Goal: Information Seeking & Learning: Learn about a topic

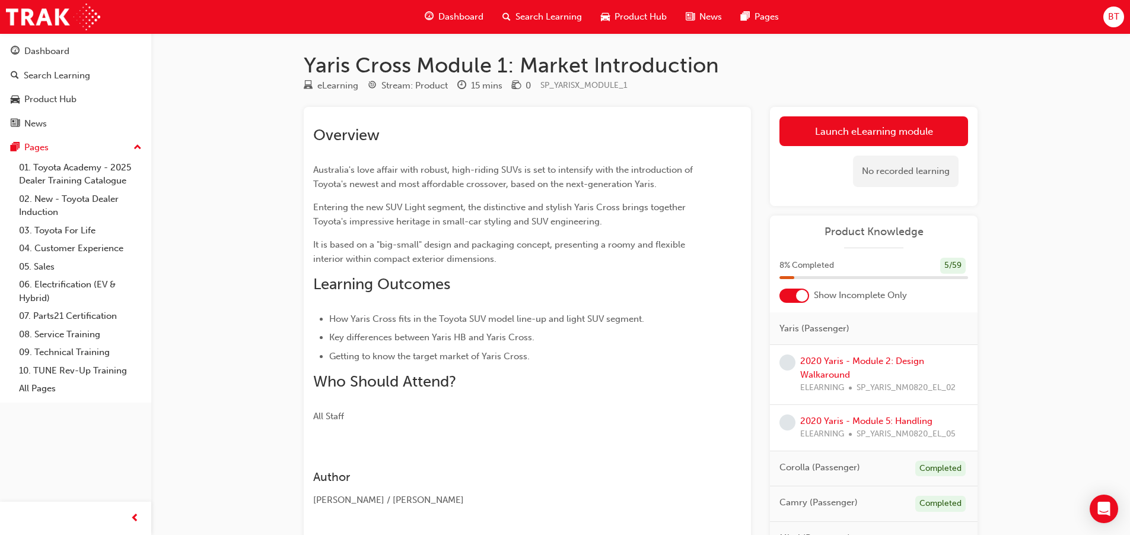
drag, startPoint x: 742, startPoint y: 405, endPoint x: 658, endPoint y: 349, distance: 101.1
click at [658, 350] on li "Getting to know the target market of Yaris Cross." at bounding box center [514, 356] width 370 height 14
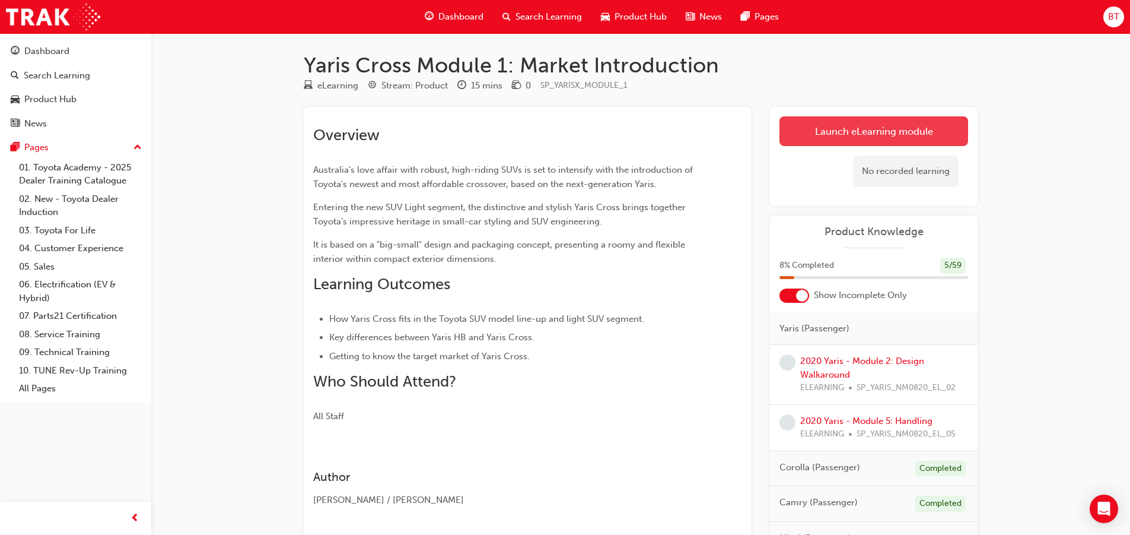
click at [842, 134] on link "Launch eLearning module" at bounding box center [874, 131] width 189 height 30
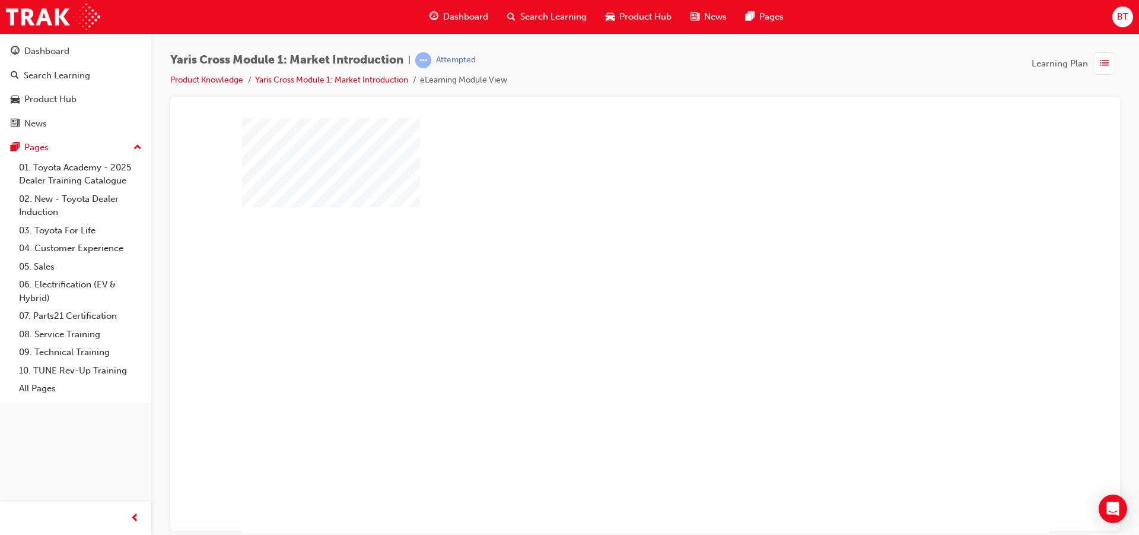
scroll to position [30, 0]
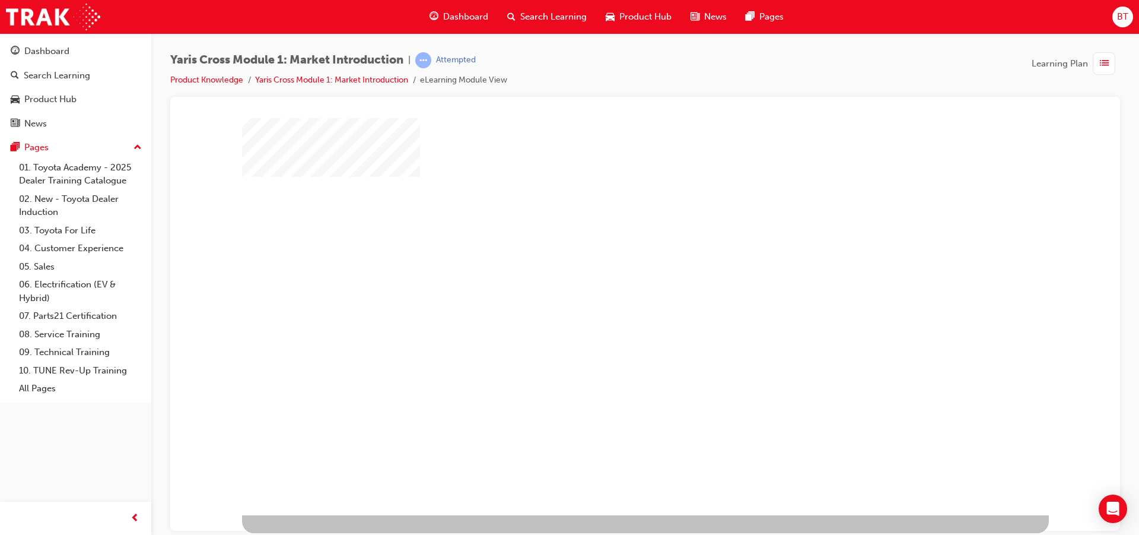
click at [611, 261] on div "play" at bounding box center [611, 261] width 0 height 0
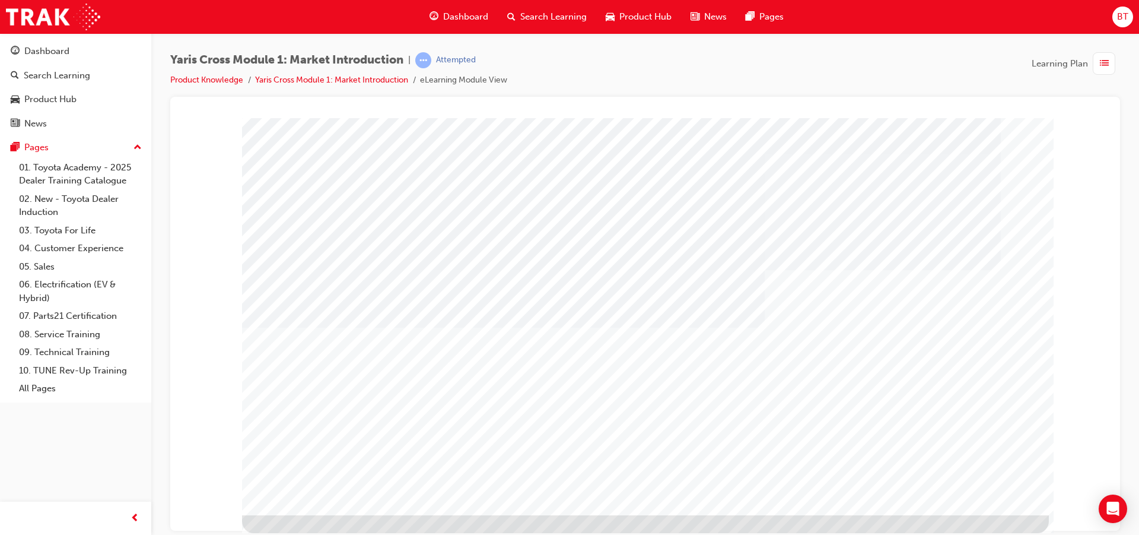
drag, startPoint x: 524, startPoint y: 294, endPoint x: 522, endPoint y: 307, distance: 13.3
drag, startPoint x: 522, startPoint y: 307, endPoint x: 503, endPoint y: 272, distance: 40.1
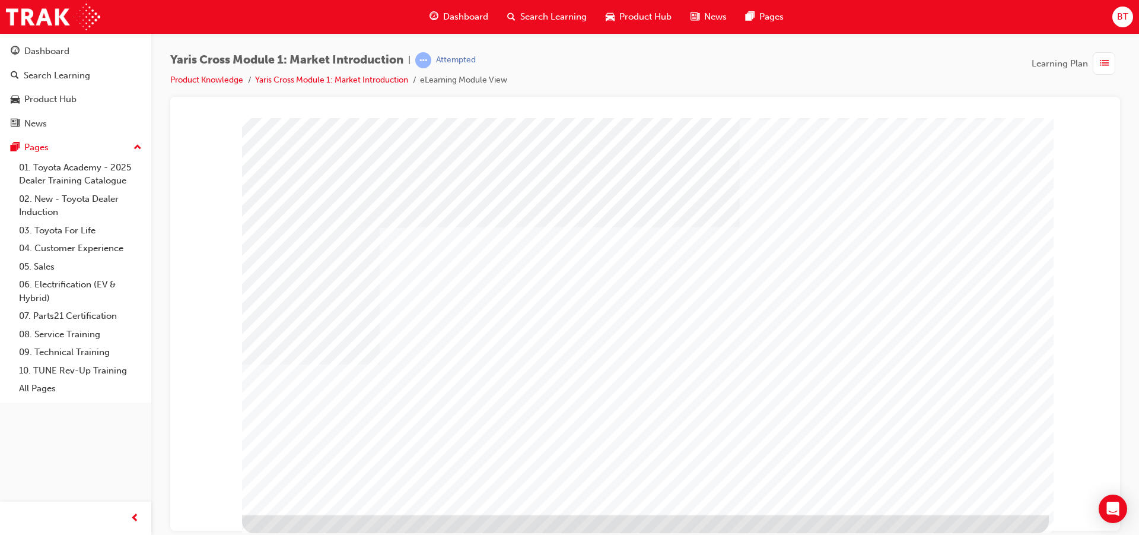
drag, startPoint x: 723, startPoint y: 435, endPoint x: 675, endPoint y: 413, distance: 52.8
drag, startPoint x: 469, startPoint y: 398, endPoint x: 590, endPoint y: 453, distance: 133.3
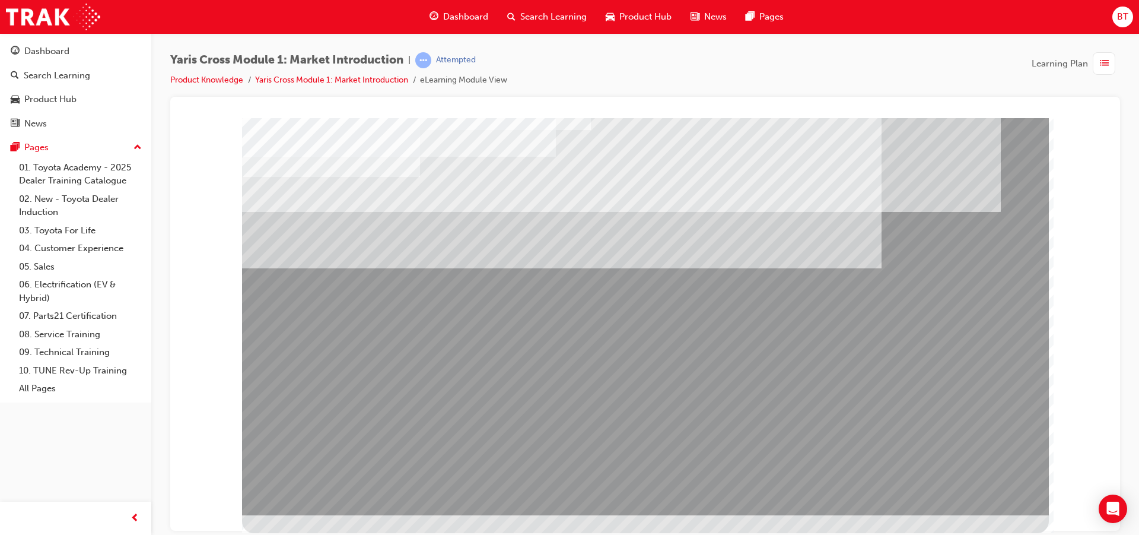
drag, startPoint x: 1006, startPoint y: 376, endPoint x: 678, endPoint y: 348, distance: 328.8
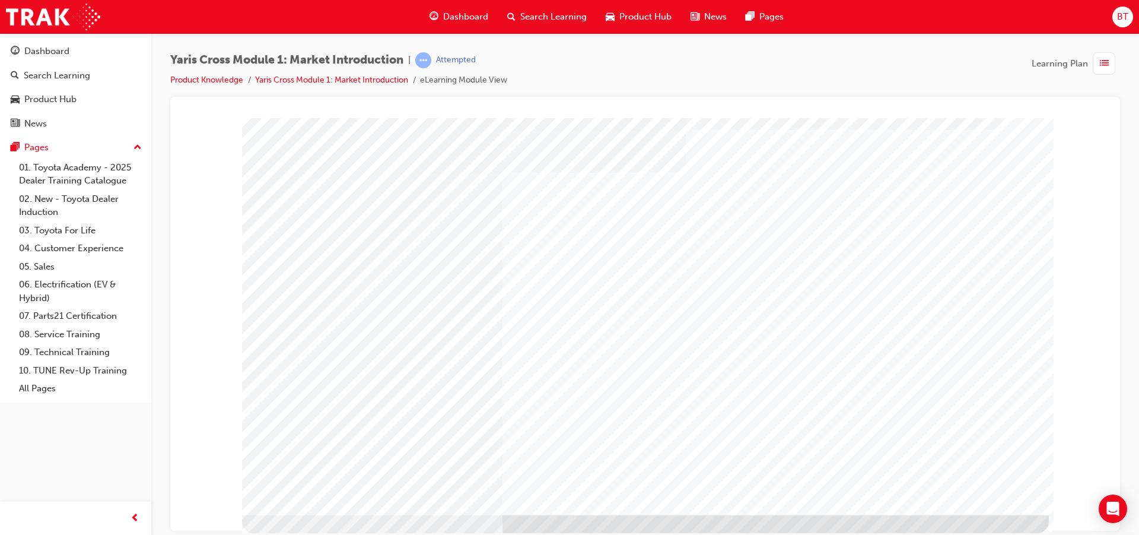
scroll to position [0, 0]
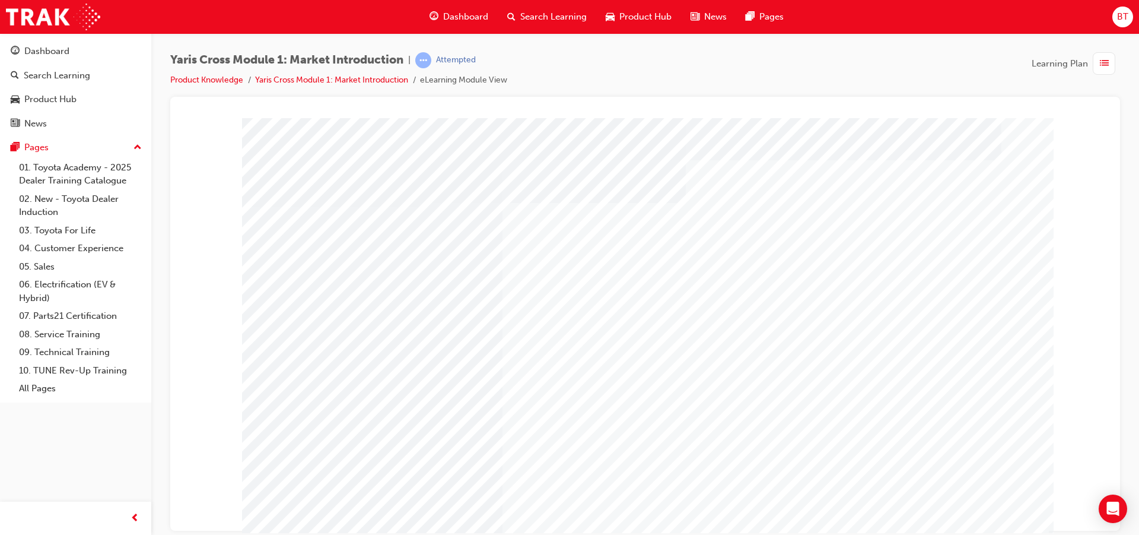
drag, startPoint x: 864, startPoint y: 469, endPoint x: 783, endPoint y: 463, distance: 80.9
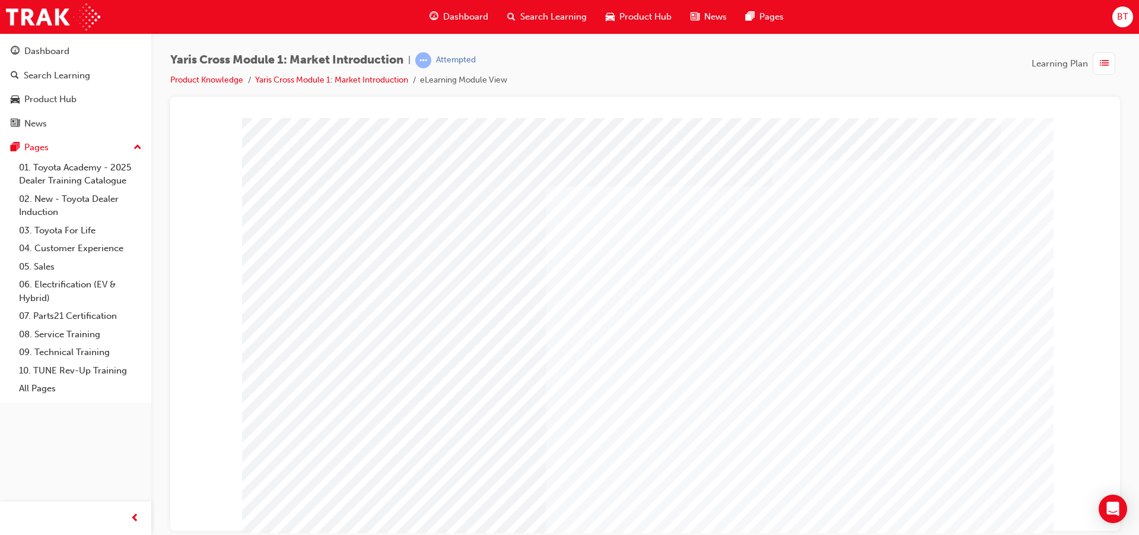
drag, startPoint x: 786, startPoint y: 452, endPoint x: 733, endPoint y: 452, distance: 52.8
drag, startPoint x: 733, startPoint y: 452, endPoint x: 689, endPoint y: 455, distance: 44.6
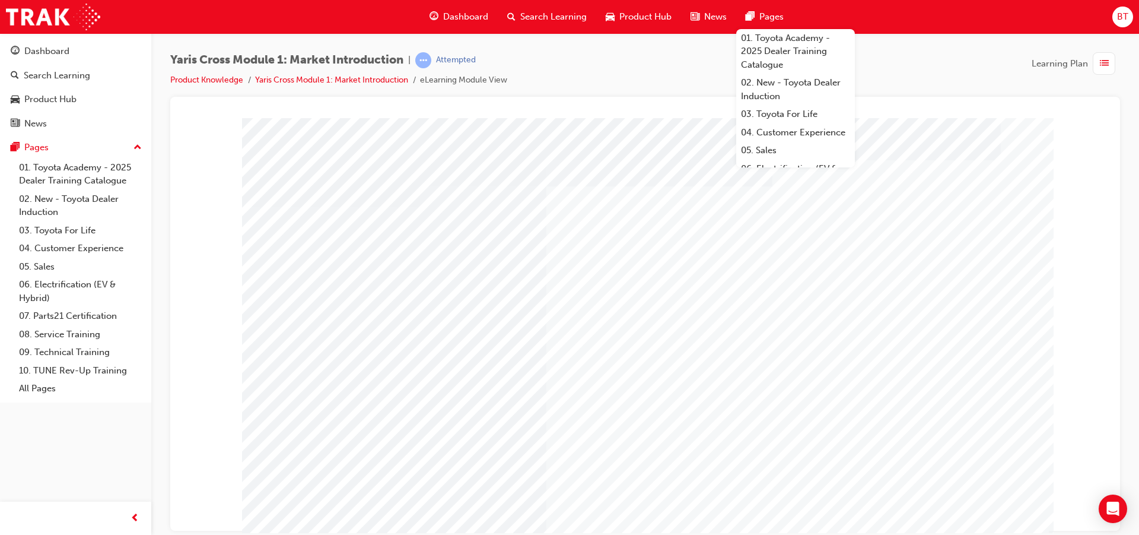
click at [752, 23] on span "pages-icon" at bounding box center [750, 16] width 9 height 15
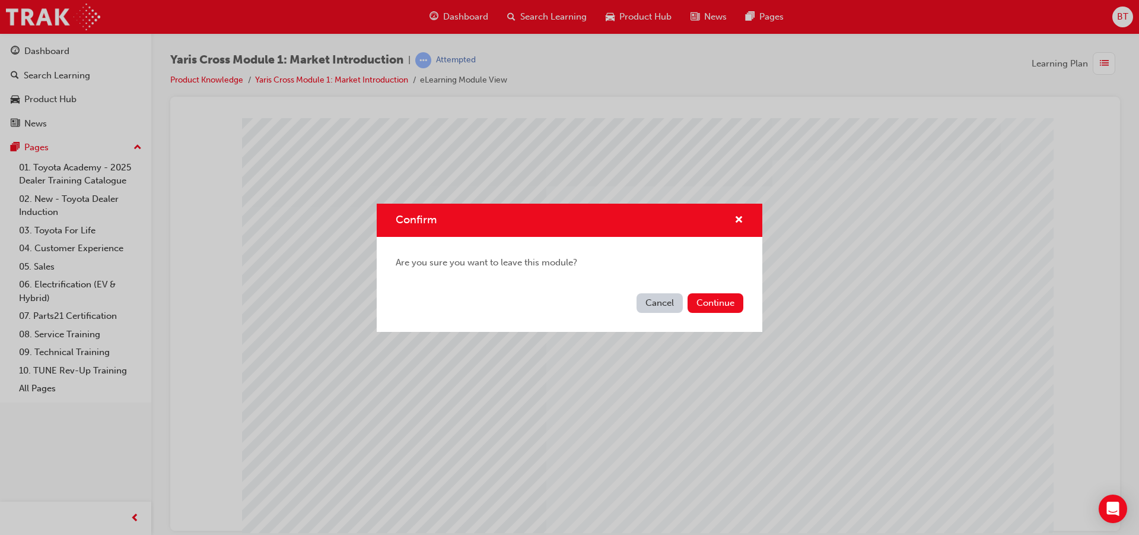
click at [669, 306] on button "Cancel" at bounding box center [660, 303] width 46 height 20
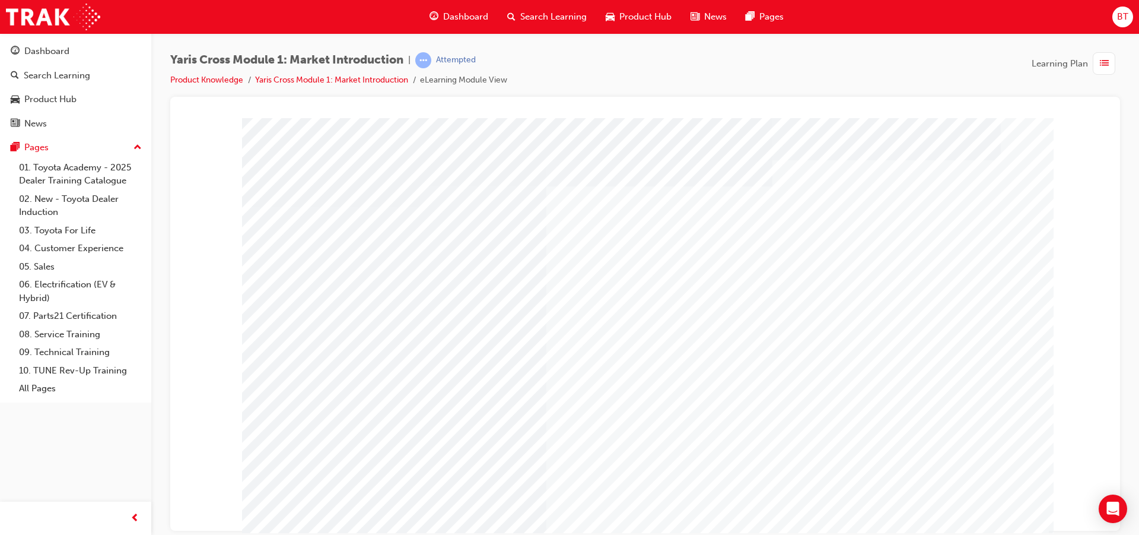
scroll to position [30, 0]
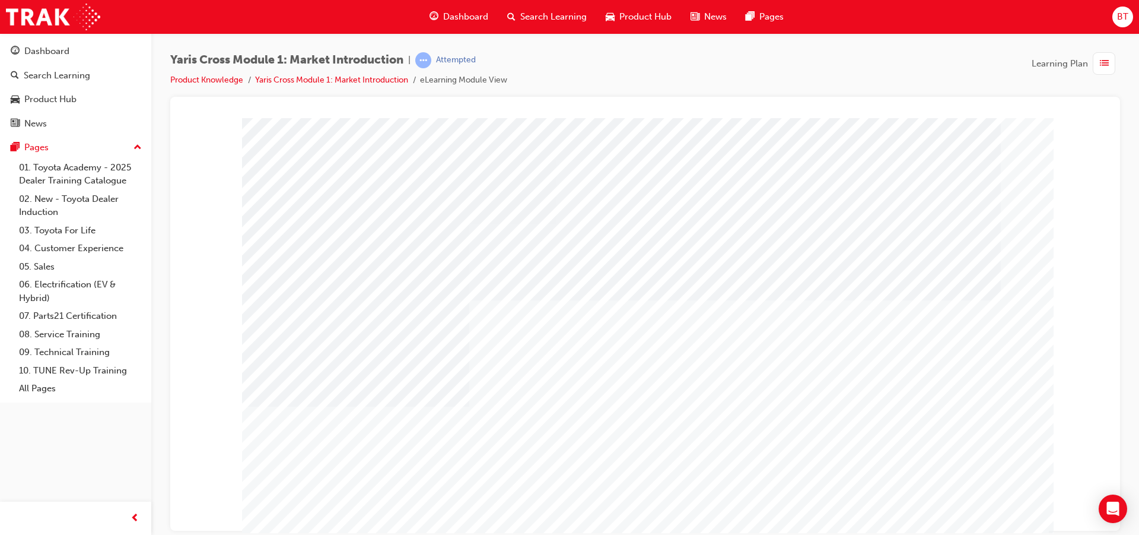
drag, startPoint x: 834, startPoint y: 310, endPoint x: 735, endPoint y: 255, distance: 113.7
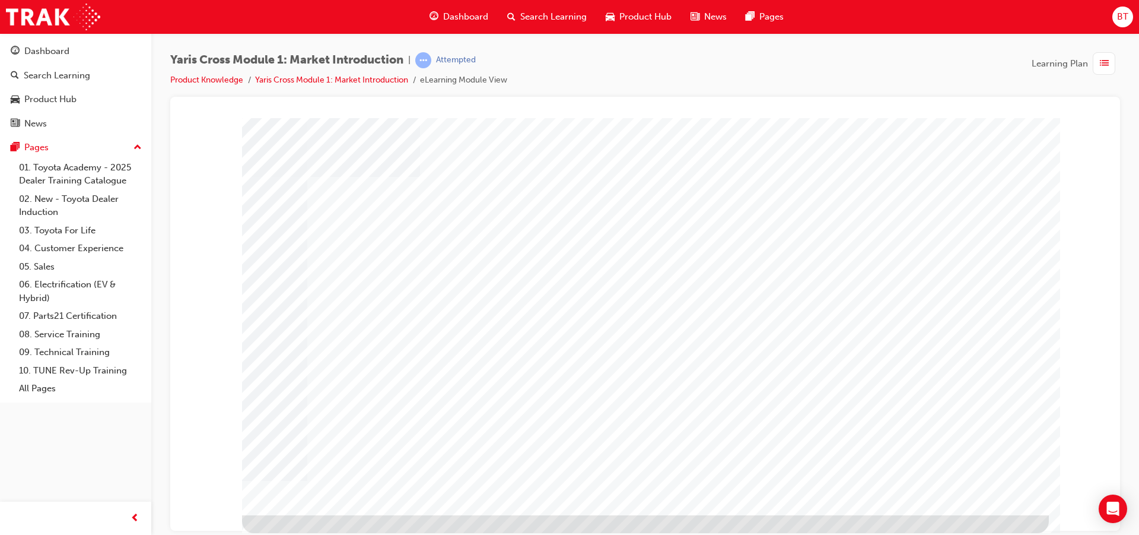
drag, startPoint x: 847, startPoint y: 348, endPoint x: 772, endPoint y: 345, distance: 75.4
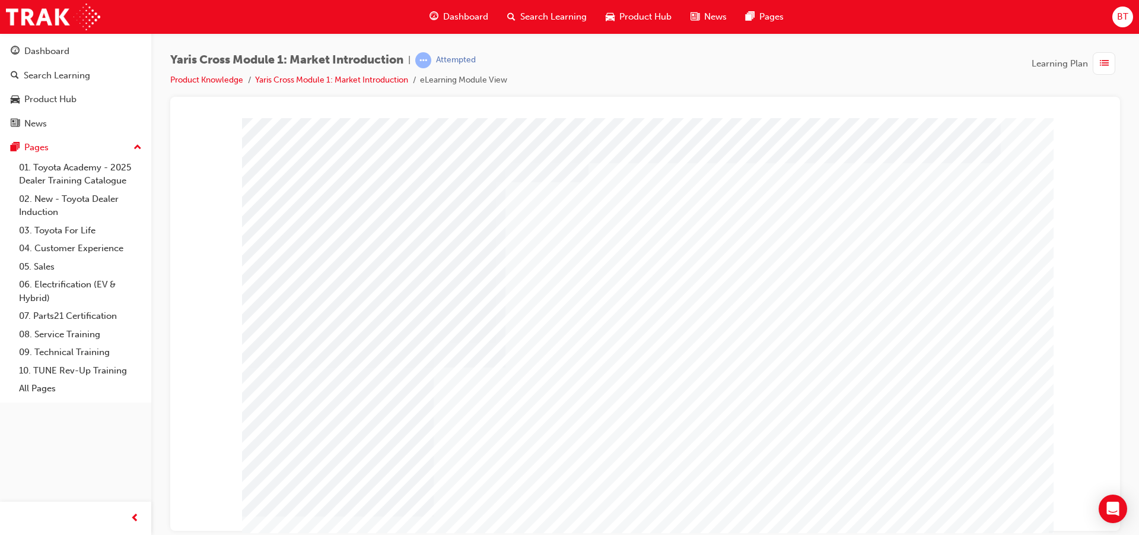
click at [729, 99] on div at bounding box center [645, 314] width 950 height 434
drag, startPoint x: 757, startPoint y: 487, endPoint x: 721, endPoint y: 473, distance: 38.9
drag, startPoint x: 721, startPoint y: 473, endPoint x: 651, endPoint y: 434, distance: 79.9
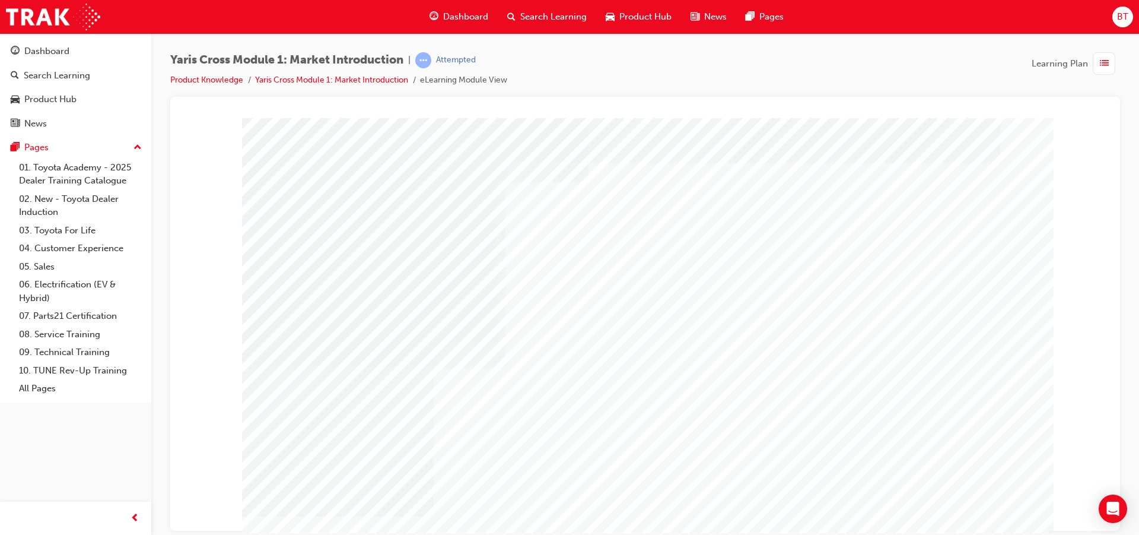
drag, startPoint x: 693, startPoint y: 481, endPoint x: 758, endPoint y: 491, distance: 66.1
drag, startPoint x: 736, startPoint y: 487, endPoint x: 764, endPoint y: 498, distance: 30.6
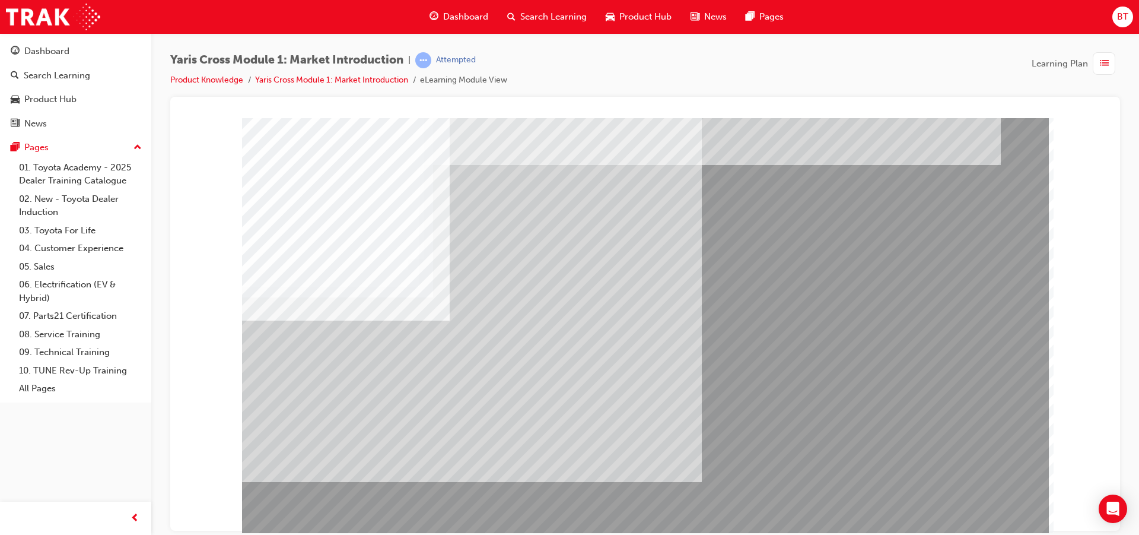
scroll to position [30, 0]
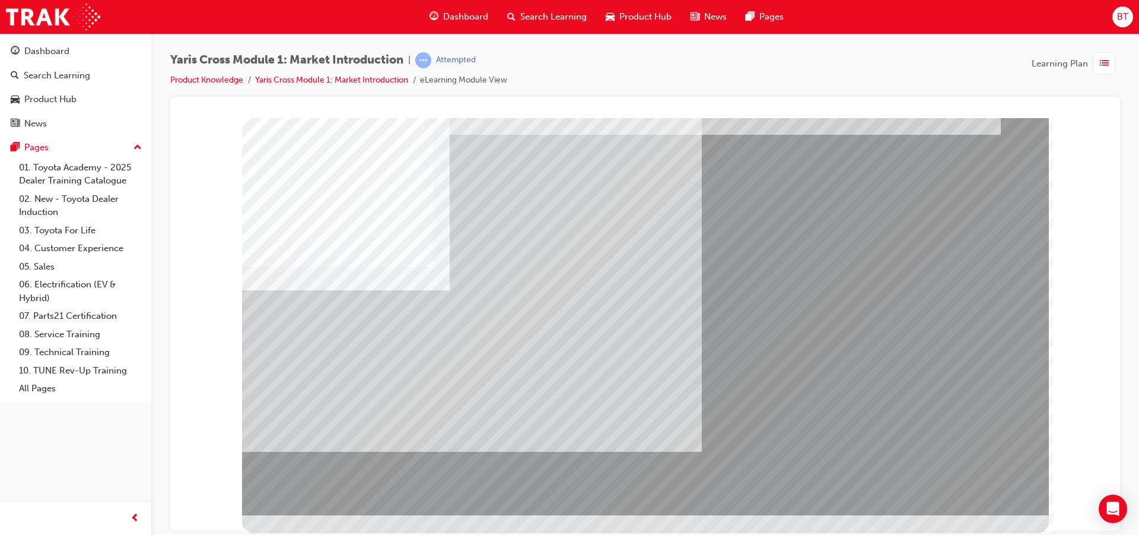
drag, startPoint x: 625, startPoint y: 280, endPoint x: 701, endPoint y: 353, distance: 105.3
drag, startPoint x: 728, startPoint y: 383, endPoint x: 704, endPoint y: 338, distance: 51.2
click at [704, 338] on div at bounding box center [645, 300] width 807 height 427
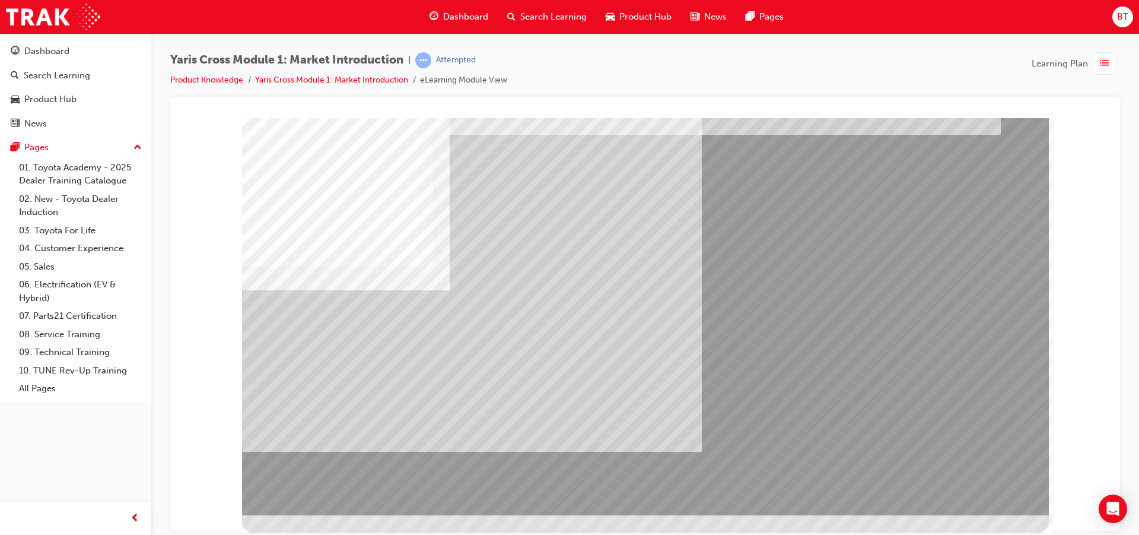
drag, startPoint x: 702, startPoint y: 333, endPoint x: 669, endPoint y: 259, distance: 80.5
click at [669, 259] on div at bounding box center [645, 300] width 807 height 427
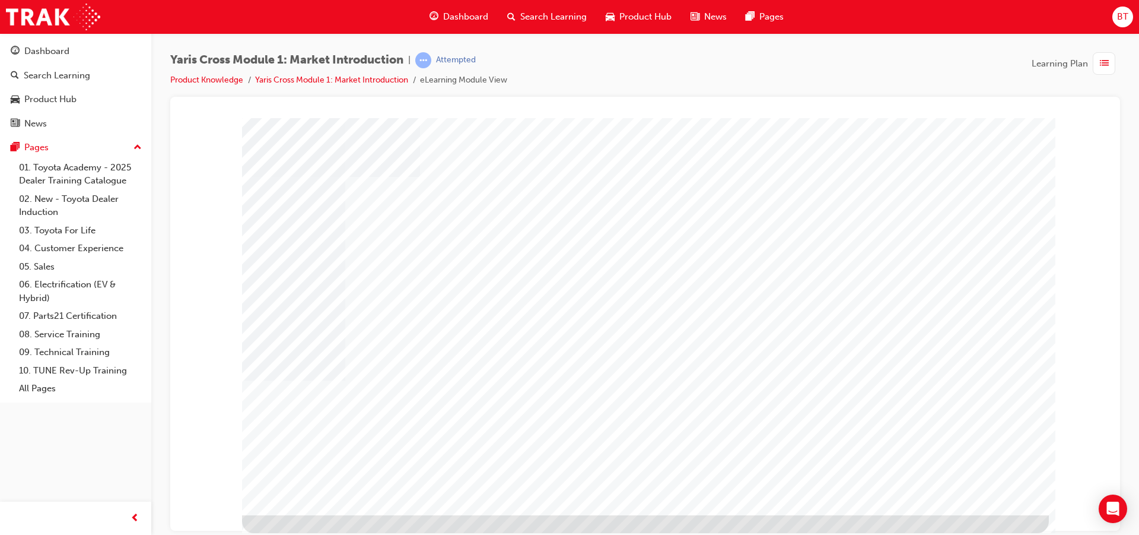
drag, startPoint x: 566, startPoint y: 288, endPoint x: 575, endPoint y: 309, distance: 22.3
drag, startPoint x: 590, startPoint y: 318, endPoint x: 576, endPoint y: 332, distance: 20.1
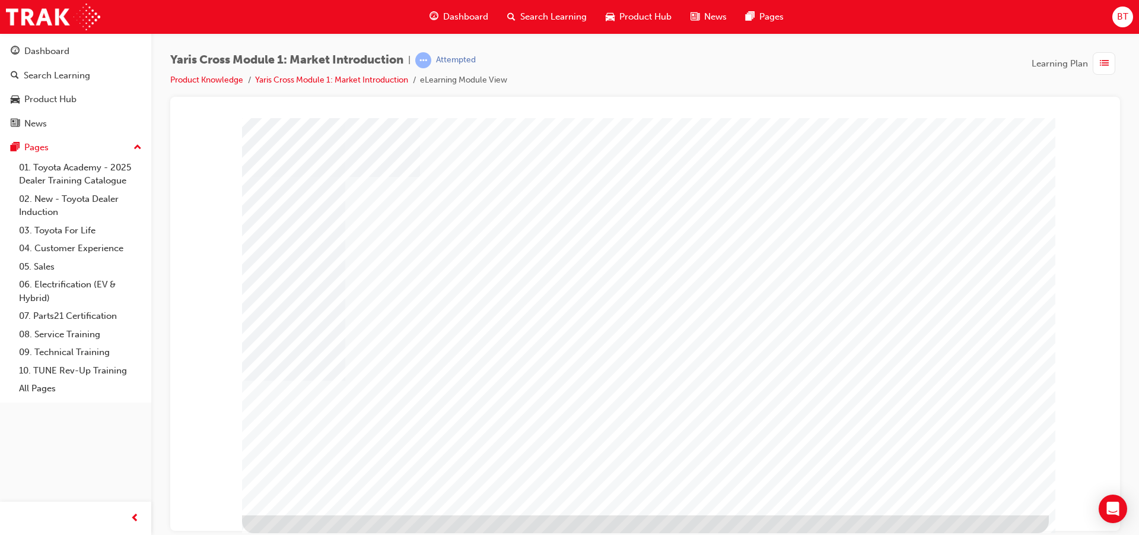
drag, startPoint x: 597, startPoint y: 325, endPoint x: 604, endPoint y: 326, distance: 6.8
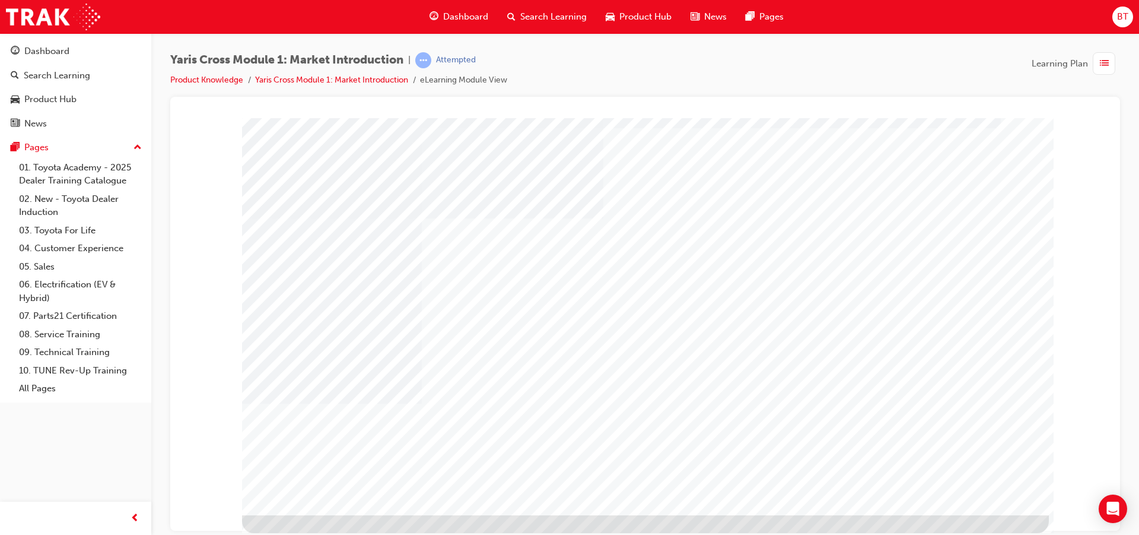
drag, startPoint x: 639, startPoint y: 251, endPoint x: 675, endPoint y: 281, distance: 47.6
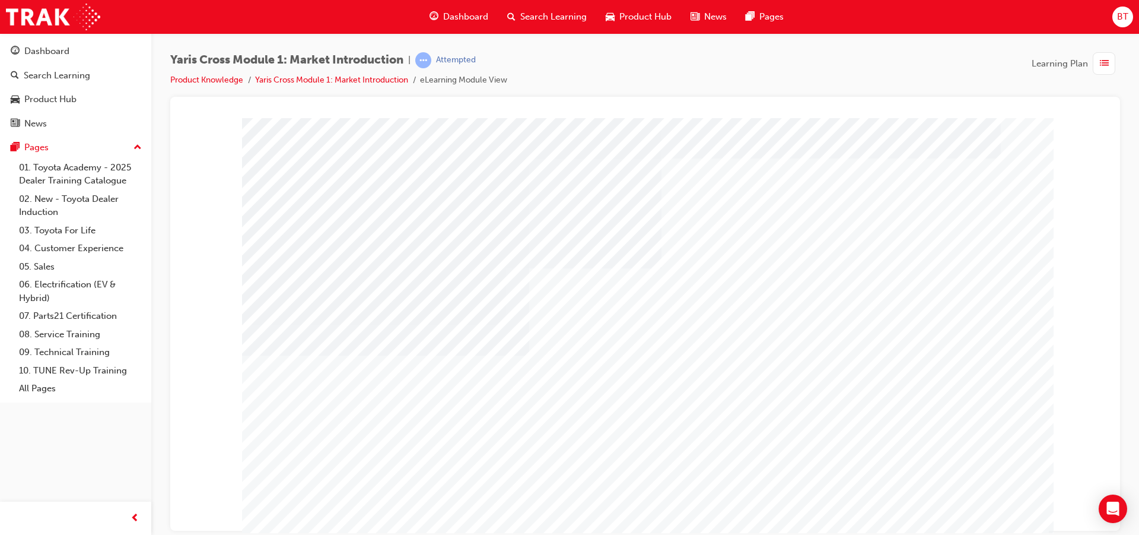
drag, startPoint x: 530, startPoint y: 254, endPoint x: 474, endPoint y: 229, distance: 61.1
drag, startPoint x: 474, startPoint y: 229, endPoint x: 485, endPoint y: 242, distance: 17.3
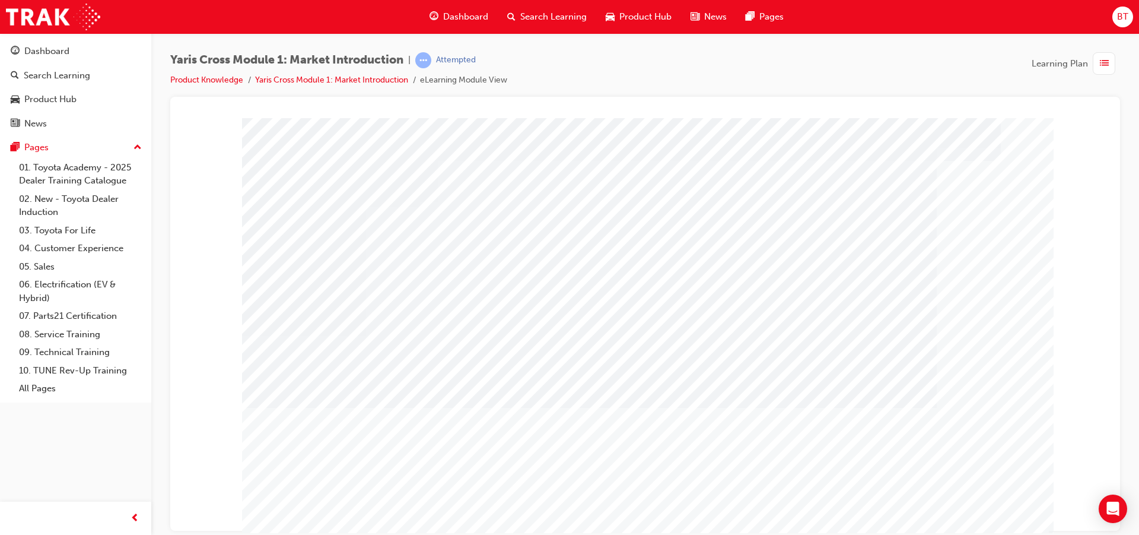
drag, startPoint x: 874, startPoint y: 469, endPoint x: 815, endPoint y: 452, distance: 61.2
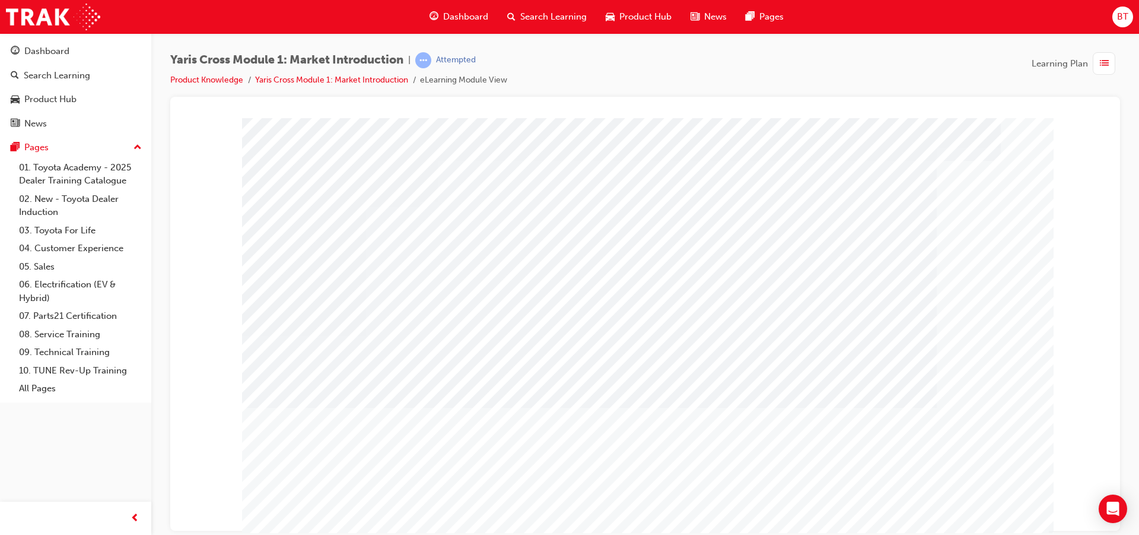
drag, startPoint x: 792, startPoint y: 446, endPoint x: 747, endPoint y: 435, distance: 46.9
drag, startPoint x: 747, startPoint y: 435, endPoint x: 710, endPoint y: 431, distance: 37.0
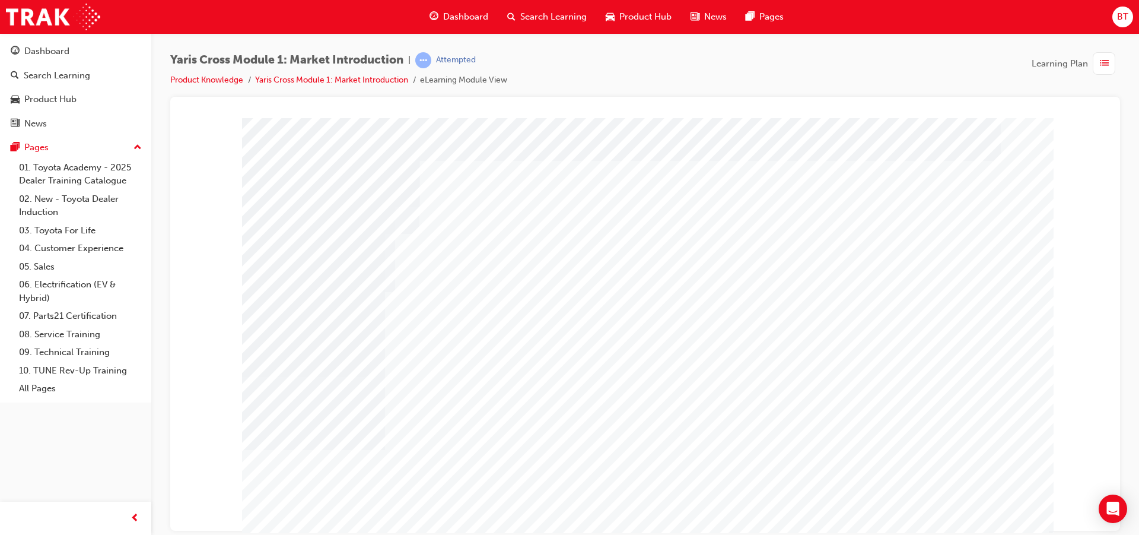
drag, startPoint x: 599, startPoint y: 310, endPoint x: 566, endPoint y: 298, distance: 34.7
drag, startPoint x: 610, startPoint y: 312, endPoint x: 560, endPoint y: 341, distance: 57.4
click at [560, 341] on div at bounding box center [645, 330] width 807 height 427
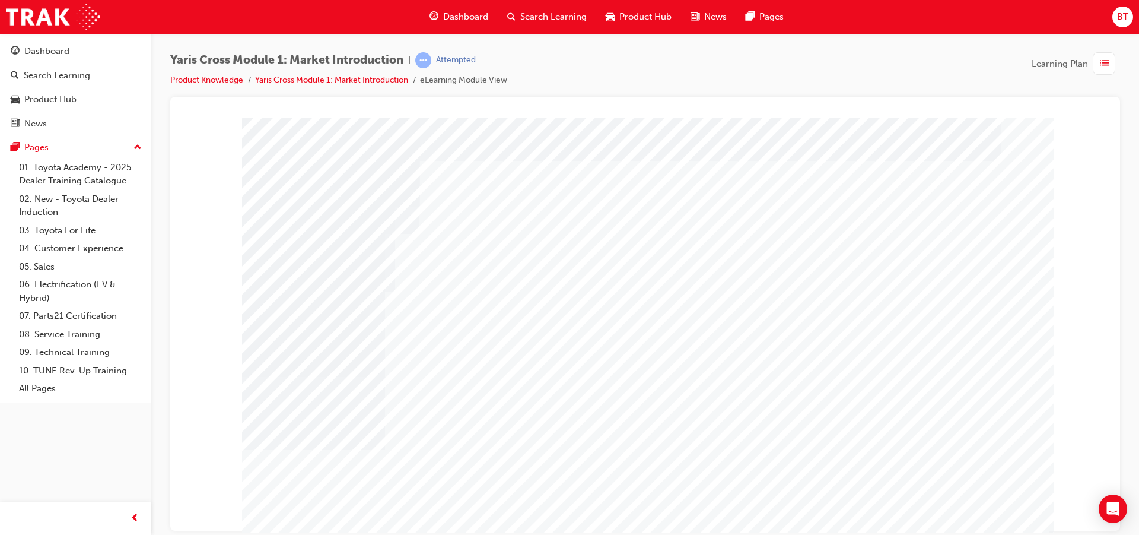
drag, startPoint x: 532, startPoint y: 305, endPoint x: 525, endPoint y: 299, distance: 9.7
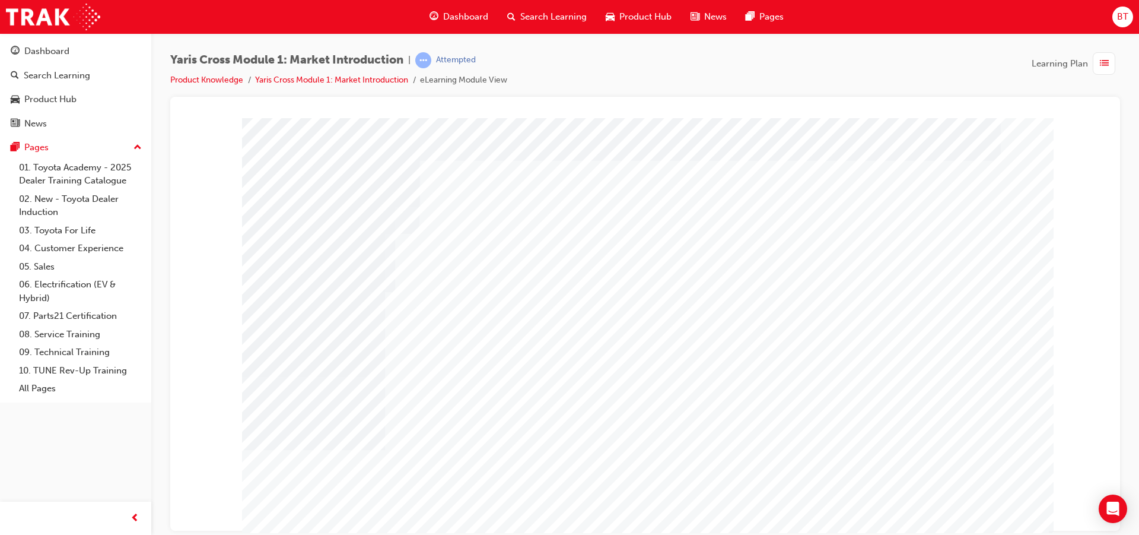
drag, startPoint x: 376, startPoint y: 280, endPoint x: 386, endPoint y: 215, distance: 66.1
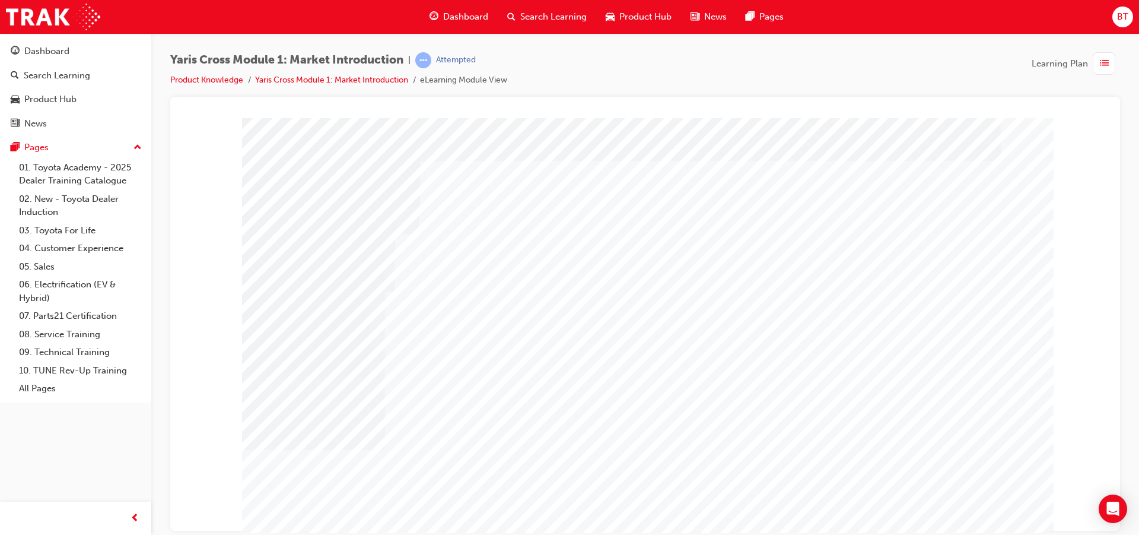
drag, startPoint x: 669, startPoint y: 349, endPoint x: 629, endPoint y: 351, distance: 40.4
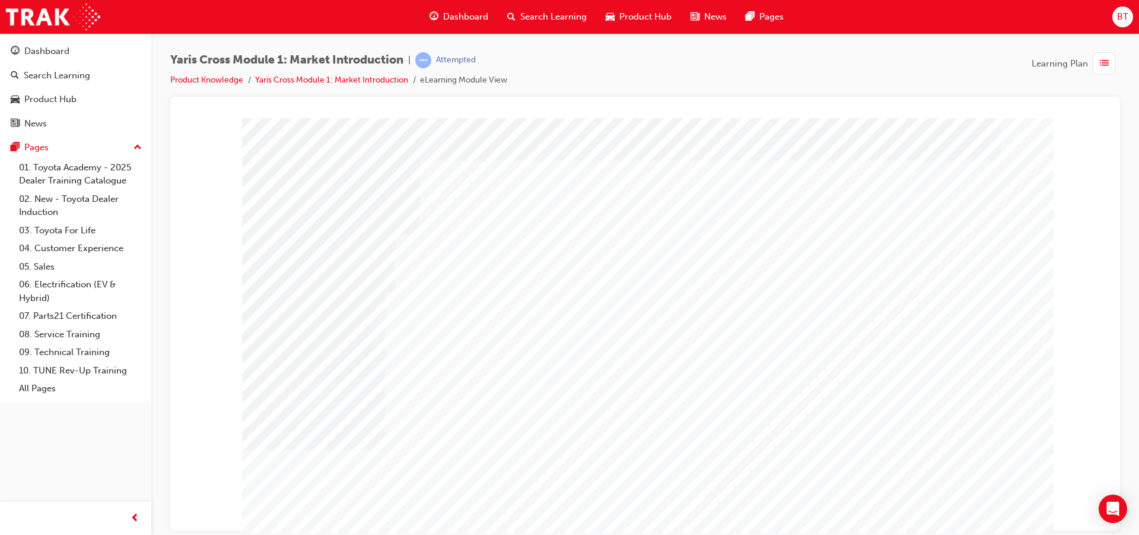
drag, startPoint x: 471, startPoint y: 477, endPoint x: 444, endPoint y: 468, distance: 28.3
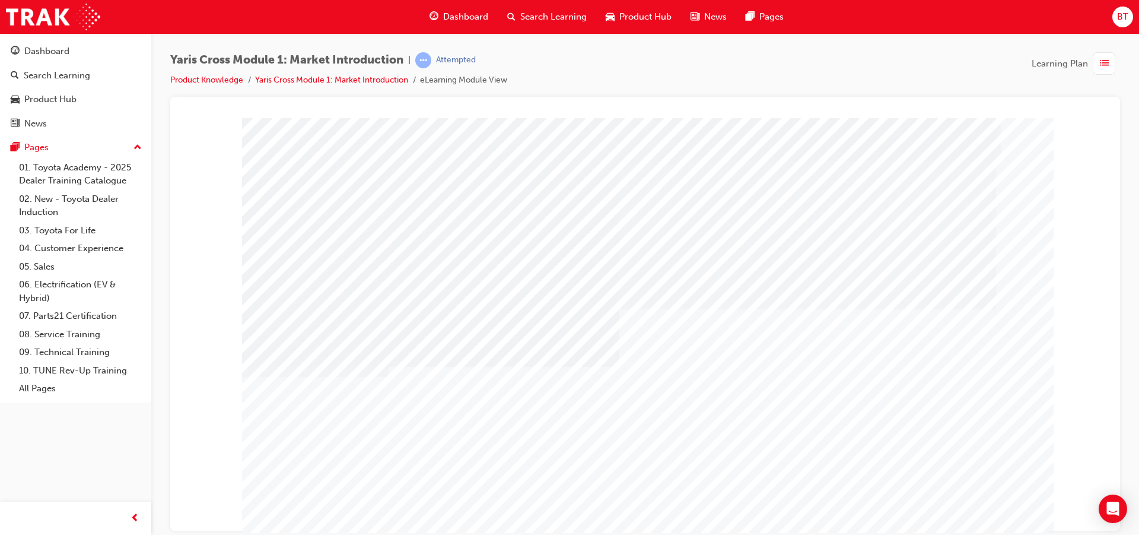
drag, startPoint x: 752, startPoint y: 369, endPoint x: 656, endPoint y: 361, distance: 95.9
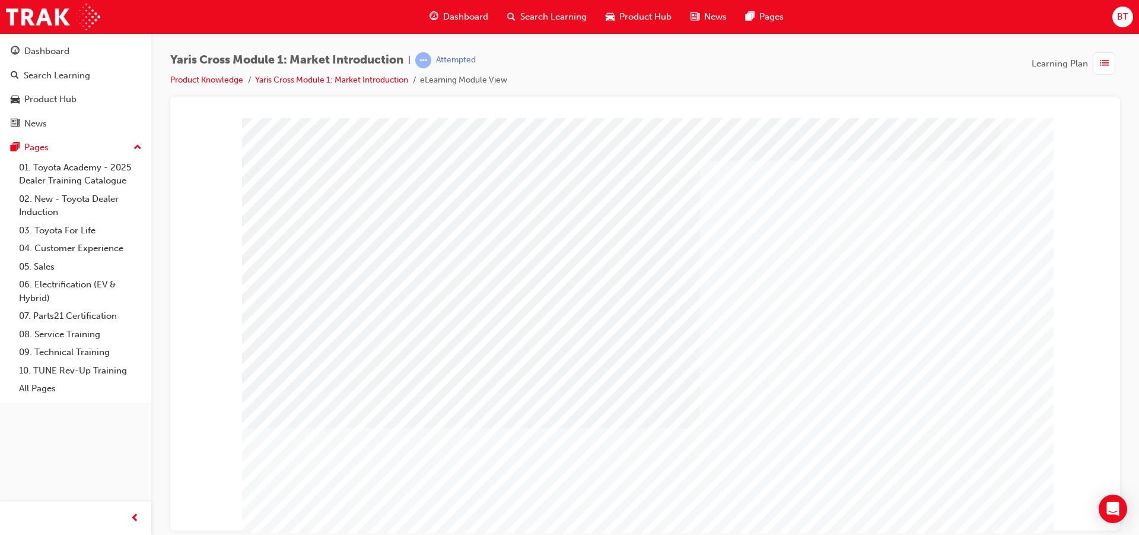
drag, startPoint x: 674, startPoint y: 386, endPoint x: 651, endPoint y: 381, distance: 23.6
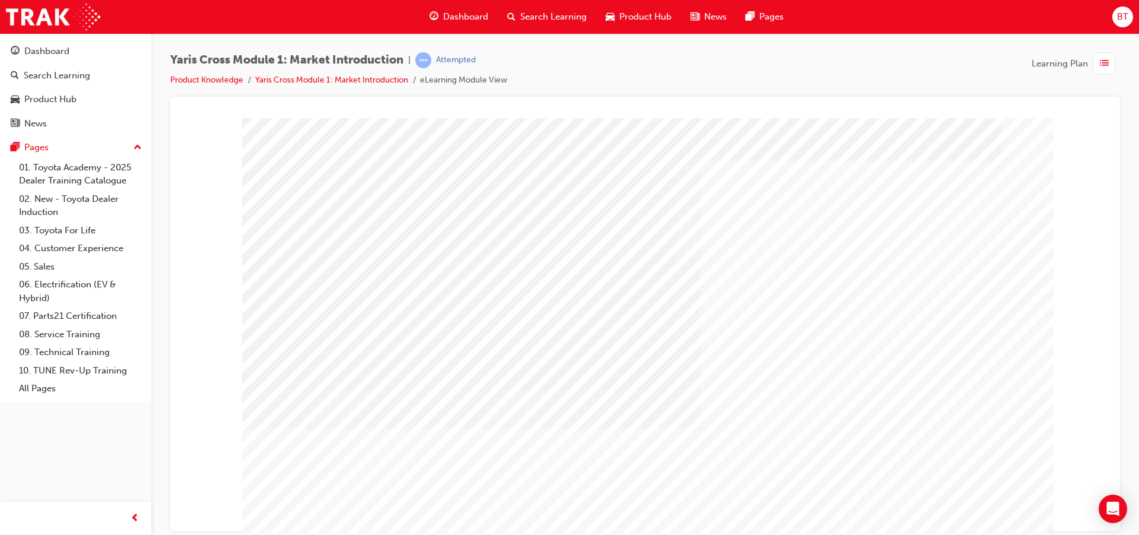
drag, startPoint x: 435, startPoint y: 204, endPoint x: 412, endPoint y: 198, distance: 24.0
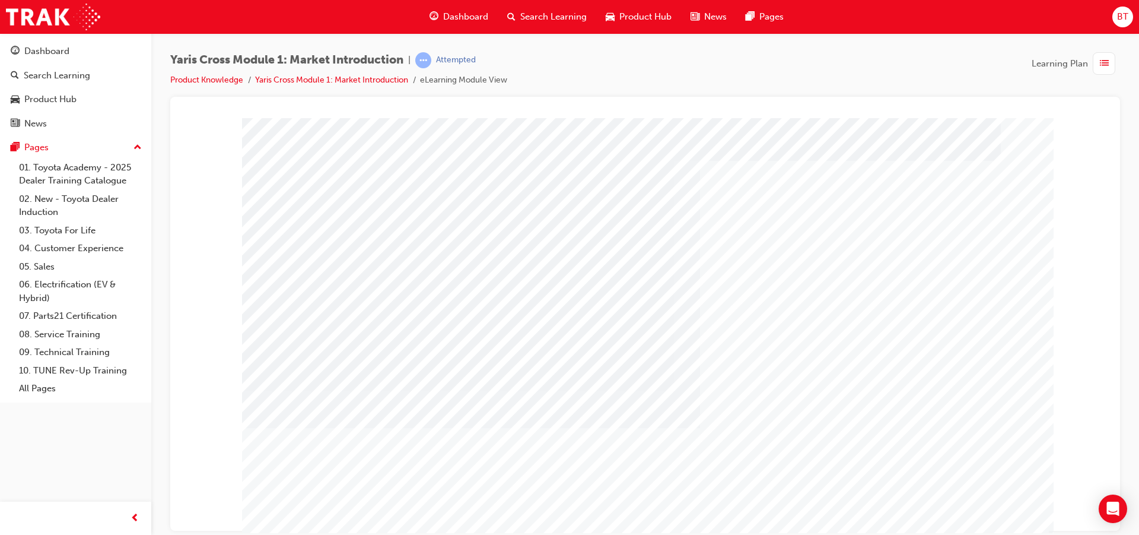
scroll to position [30, 0]
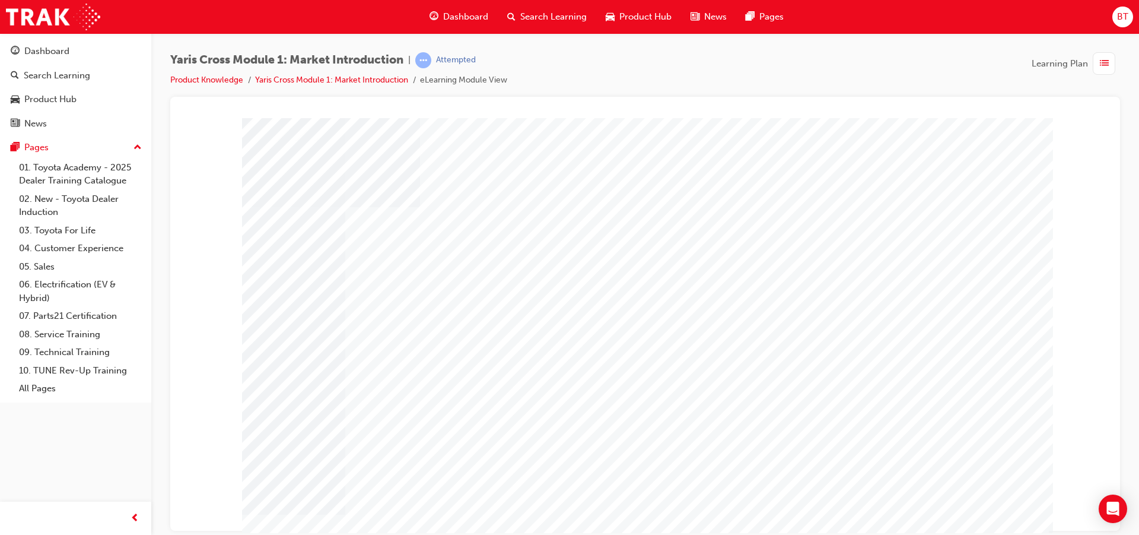
drag, startPoint x: 585, startPoint y: 363, endPoint x: 536, endPoint y: 355, distance: 49.3
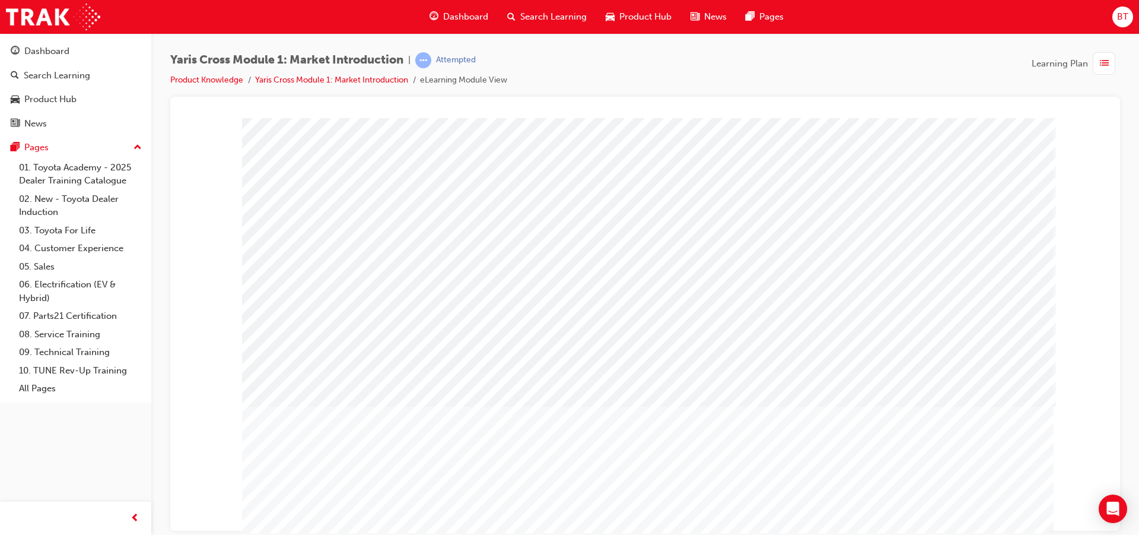
drag, startPoint x: 536, startPoint y: 355, endPoint x: 513, endPoint y: 352, distance: 23.3
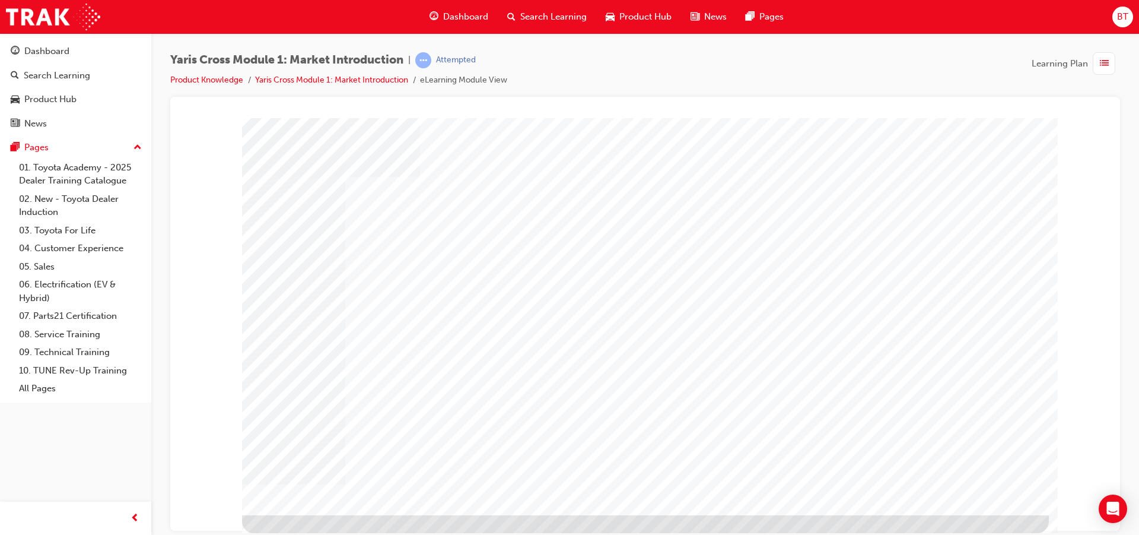
click at [949, 503] on div at bounding box center [645, 300] width 807 height 427
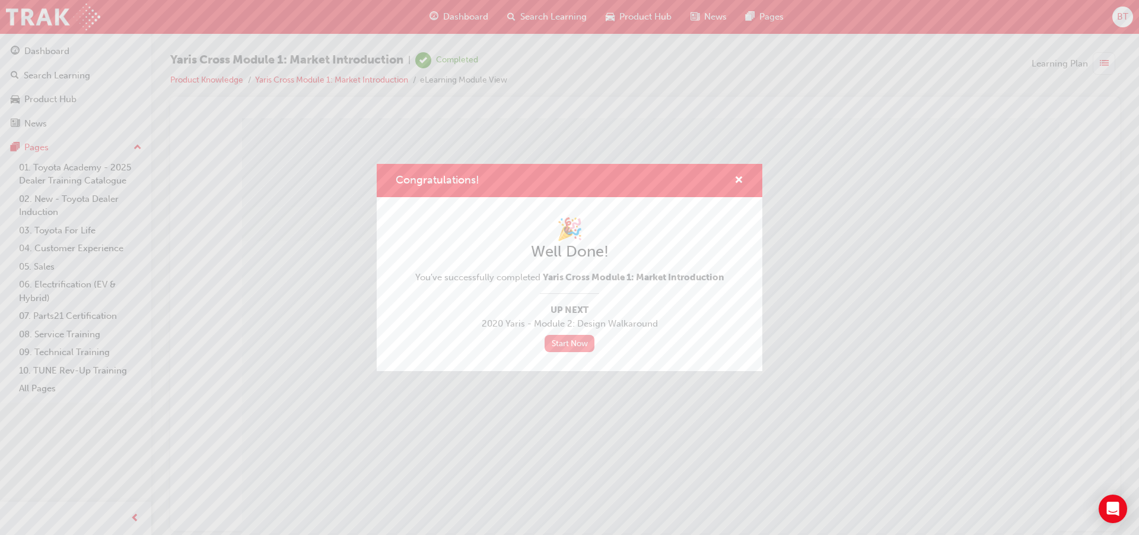
click at [569, 346] on link "Start Now" at bounding box center [570, 343] width 50 height 17
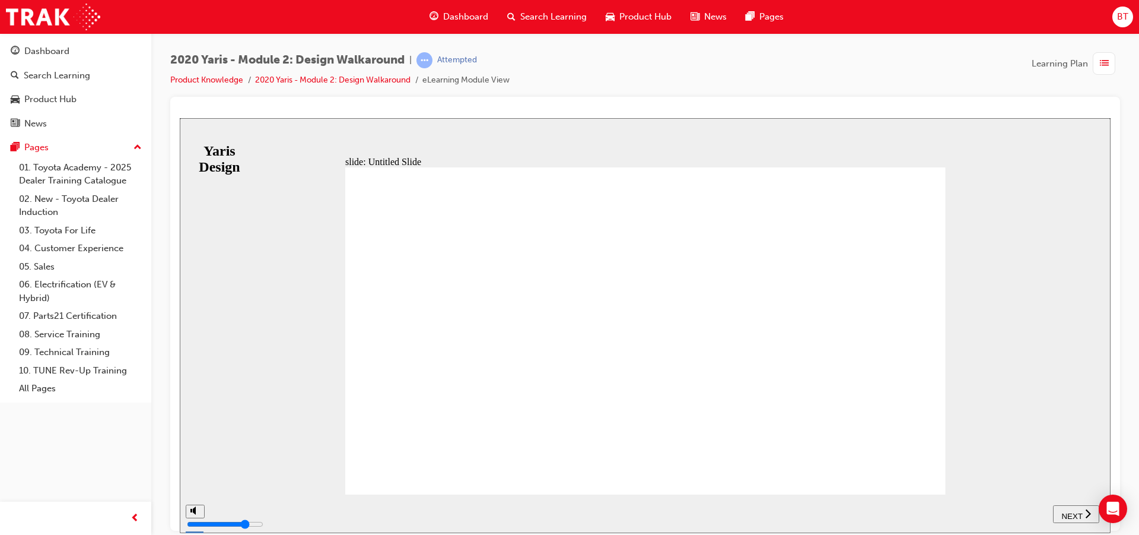
click at [1081, 515] on span "NEXT" at bounding box center [1072, 515] width 21 height 9
click at [226, 518] on div "play/pause" at bounding box center [223, 514] width 20 height 20
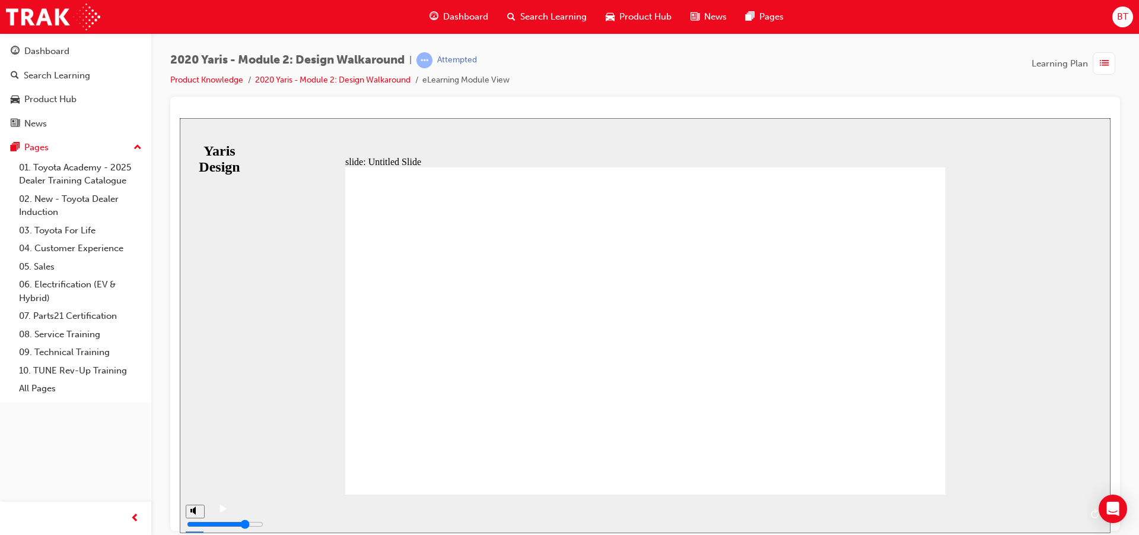
click at [220, 510] on icon "play/pause" at bounding box center [223, 508] width 7 height 8
drag, startPoint x: 867, startPoint y: 75, endPoint x: 773, endPoint y: 80, distance: 93.9
click at [773, 80] on div "2020 Yaris - Module 2: Design Walkaround | Attempted Product Knowledge 2020 Yar…" at bounding box center [645, 74] width 950 height 45
click at [1076, 515] on span "NEXT" at bounding box center [1078, 515] width 21 height 9
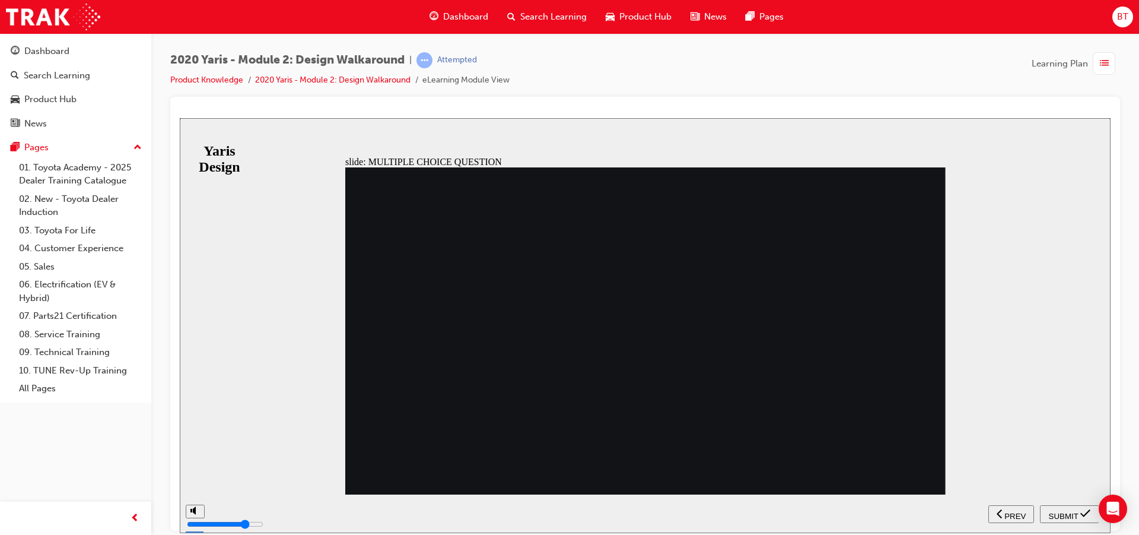
drag, startPoint x: 465, startPoint y: 213, endPoint x: 409, endPoint y: 211, distance: 55.8
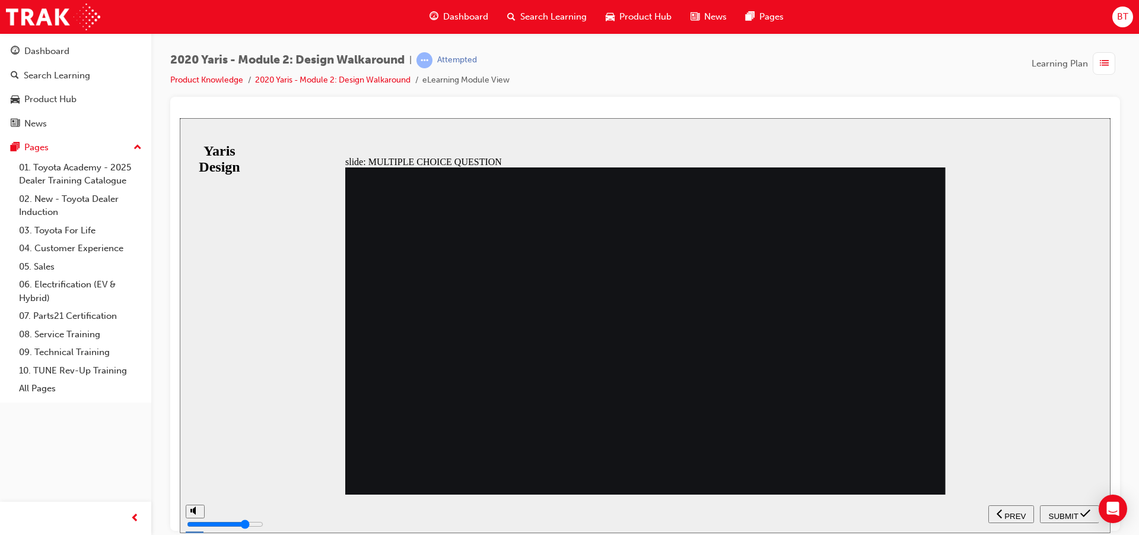
radio input "true"
click at [1070, 522] on button "SUBMIT" at bounding box center [1069, 513] width 59 height 18
radio input "true"
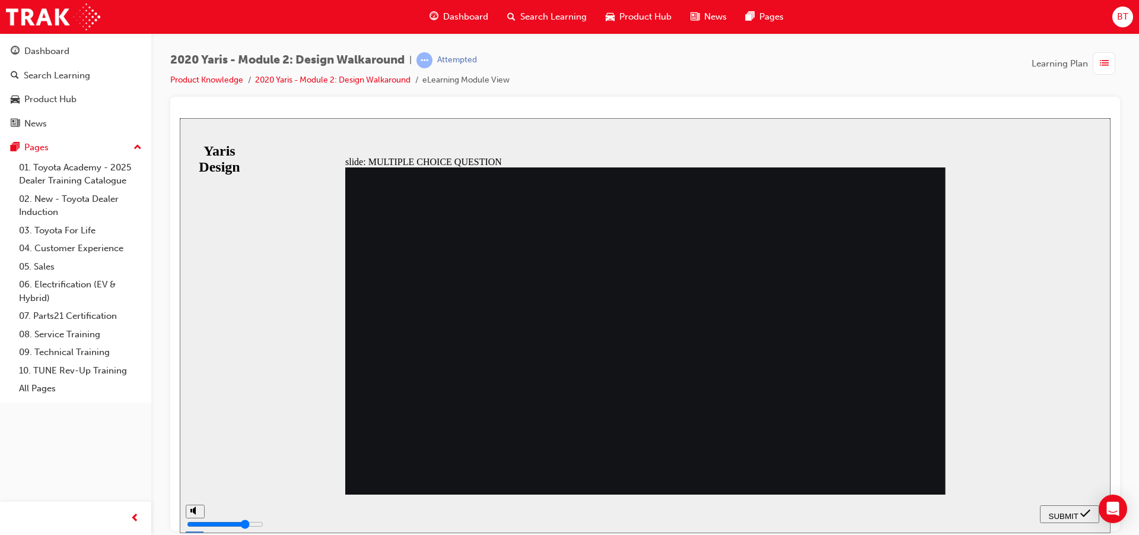
click at [1053, 511] on span "SUBMIT" at bounding box center [1064, 515] width 30 height 9
radio input "true"
click at [1074, 511] on span "SUBMIT" at bounding box center [1064, 515] width 30 height 9
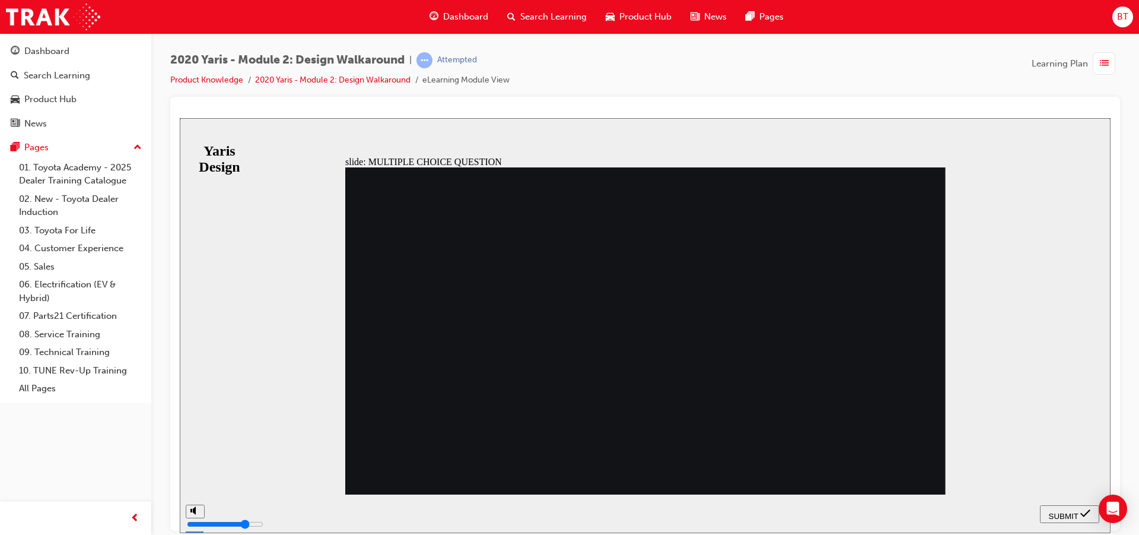
radio input "true"
click at [1090, 521] on button "SUBMIT" at bounding box center [1069, 513] width 59 height 18
radio input "true"
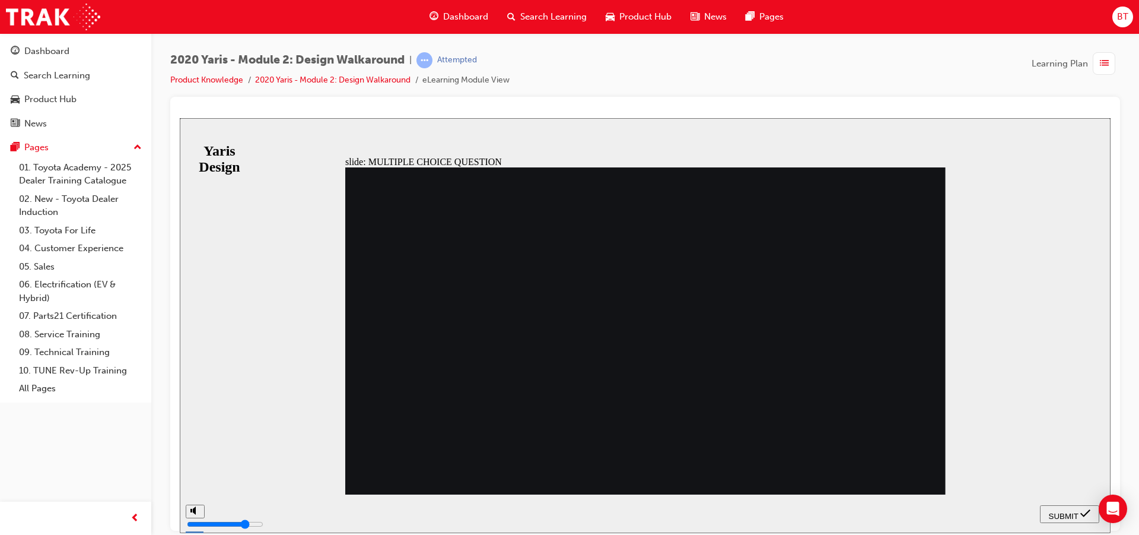
click at [1081, 509] on icon "submit" at bounding box center [1086, 512] width 10 height 11
radio input "true"
click at [1071, 516] on span "SUBMIT" at bounding box center [1064, 515] width 30 height 9
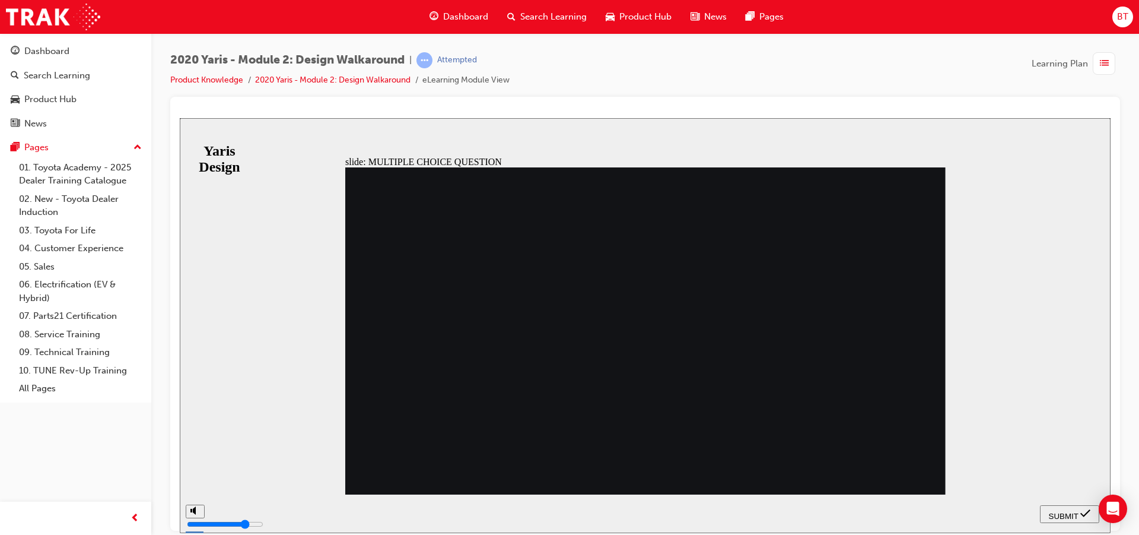
radio input "true"
click at [1070, 523] on nav "SUBMIT NEXT PREV" at bounding box center [1069, 513] width 59 height 39
click at [1063, 513] on span "SUBMIT" at bounding box center [1064, 515] width 30 height 9
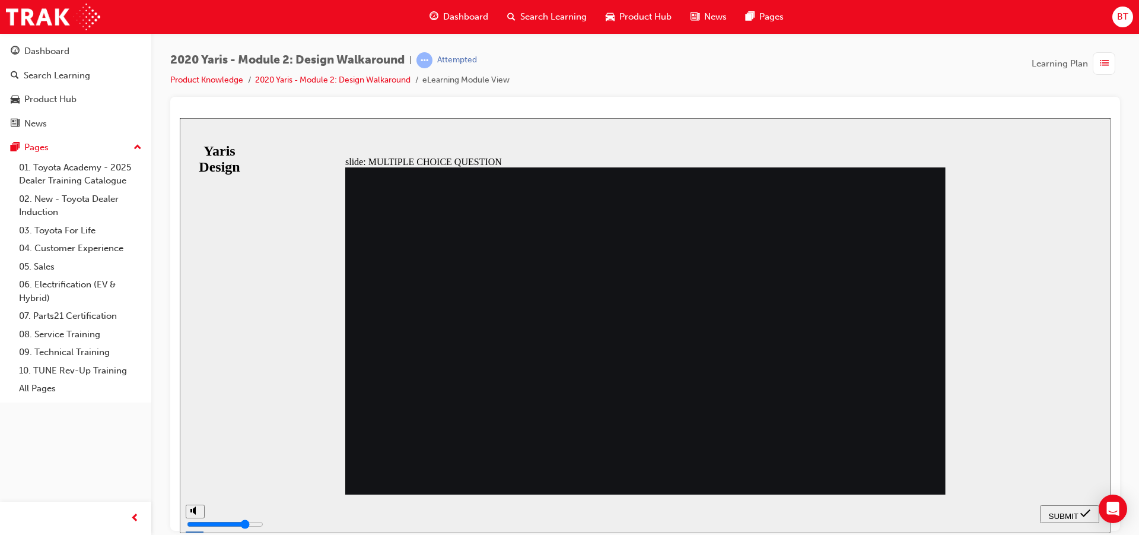
radio input "true"
click at [1070, 511] on span "SUBMIT" at bounding box center [1064, 515] width 30 height 9
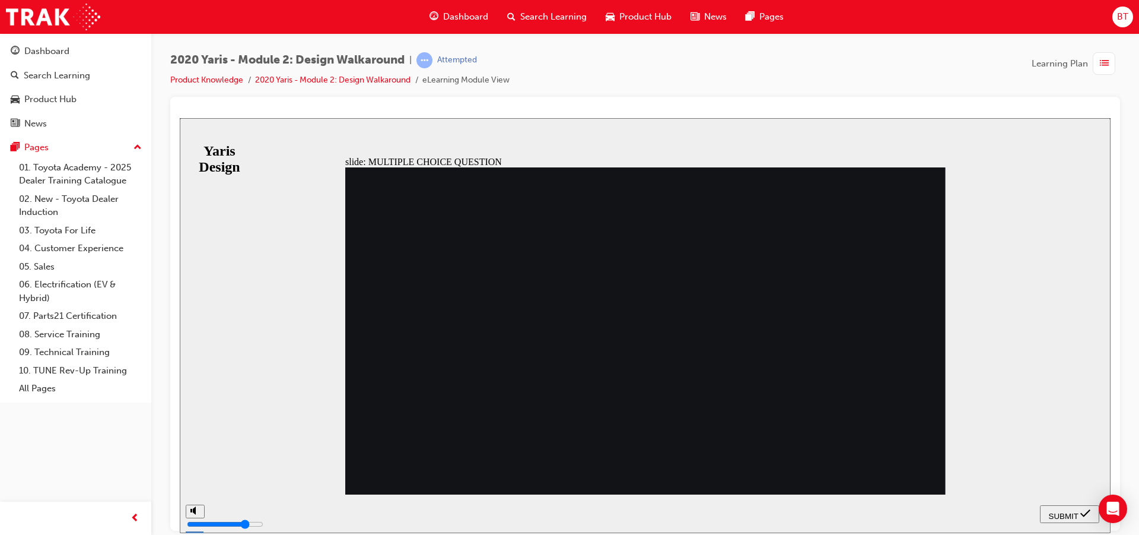
radio input "true"
click at [1068, 517] on span "SUBMIT" at bounding box center [1064, 515] width 30 height 9
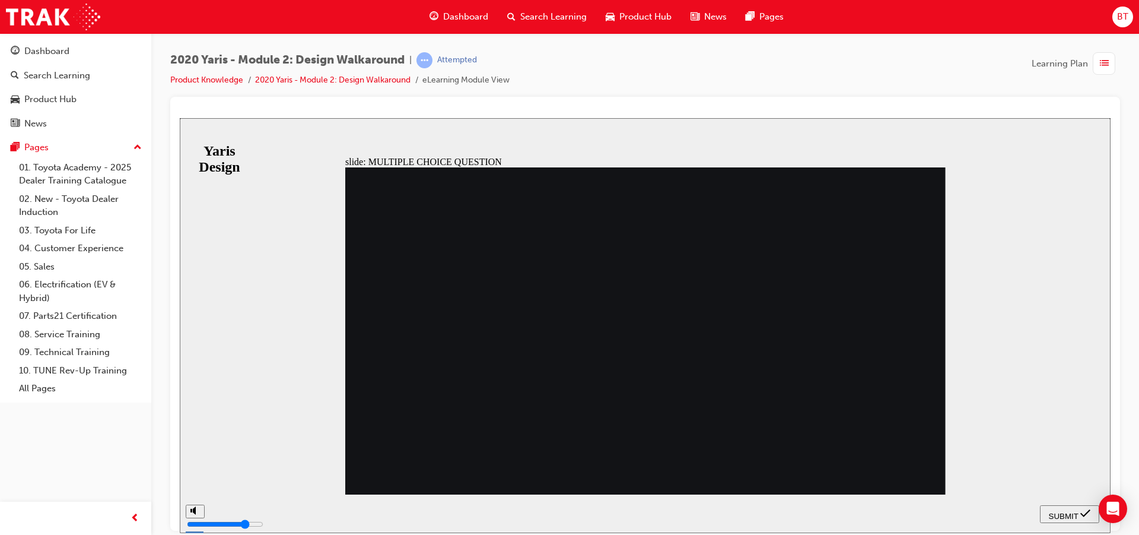
radio input "true"
click at [1063, 517] on span "SUBMIT" at bounding box center [1064, 515] width 30 height 9
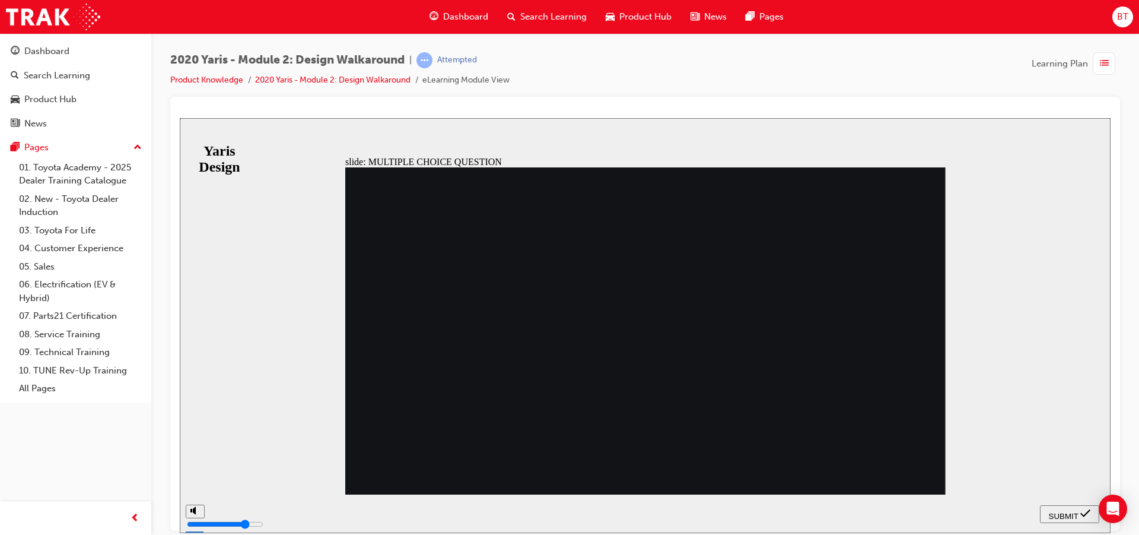
radio input "true"
click at [1062, 511] on span "SUBMIT" at bounding box center [1064, 515] width 30 height 9
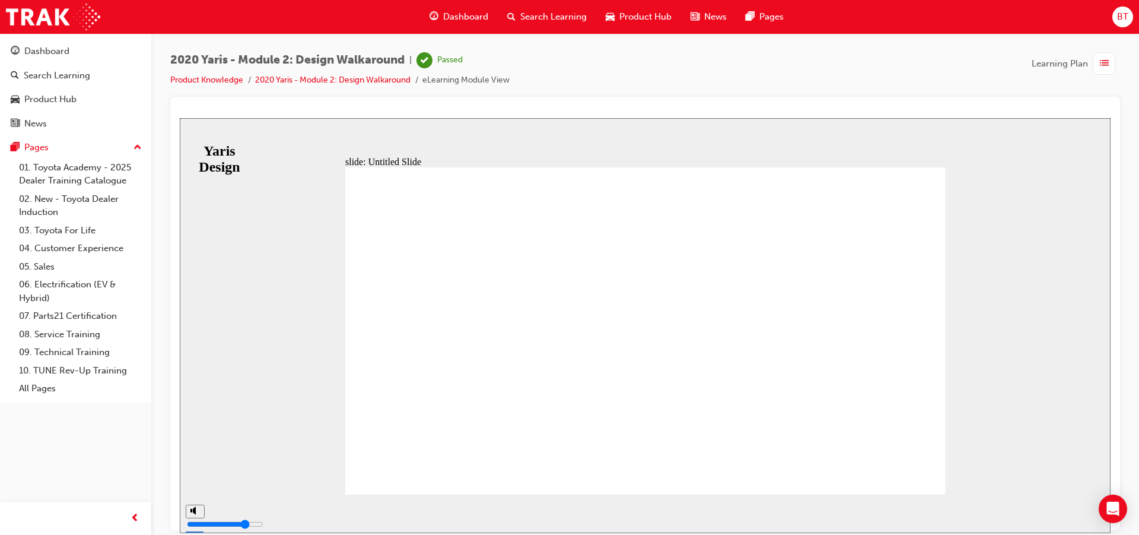
click at [476, 18] on span "Dashboard" at bounding box center [465, 17] width 45 height 14
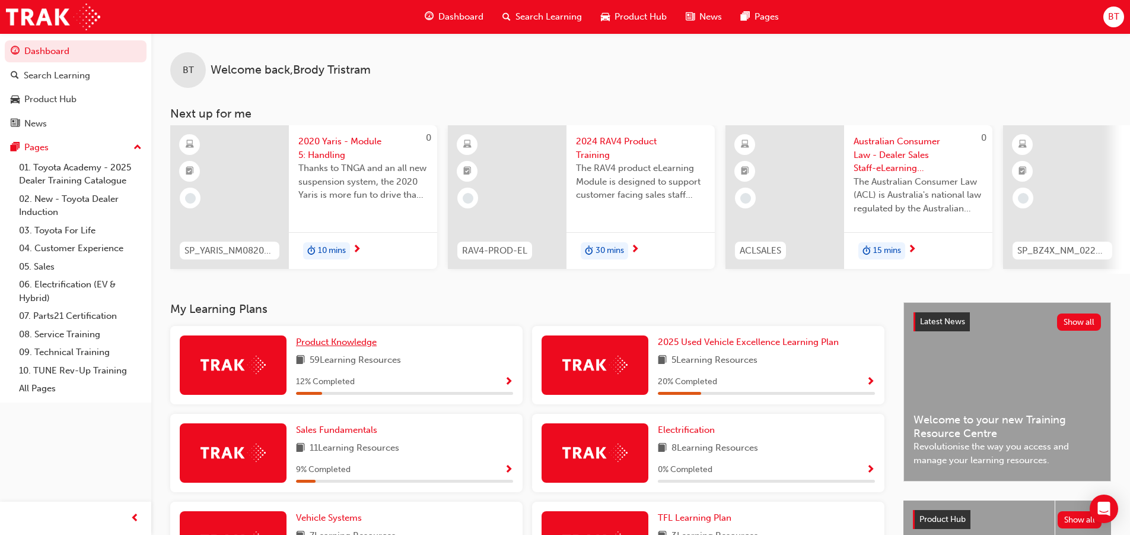
click at [345, 343] on span "Product Knowledge" at bounding box center [336, 341] width 81 height 11
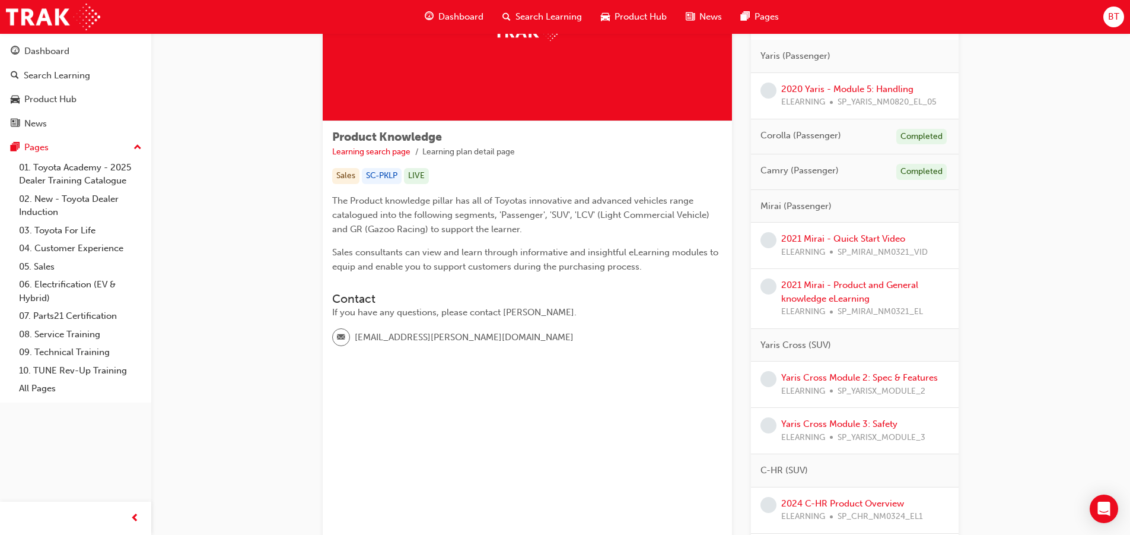
scroll to position [178, 0]
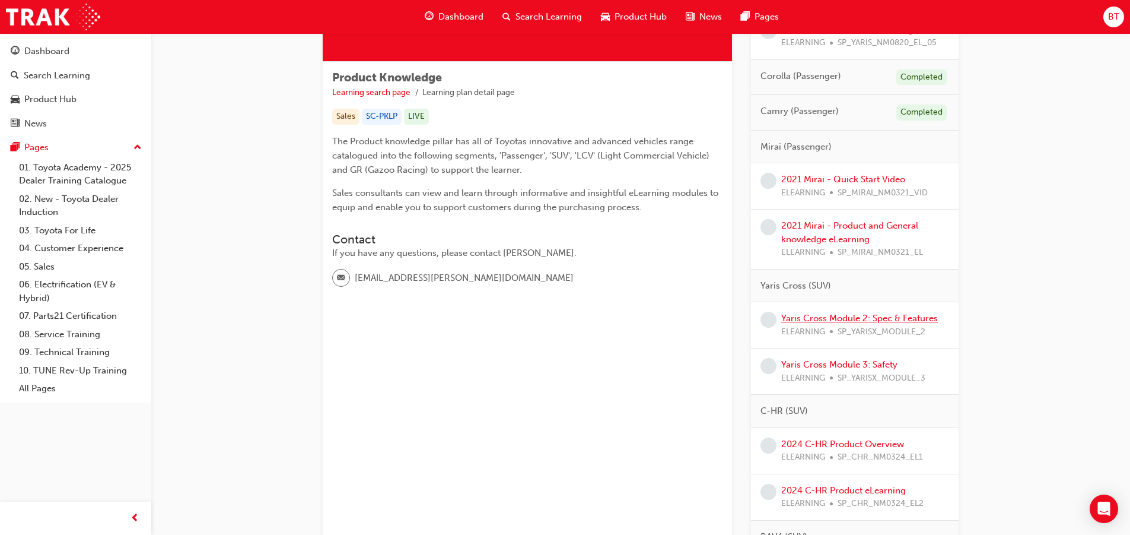
click at [821, 323] on link "Yaris Cross Module 2: Spec & Features" at bounding box center [860, 318] width 157 height 11
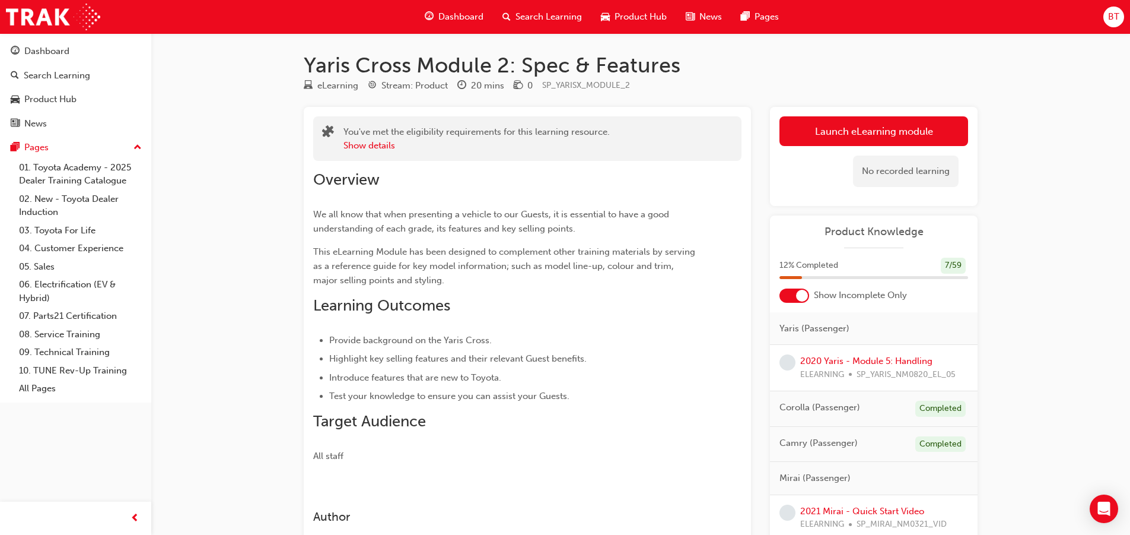
drag, startPoint x: 739, startPoint y: 221, endPoint x: 681, endPoint y: 247, distance: 63.2
click at [681, 247] on span "This eLearning Module has been designed to complement other training materials …" at bounding box center [505, 265] width 385 height 39
click at [710, 274] on div "Overview We all know that when presenting a vehicle to our Guests, it is essent…" at bounding box center [527, 312] width 428 height 302
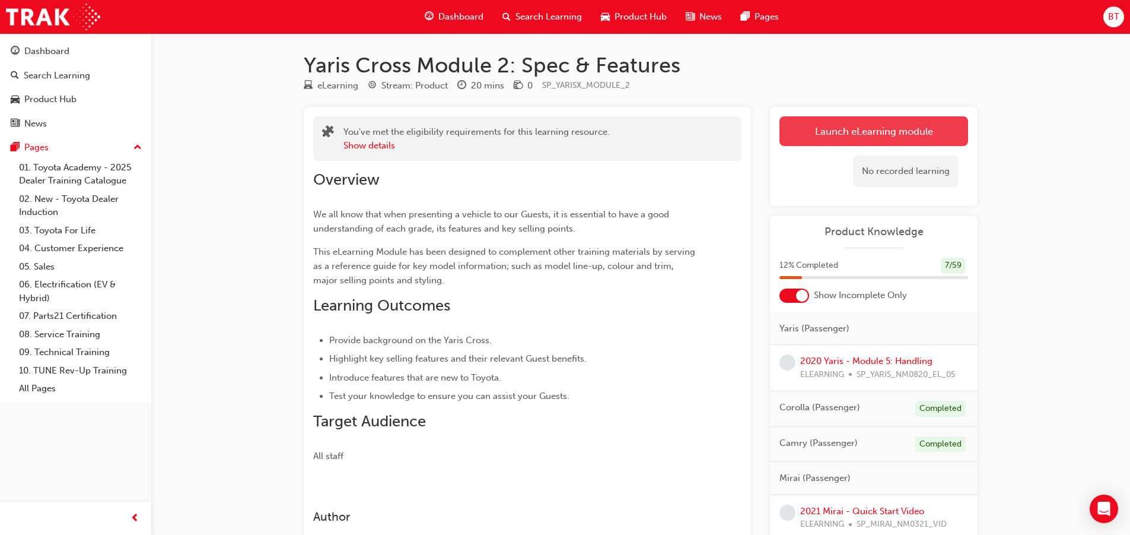
click at [849, 141] on link "Launch eLearning module" at bounding box center [874, 131] width 189 height 30
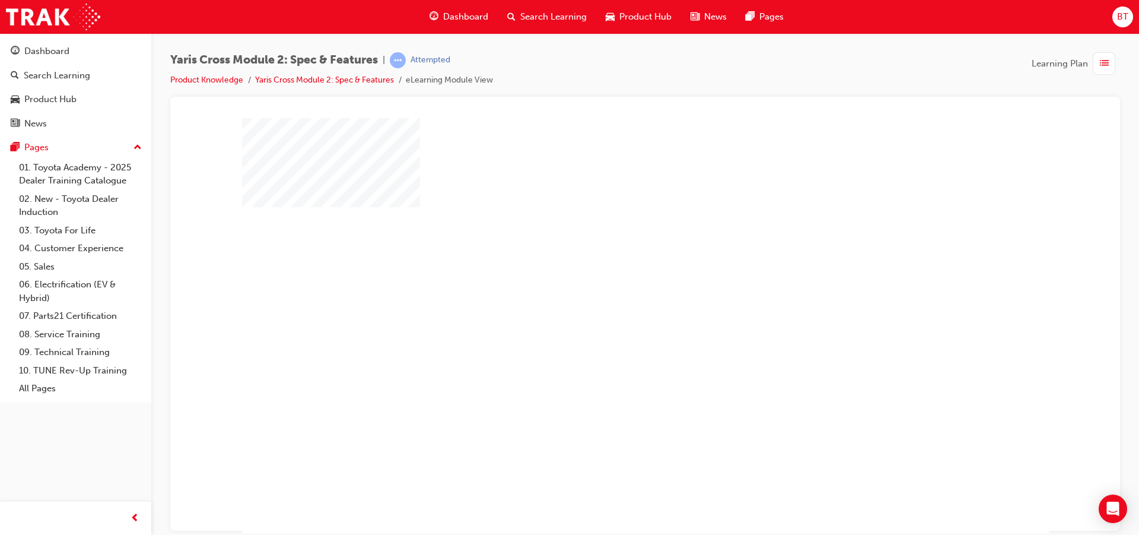
click at [611, 291] on div "play" at bounding box center [611, 291] width 0 height 0
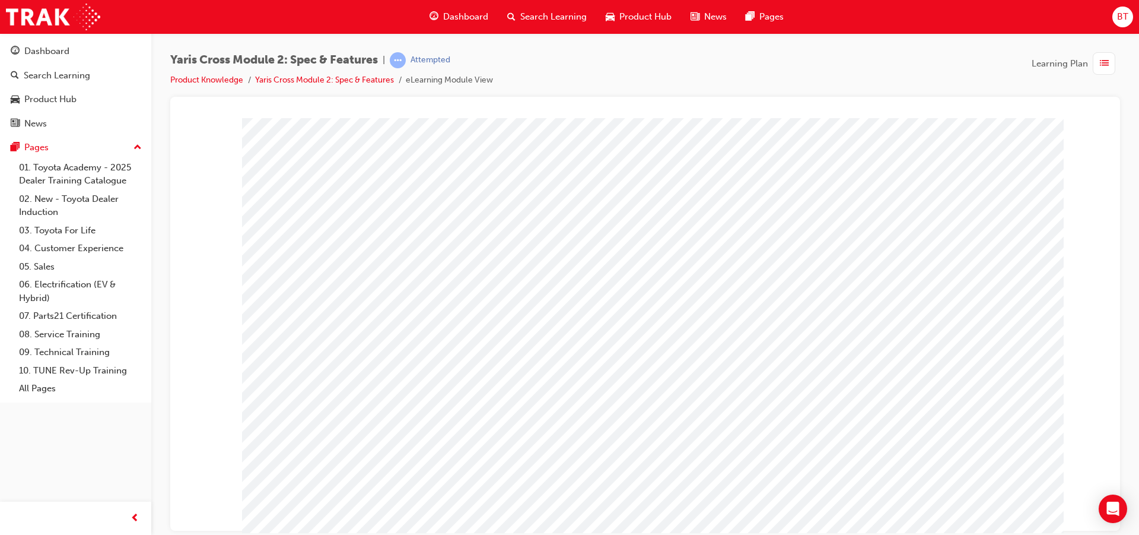
drag, startPoint x: 783, startPoint y: 480, endPoint x: 724, endPoint y: 458, distance: 63.5
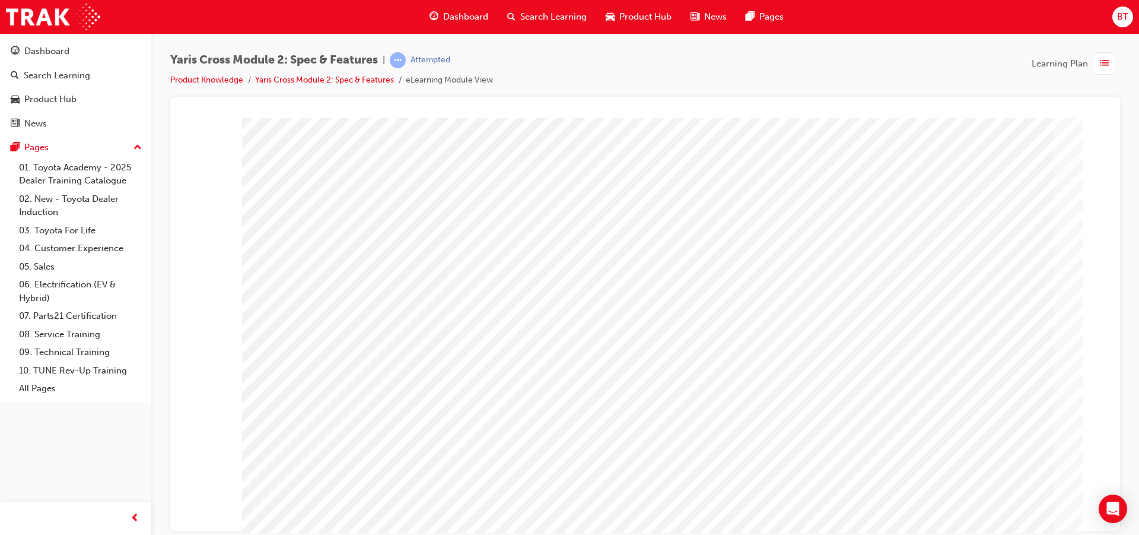
scroll to position [30, 0]
drag, startPoint x: 498, startPoint y: 190, endPoint x: 472, endPoint y: 177, distance: 29.2
drag, startPoint x: 870, startPoint y: 374, endPoint x: 768, endPoint y: 367, distance: 102.3
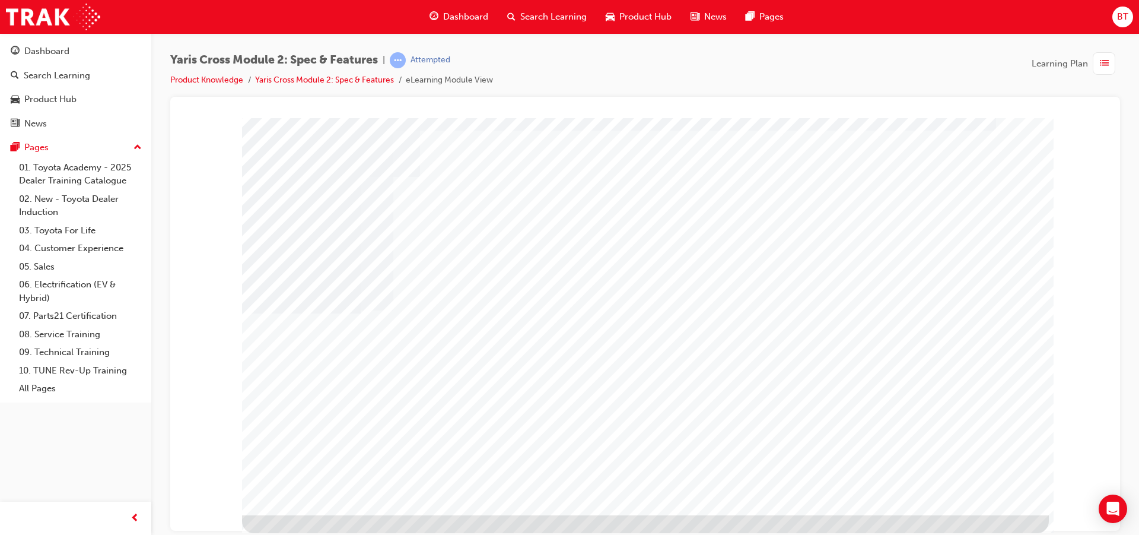
scroll to position [0, 0]
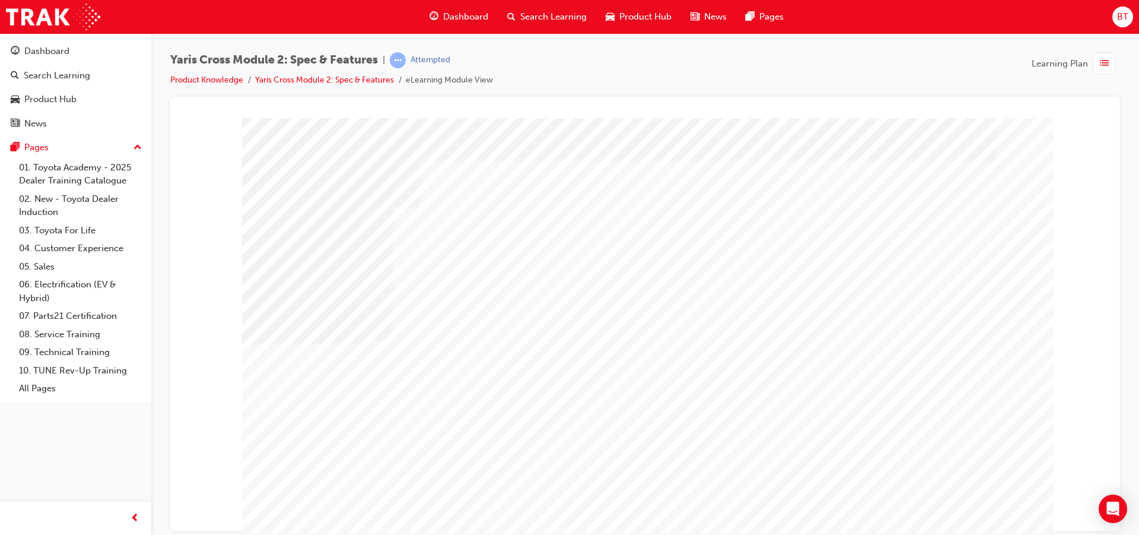
drag, startPoint x: 643, startPoint y: 245, endPoint x: 601, endPoint y: 244, distance: 41.6
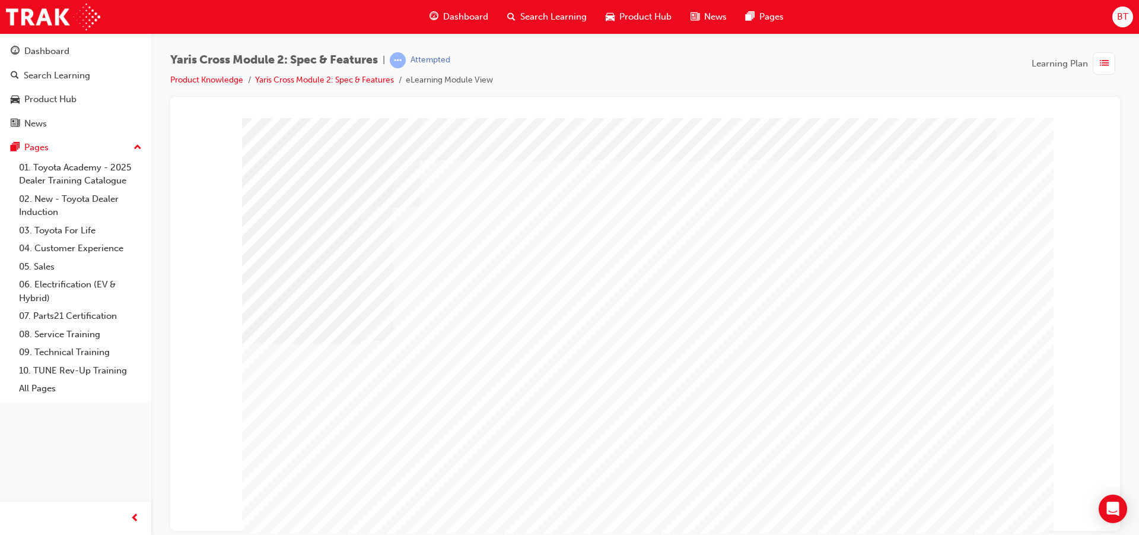
drag, startPoint x: 586, startPoint y: 386, endPoint x: 534, endPoint y: 379, distance: 52.1
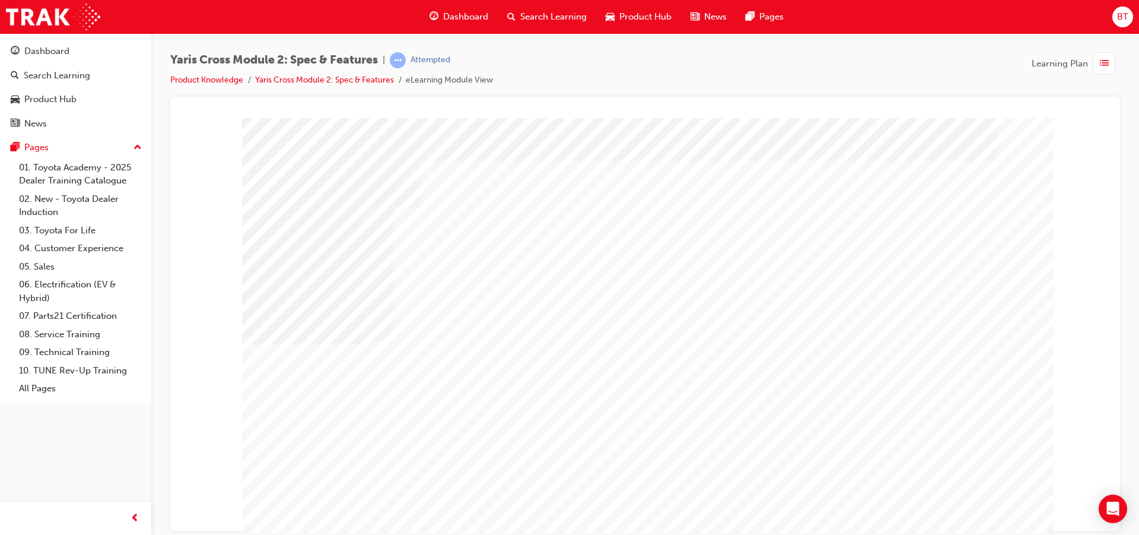
drag, startPoint x: 610, startPoint y: 433, endPoint x: 703, endPoint y: 449, distance: 94.5
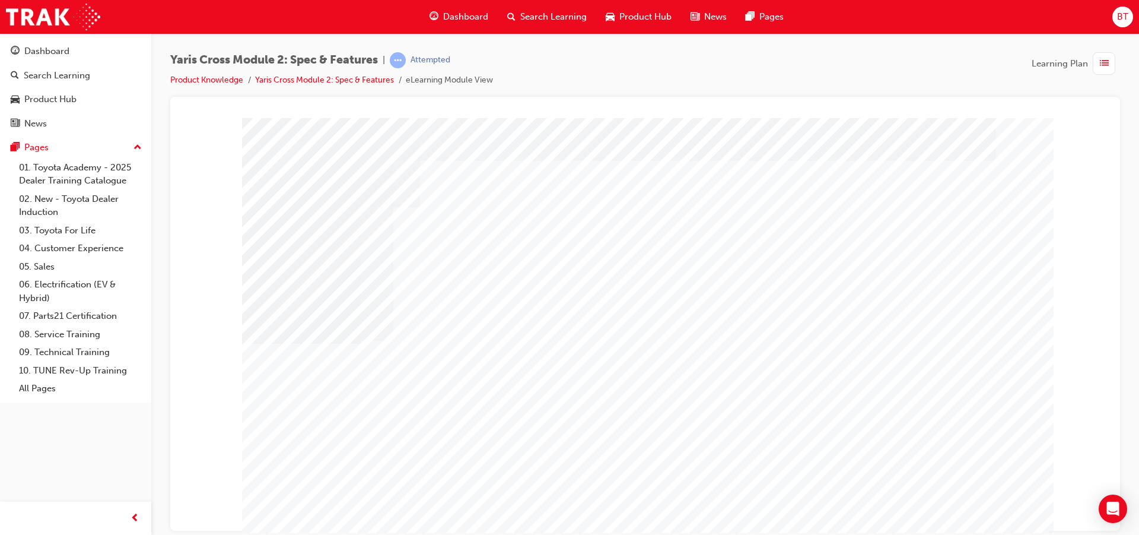
drag, startPoint x: 432, startPoint y: 255, endPoint x: 533, endPoint y: 323, distance: 122.1
click at [533, 323] on div at bounding box center [645, 330] width 807 height 427
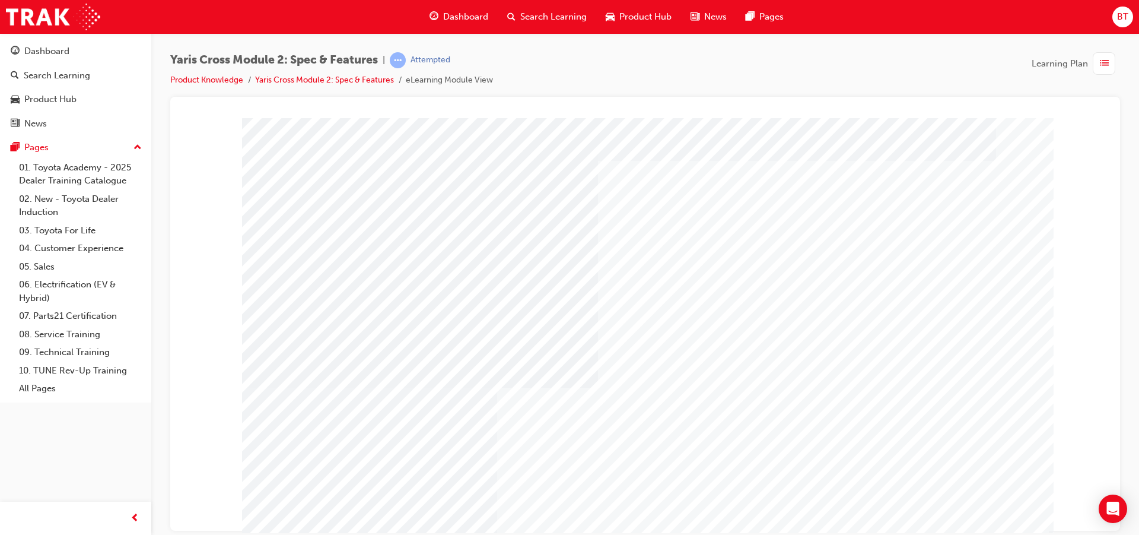
drag, startPoint x: 862, startPoint y: 413, endPoint x: 796, endPoint y: 413, distance: 65.9
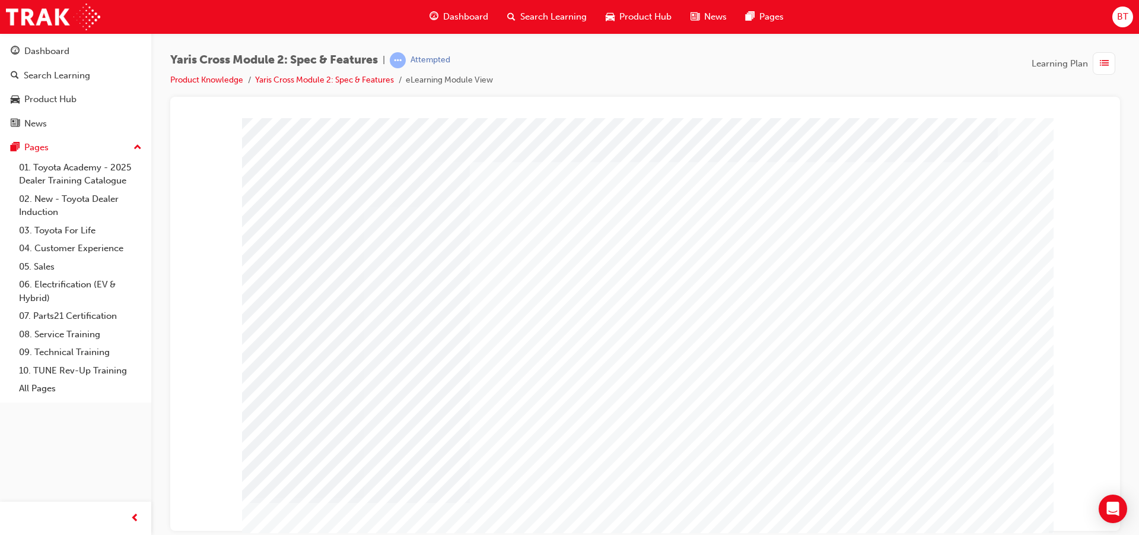
drag, startPoint x: 804, startPoint y: 456, endPoint x: 795, endPoint y: 419, distance: 37.9
drag, startPoint x: 414, startPoint y: 251, endPoint x: 472, endPoint y: 281, distance: 65.6
click at [487, 290] on div at bounding box center [645, 330] width 807 height 427
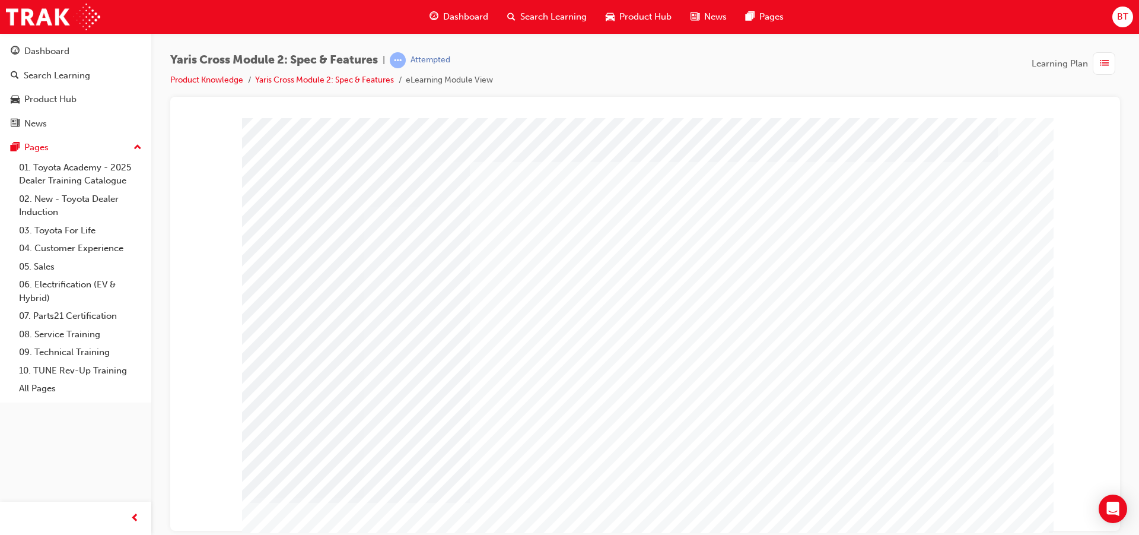
drag, startPoint x: 620, startPoint y: 250, endPoint x: 695, endPoint y: 249, distance: 76.0
click at [690, 249] on div at bounding box center [645, 330] width 807 height 427
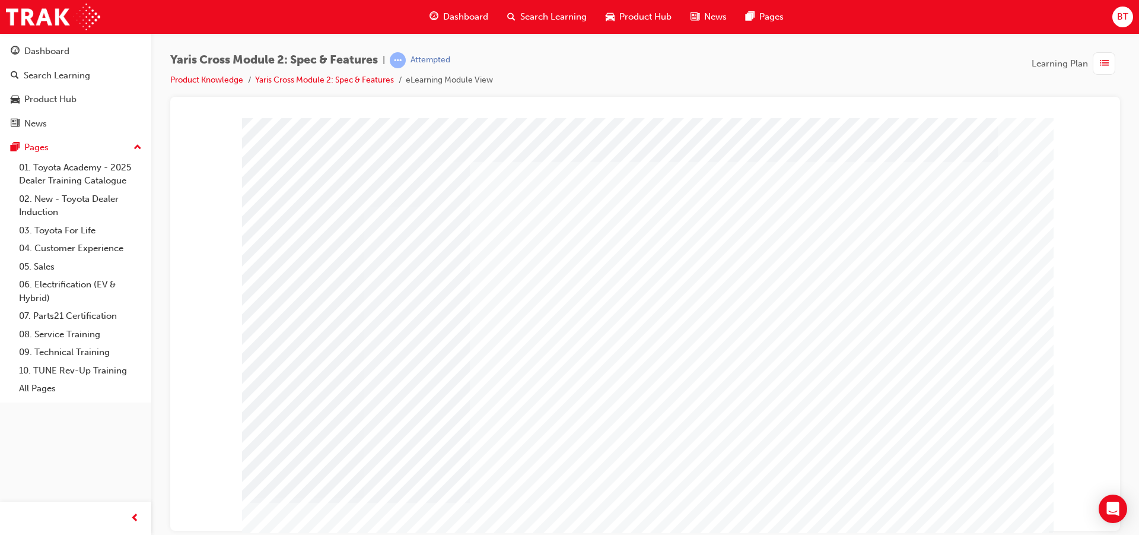
drag, startPoint x: 887, startPoint y: 382, endPoint x: 809, endPoint y: 374, distance: 78.8
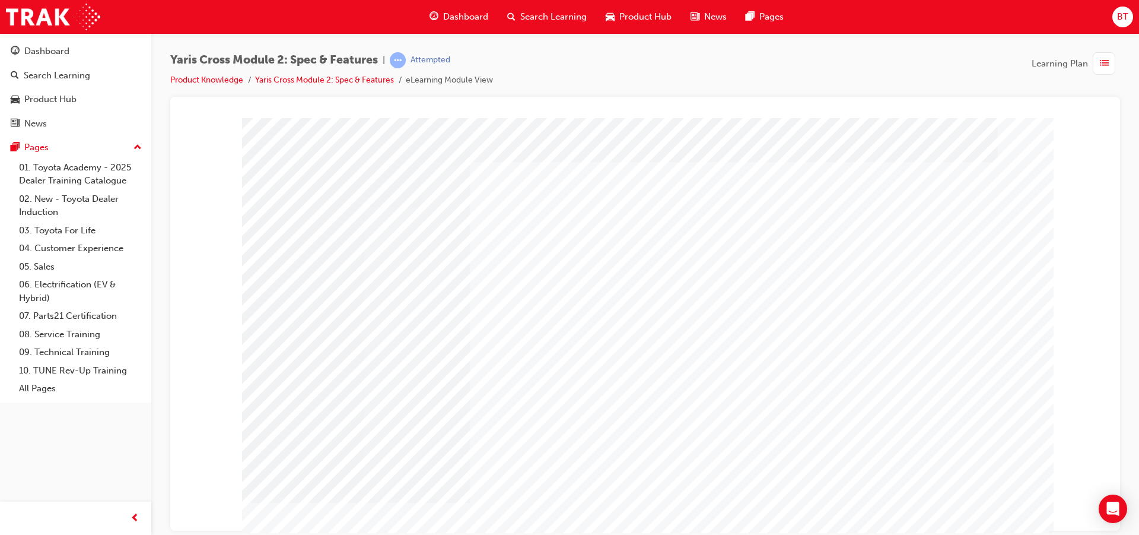
drag, startPoint x: 849, startPoint y: 366, endPoint x: 853, endPoint y: 361, distance: 6.3
drag, startPoint x: 853, startPoint y: 361, endPoint x: 813, endPoint y: 352, distance: 40.9
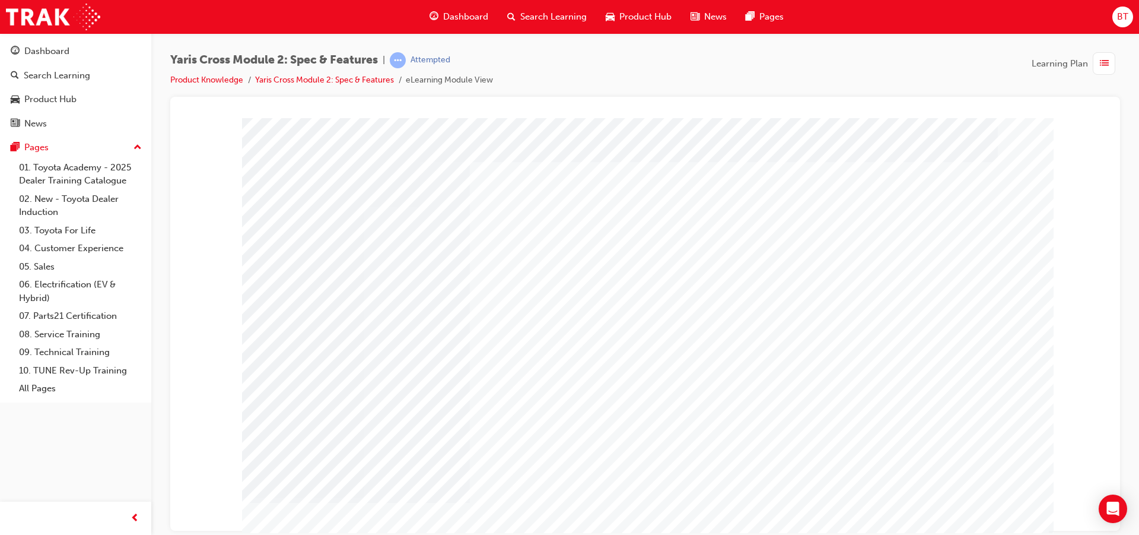
drag, startPoint x: 813, startPoint y: 352, endPoint x: 818, endPoint y: 348, distance: 6.8
drag, startPoint x: 818, startPoint y: 348, endPoint x: 789, endPoint y: 342, distance: 30.3
drag, startPoint x: 854, startPoint y: 399, endPoint x: 787, endPoint y: 395, distance: 66.6
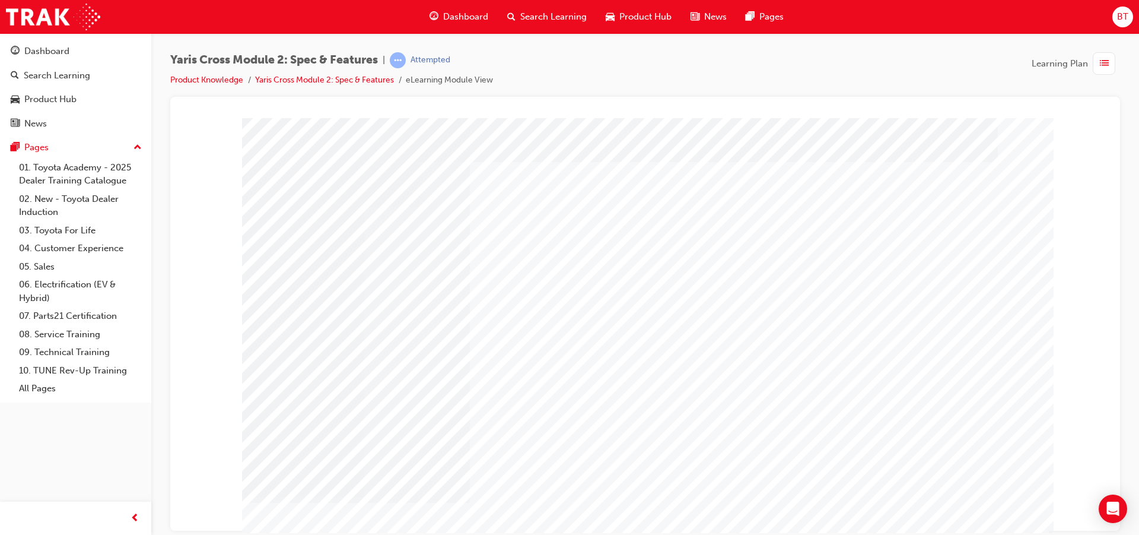
drag, startPoint x: 513, startPoint y: 307, endPoint x: 633, endPoint y: 408, distance: 156.6
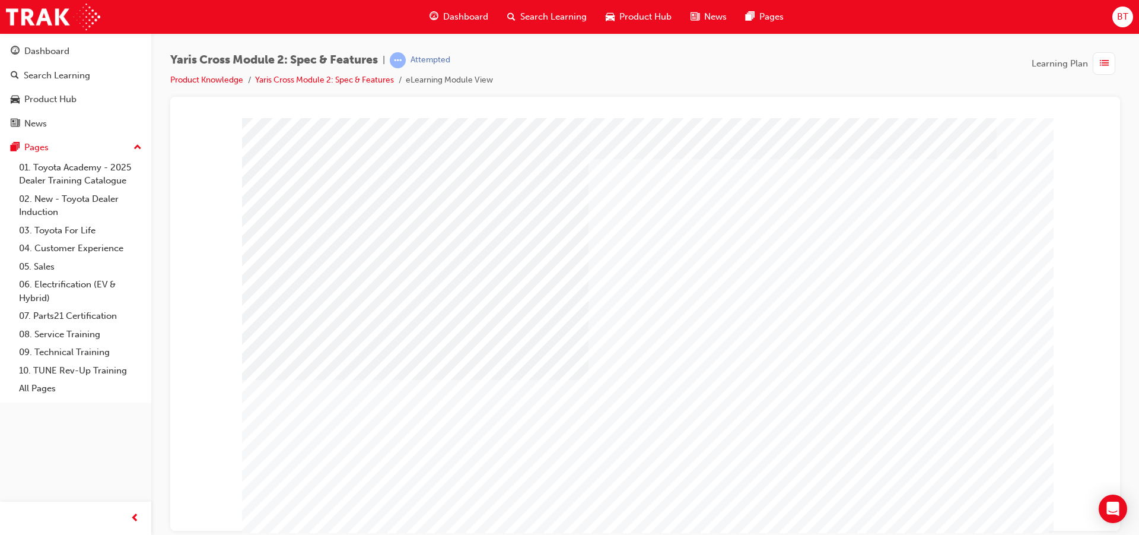
drag, startPoint x: 777, startPoint y: 346, endPoint x: 707, endPoint y: 449, distance: 124.8
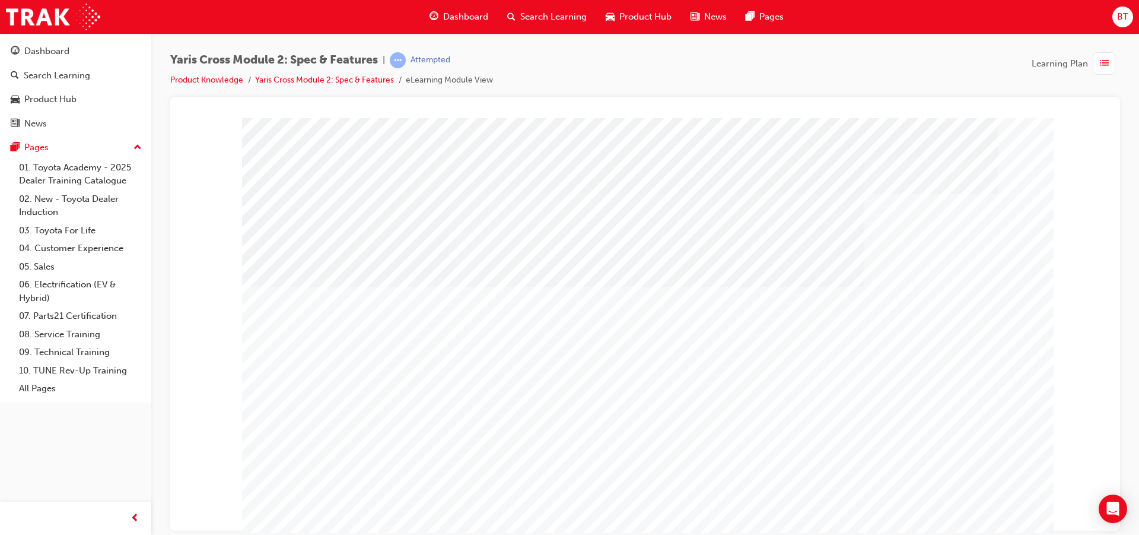
click at [707, 449] on div at bounding box center [645, 330] width 807 height 427
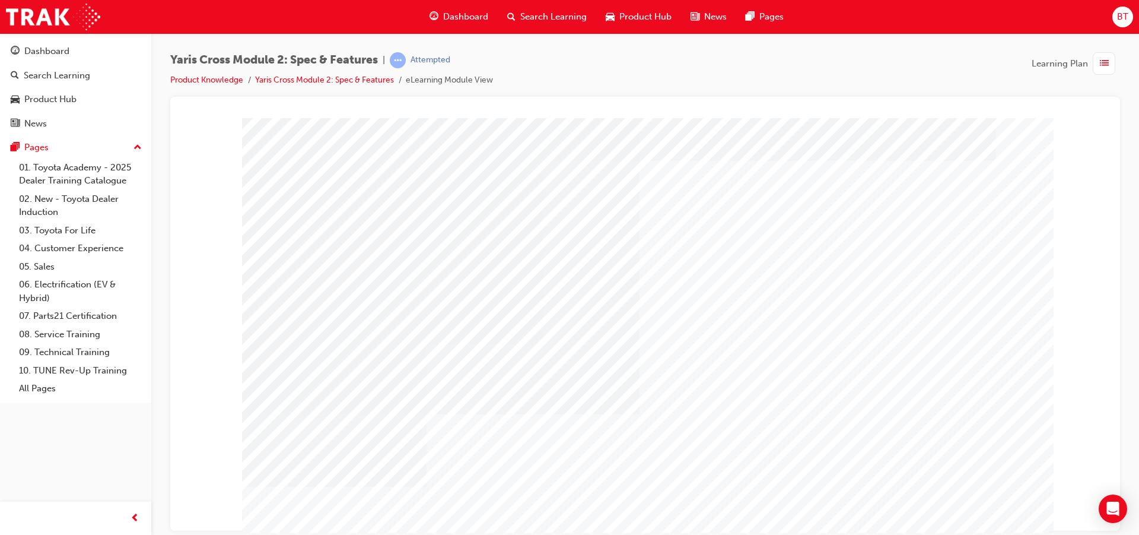
drag, startPoint x: 443, startPoint y: 241, endPoint x: 536, endPoint y: 378, distance: 166.1
drag, startPoint x: 985, startPoint y: 461, endPoint x: 754, endPoint y: 480, distance: 231.6
drag, startPoint x: 907, startPoint y: 416, endPoint x: 919, endPoint y: 436, distance: 22.9
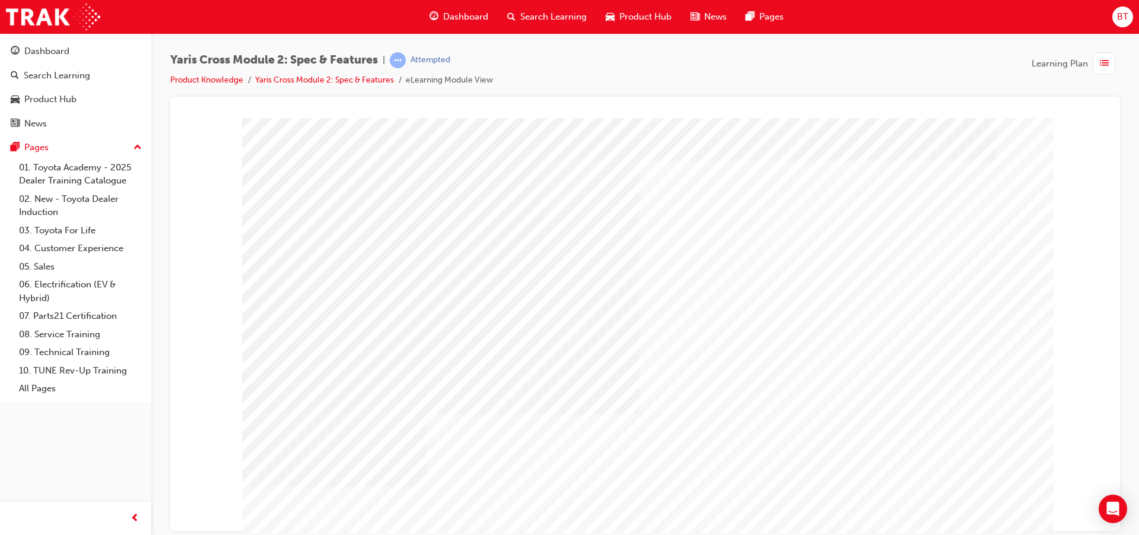
drag, startPoint x: 908, startPoint y: 475, endPoint x: 896, endPoint y: 475, distance: 11.9
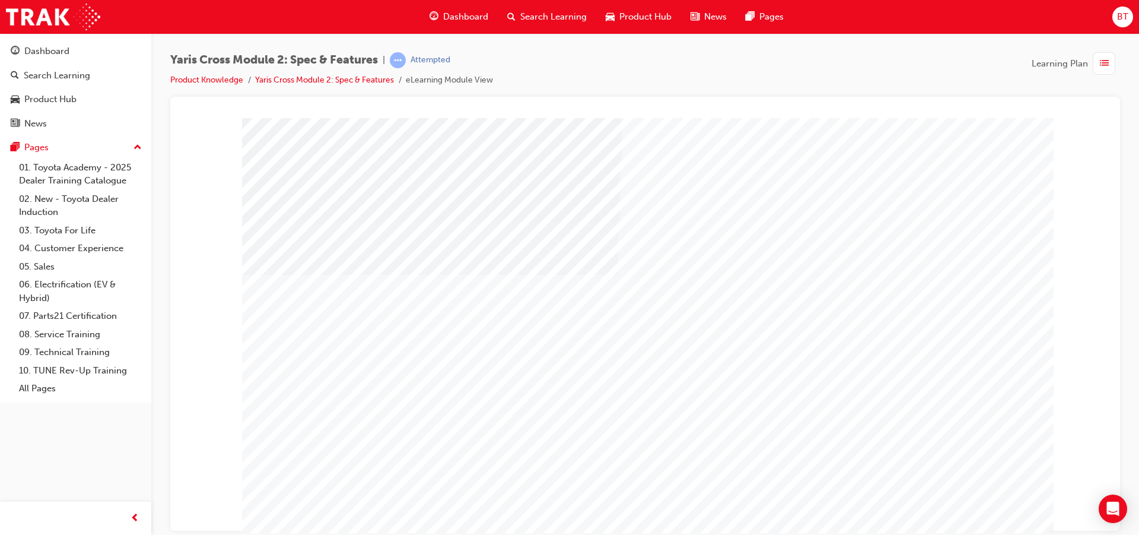
drag, startPoint x: 896, startPoint y: 475, endPoint x: 808, endPoint y: 472, distance: 87.9
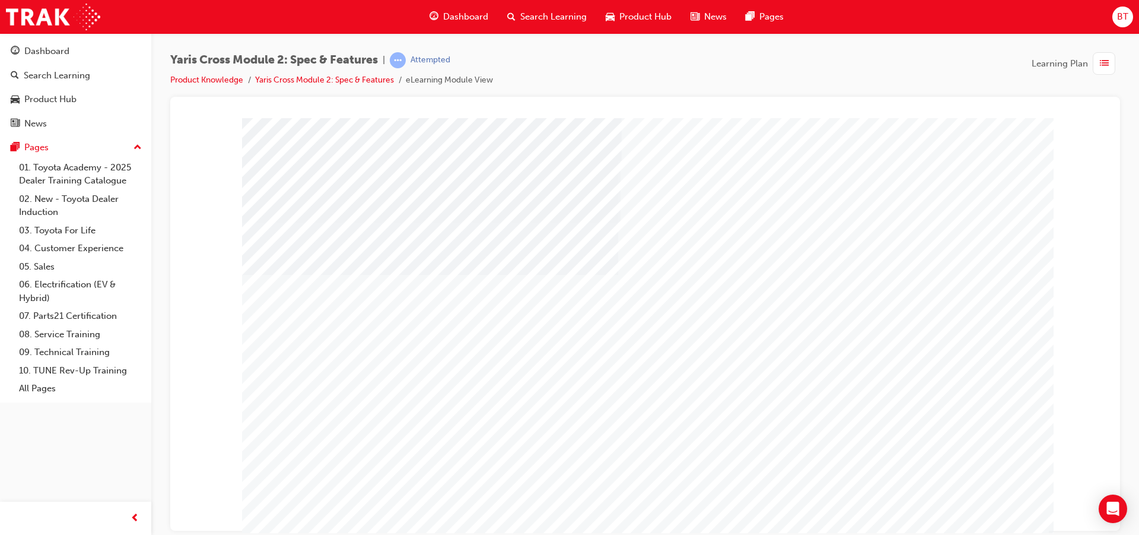
drag, startPoint x: 979, startPoint y: 442, endPoint x: 1007, endPoint y: 431, distance: 30.4
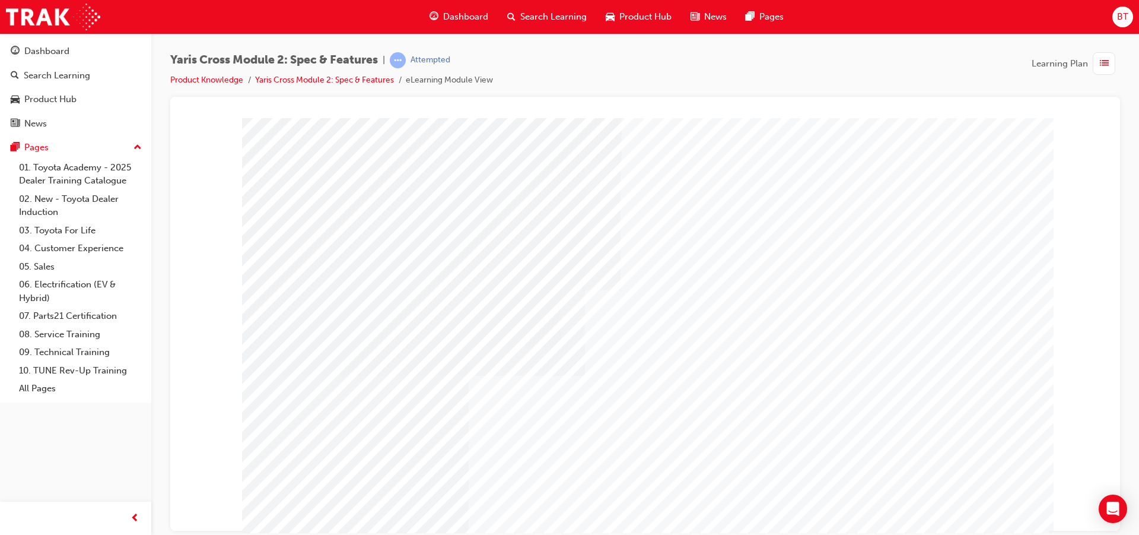
drag, startPoint x: 796, startPoint y: 481, endPoint x: 749, endPoint y: 484, distance: 47.6
drag, startPoint x: 749, startPoint y: 484, endPoint x: 787, endPoint y: 521, distance: 53.3
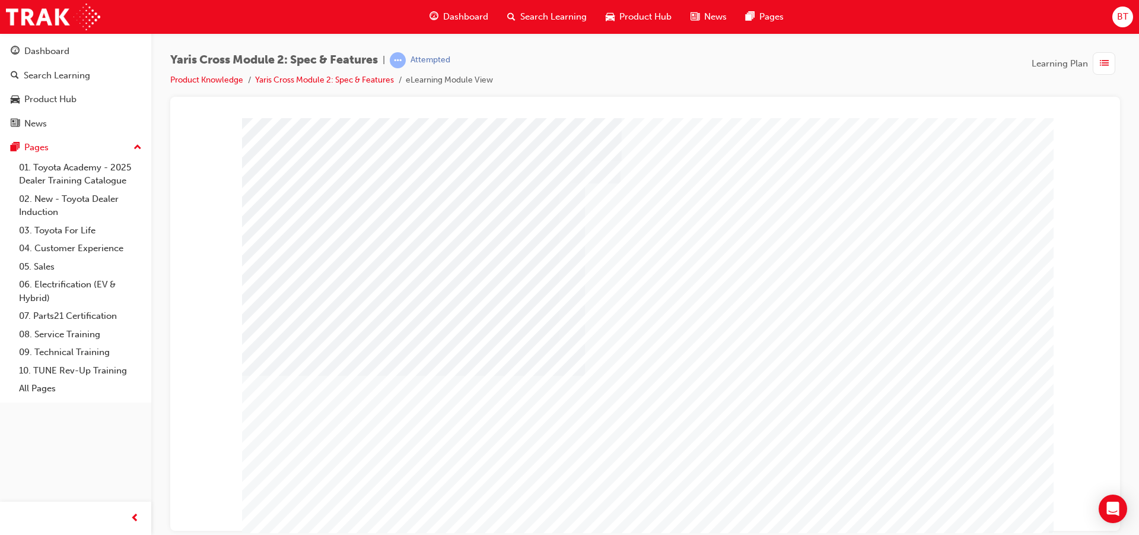
drag, startPoint x: 604, startPoint y: 424, endPoint x: 564, endPoint y: 402, distance: 45.1
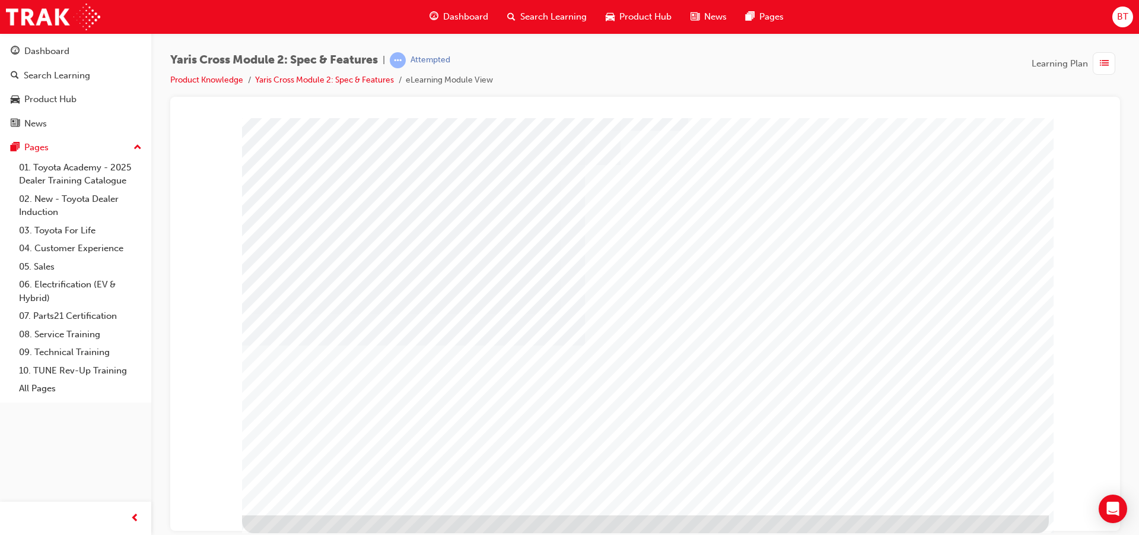
drag, startPoint x: 892, startPoint y: 345, endPoint x: 803, endPoint y: 320, distance: 92.4
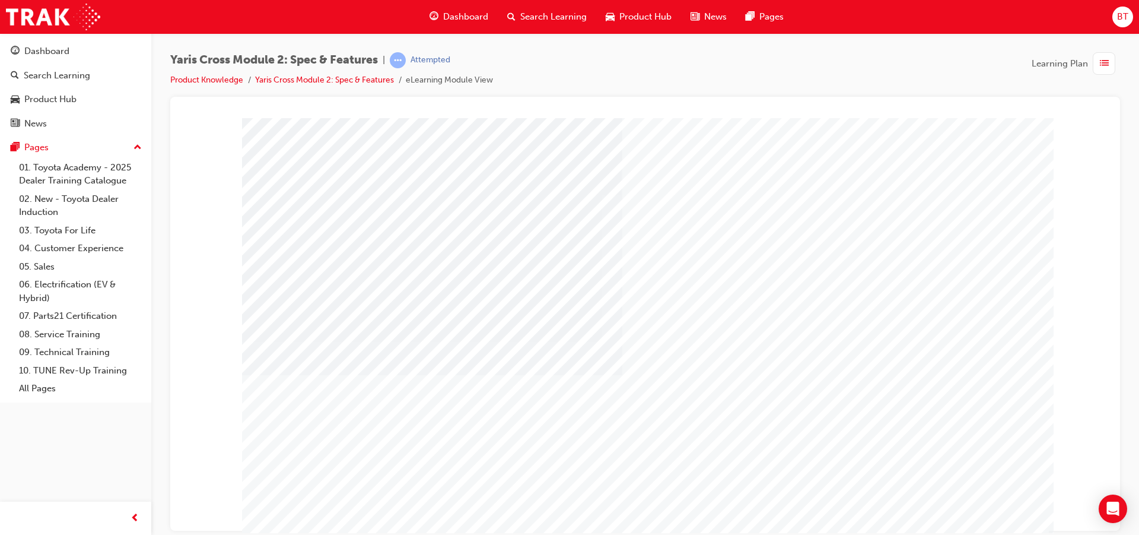
drag, startPoint x: 926, startPoint y: 477, endPoint x: 919, endPoint y: 472, distance: 8.2
drag, startPoint x: 890, startPoint y: 455, endPoint x: 867, endPoint y: 454, distance: 22.6
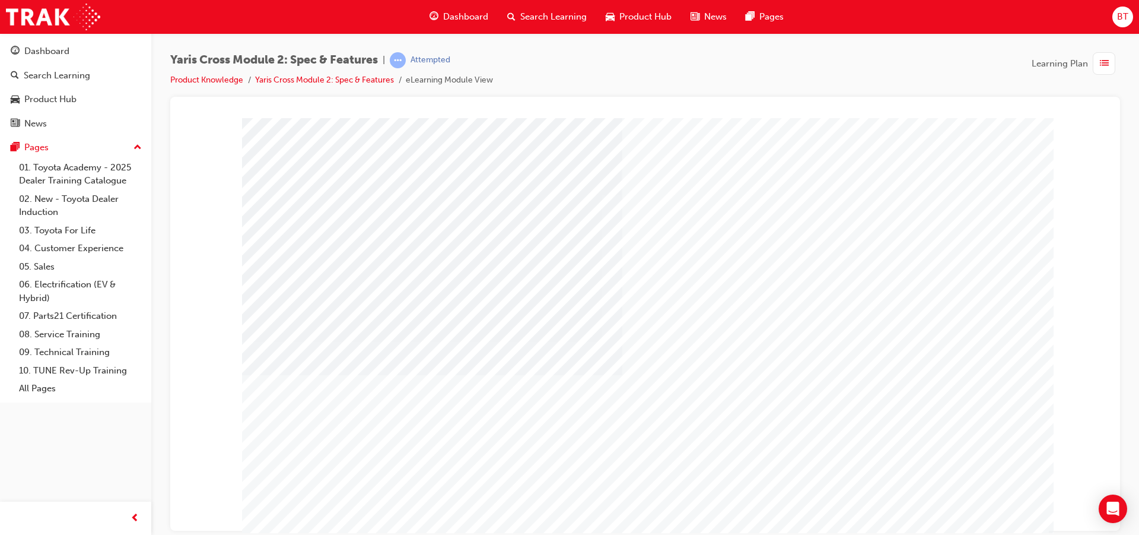
drag, startPoint x: 362, startPoint y: 282, endPoint x: 399, endPoint y: 310, distance: 47.0
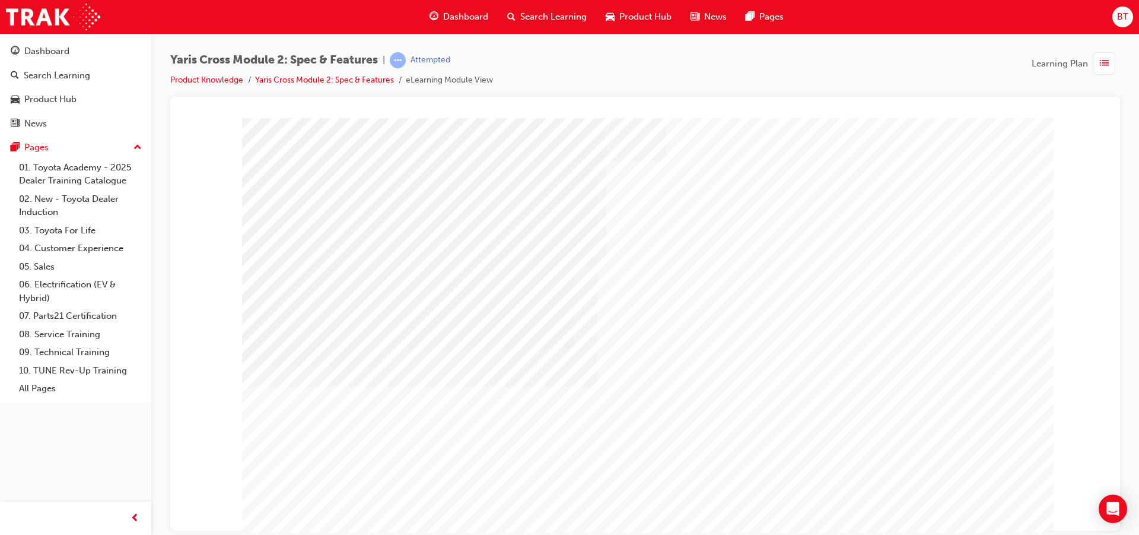
drag, startPoint x: 653, startPoint y: 107, endPoint x: 602, endPoint y: 82, distance: 56.8
click at [602, 82] on div "Yaris Cross Module 2: Spec & Features | Attempted Product Knowledge Yaris Cross…" at bounding box center [645, 74] width 950 height 45
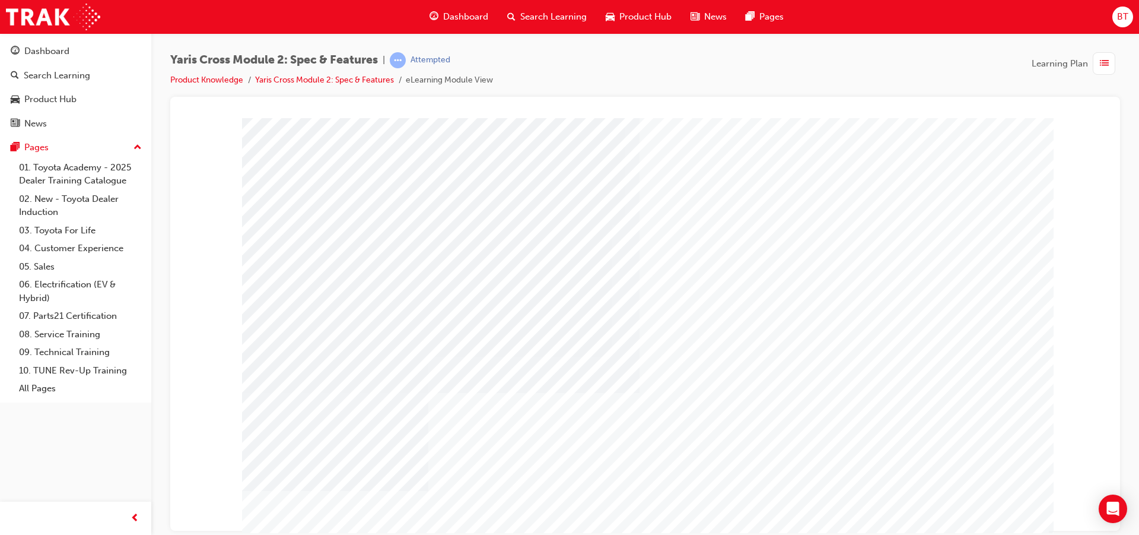
click at [602, 82] on div "Yaris Cross Module 2: Spec & Features | Attempted Product Knowledge Yaris Cross…" at bounding box center [645, 74] width 950 height 45
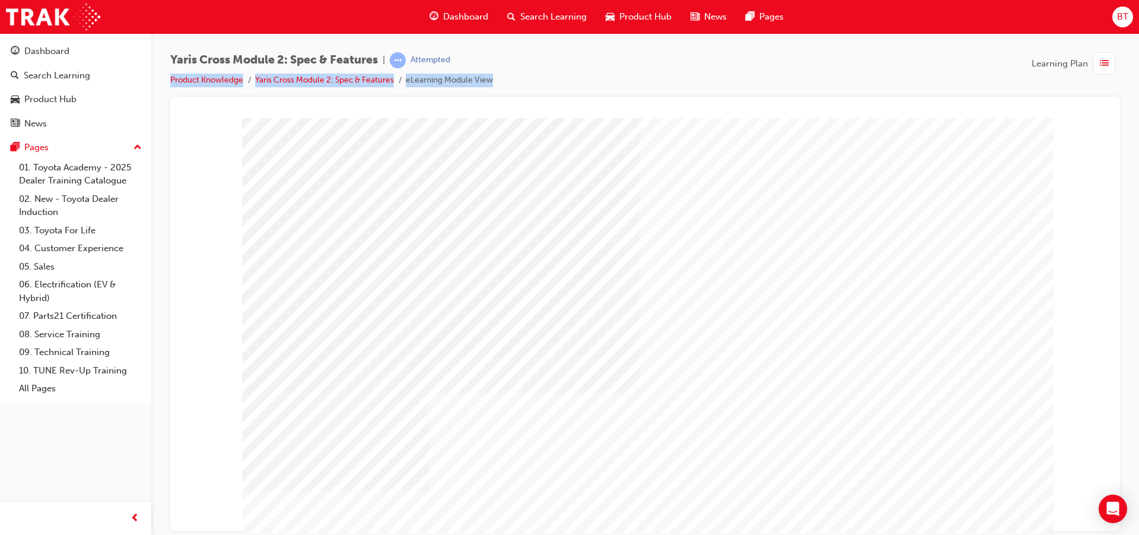
click at [602, 82] on div "Yaris Cross Module 2: Spec & Features | Attempted Product Knowledge Yaris Cross…" at bounding box center [645, 74] width 950 height 45
click at [569, 81] on div "Yaris Cross Module 2: Spec & Features | Attempted Product Knowledge Yaris Cross…" at bounding box center [645, 74] width 950 height 45
drag, startPoint x: 550, startPoint y: 234, endPoint x: 534, endPoint y: 233, distance: 15.5
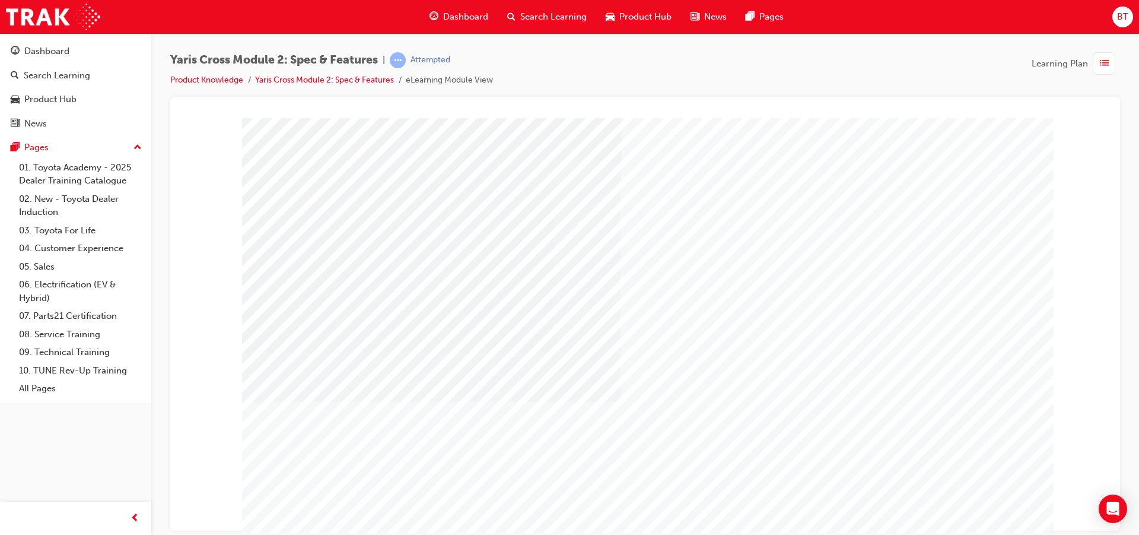
drag, startPoint x: 593, startPoint y: 409, endPoint x: 543, endPoint y: 397, distance: 51.4
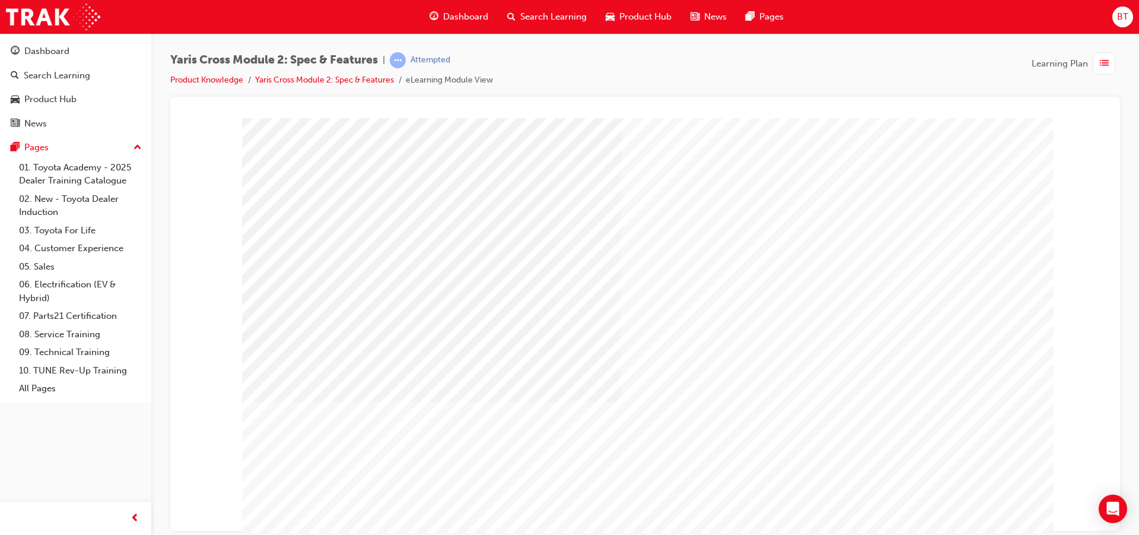
drag, startPoint x: 561, startPoint y: 401, endPoint x: 544, endPoint y: 411, distance: 19.1
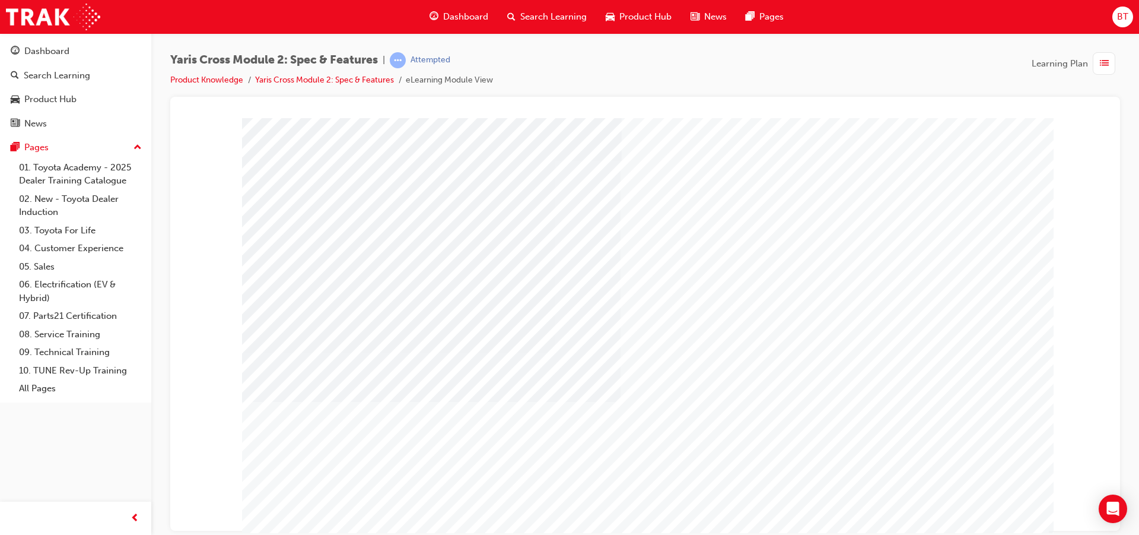
drag, startPoint x: 992, startPoint y: 466, endPoint x: 938, endPoint y: 487, distance: 58.1
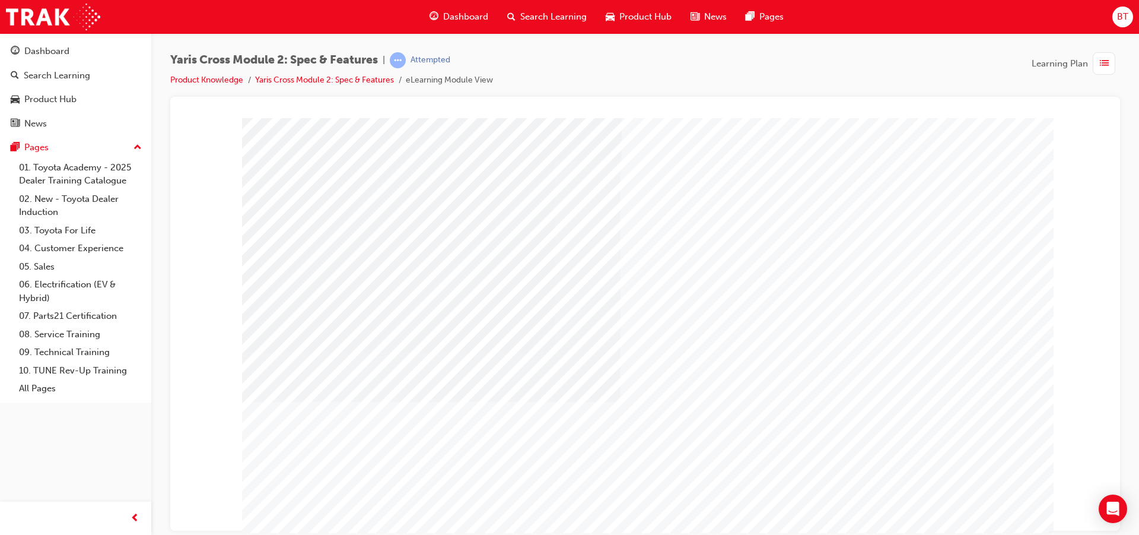
drag, startPoint x: 955, startPoint y: 427, endPoint x: 942, endPoint y: 427, distance: 12.5
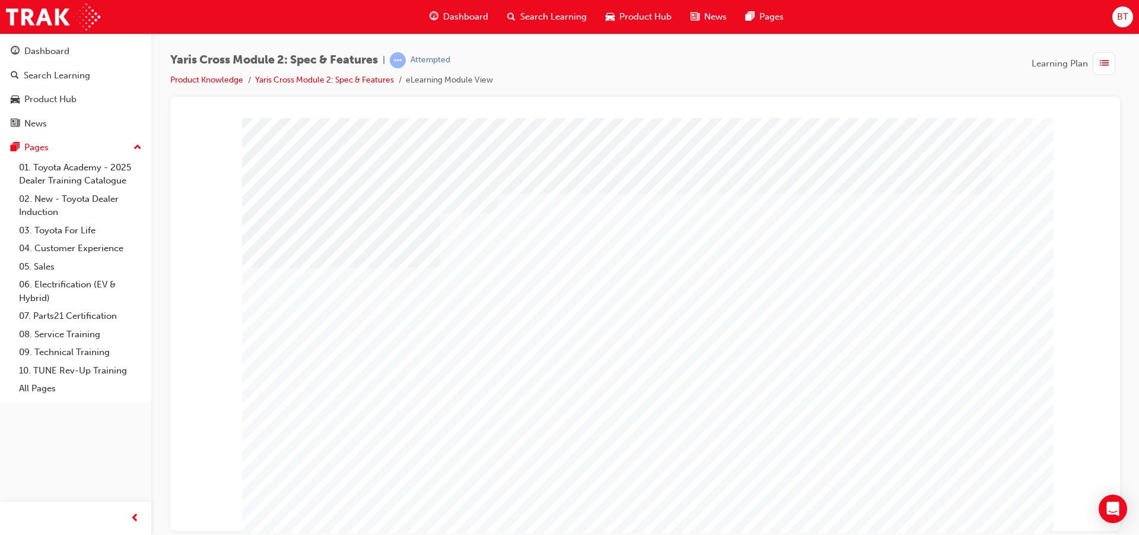
drag, startPoint x: 942, startPoint y: 427, endPoint x: 834, endPoint y: 392, distance: 113.9
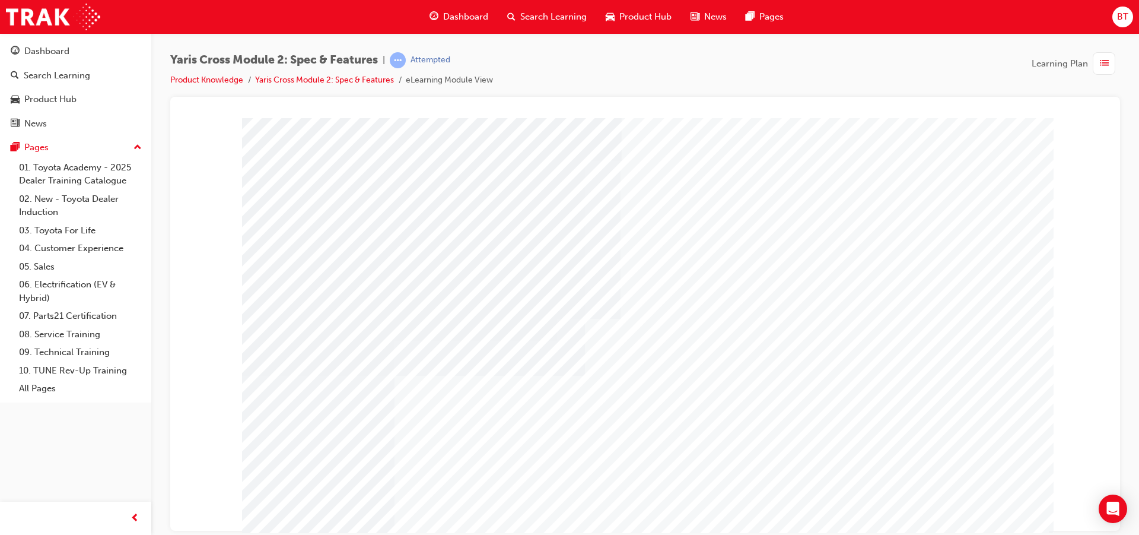
click at [961, 533] on div "Yaris Cross Module 2: Spec & Features | Attempted Product Knowledge Yaris Cross…" at bounding box center [569, 267] width 1139 height 535
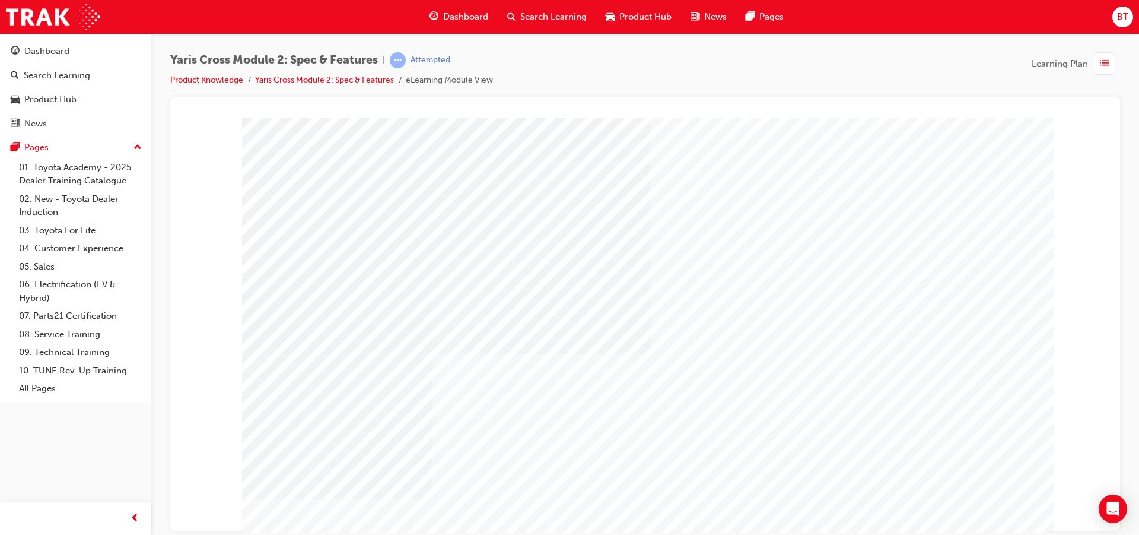
drag, startPoint x: 753, startPoint y: 386, endPoint x: 744, endPoint y: 373, distance: 16.6
drag, startPoint x: 758, startPoint y: 385, endPoint x: 752, endPoint y: 406, distance: 22.0
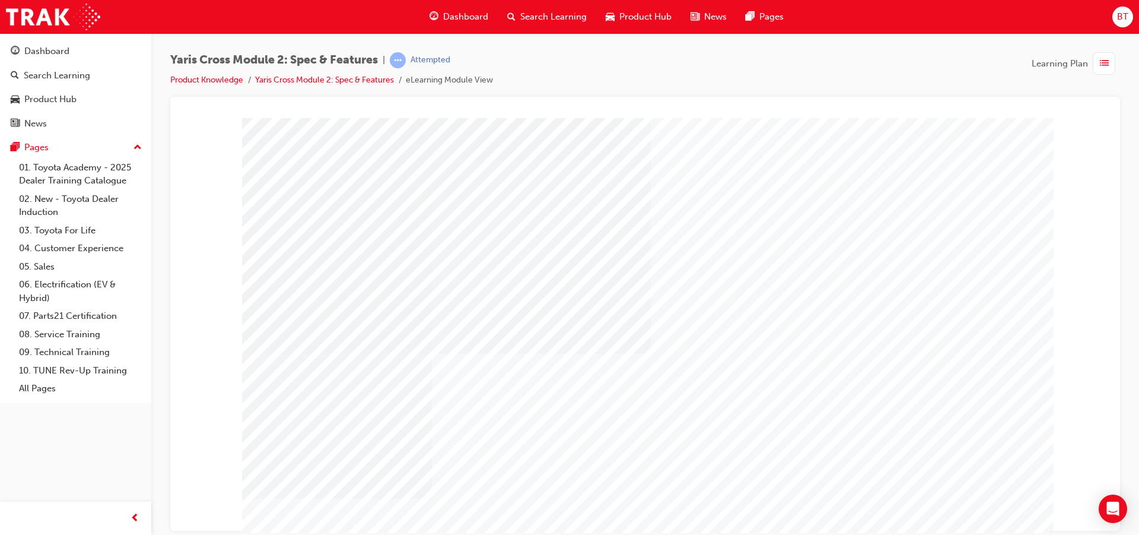
drag, startPoint x: 736, startPoint y: 299, endPoint x: 736, endPoint y: 320, distance: 21.4
drag, startPoint x: 736, startPoint y: 320, endPoint x: 699, endPoint y: 333, distance: 38.8
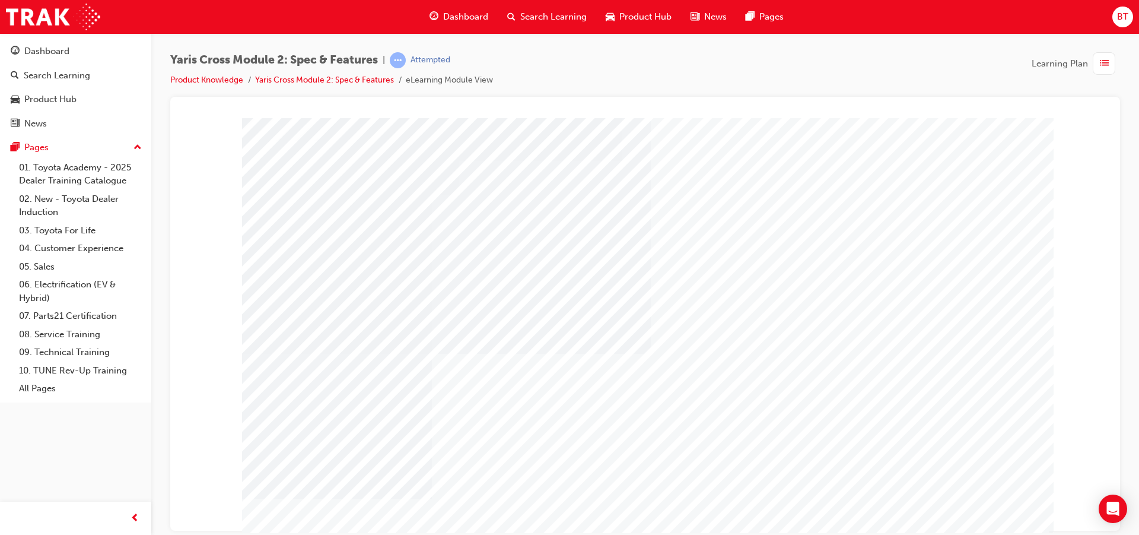
drag, startPoint x: 693, startPoint y: 58, endPoint x: 663, endPoint y: 69, distance: 31.2
click at [663, 69] on div "Yaris Cross Module 2: Spec & Features | Attempted Product Knowledge Yaris Cross…" at bounding box center [645, 74] width 950 height 45
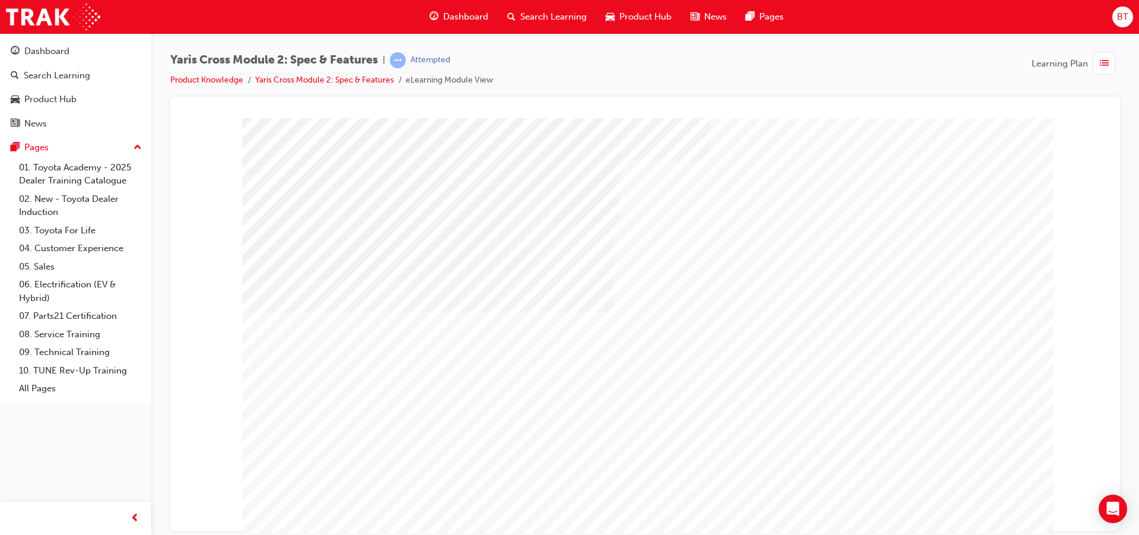
drag, startPoint x: 656, startPoint y: 42, endPoint x: 587, endPoint y: 66, distance: 72.7
click at [587, 66] on div "Yaris Cross Module 2: Spec & Features | Attempted Product Knowledge Yaris Cross…" at bounding box center [645, 74] width 950 height 45
drag, startPoint x: 218, startPoint y: 224, endPoint x: 603, endPoint y: 340, distance: 402.3
drag, startPoint x: 680, startPoint y: 283, endPoint x: 634, endPoint y: 280, distance: 46.4
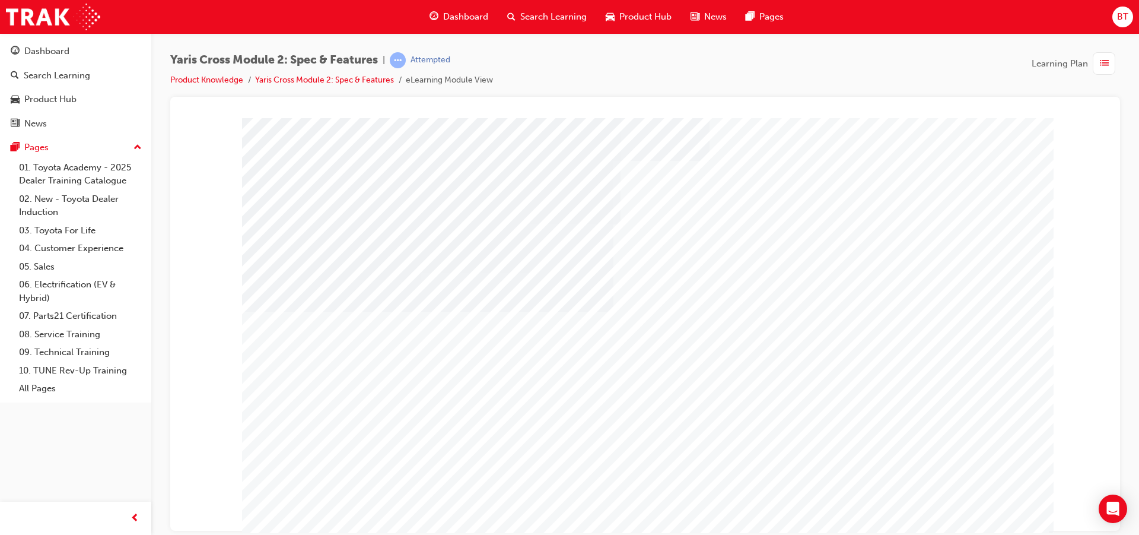
click at [587, 82] on div "Yaris Cross Module 2: Spec & Features | Attempted Product Knowledge Yaris Cross…" at bounding box center [645, 74] width 950 height 45
drag, startPoint x: 571, startPoint y: 74, endPoint x: 543, endPoint y: 69, distance: 28.9
click at [543, 69] on div "Yaris Cross Module 2: Spec & Features | Attempted Product Knowledge Yaris Cross…" at bounding box center [645, 74] width 950 height 45
drag, startPoint x: 576, startPoint y: 155, endPoint x: 547, endPoint y: 157, distance: 29.7
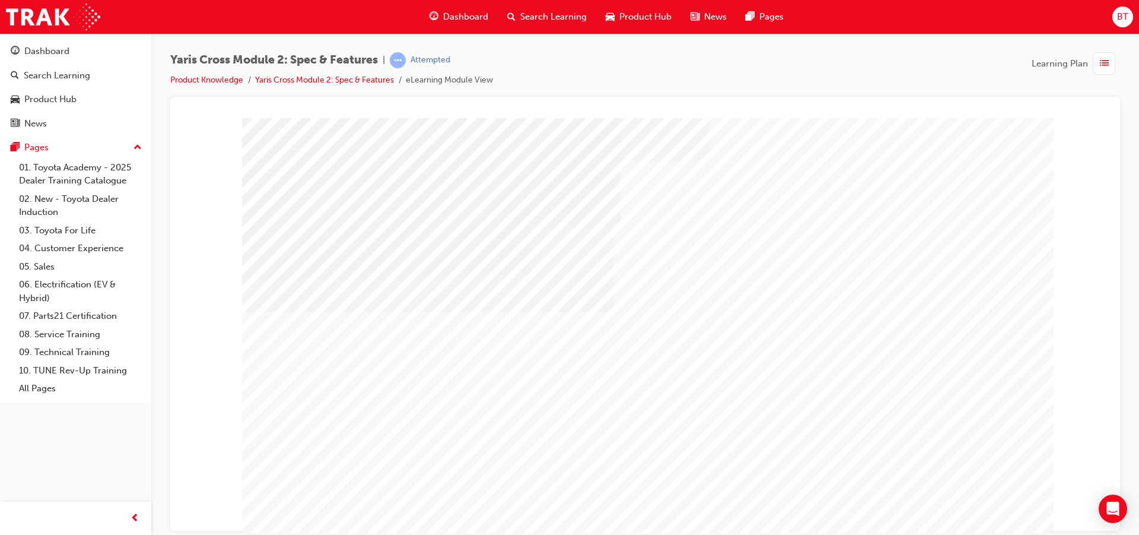
drag, startPoint x: 695, startPoint y: 165, endPoint x: 395, endPoint y: 166, distance: 300.9
drag, startPoint x: 585, startPoint y: 90, endPoint x: 568, endPoint y: 67, distance: 28.4
click at [568, 67] on div "Yaris Cross Module 2: Spec & Features | Attempted Product Knowledge Yaris Cross…" at bounding box center [645, 74] width 950 height 45
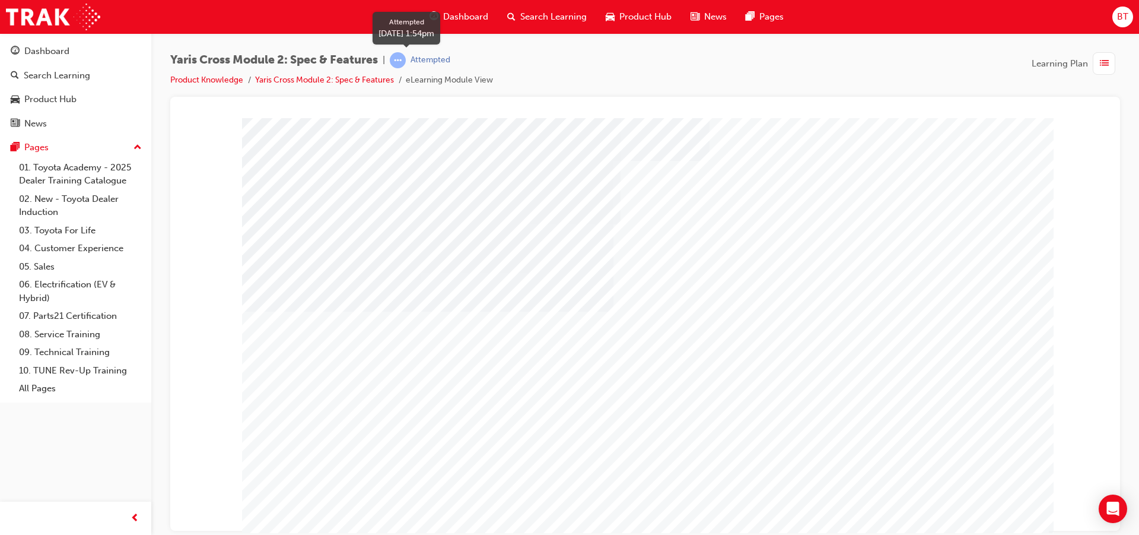
click at [406, 58] on span "learningRecordVerb_ATTEMPT-icon" at bounding box center [398, 60] width 16 height 16
click at [470, 11] on span "Dashboard" at bounding box center [465, 17] width 45 height 14
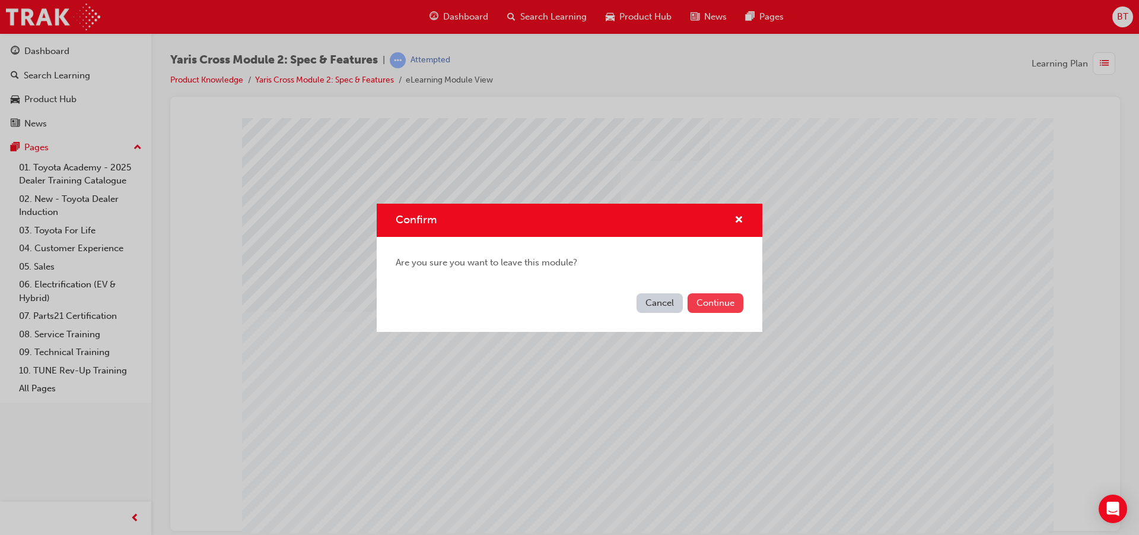
click at [709, 304] on button "Continue" at bounding box center [716, 303] width 56 height 20
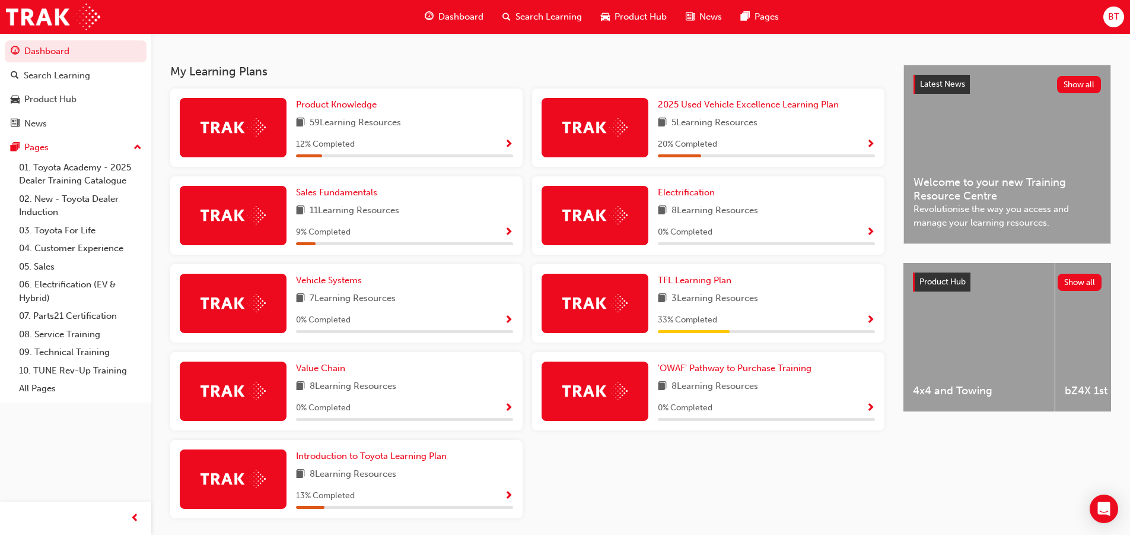
scroll to position [178, 0]
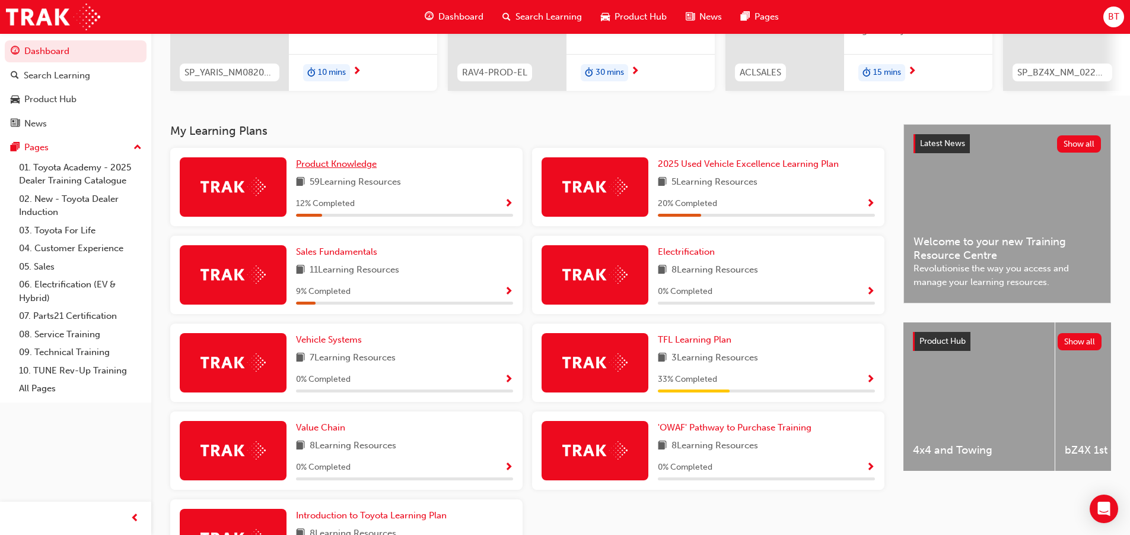
click at [328, 169] on span "Product Knowledge" at bounding box center [336, 163] width 81 height 11
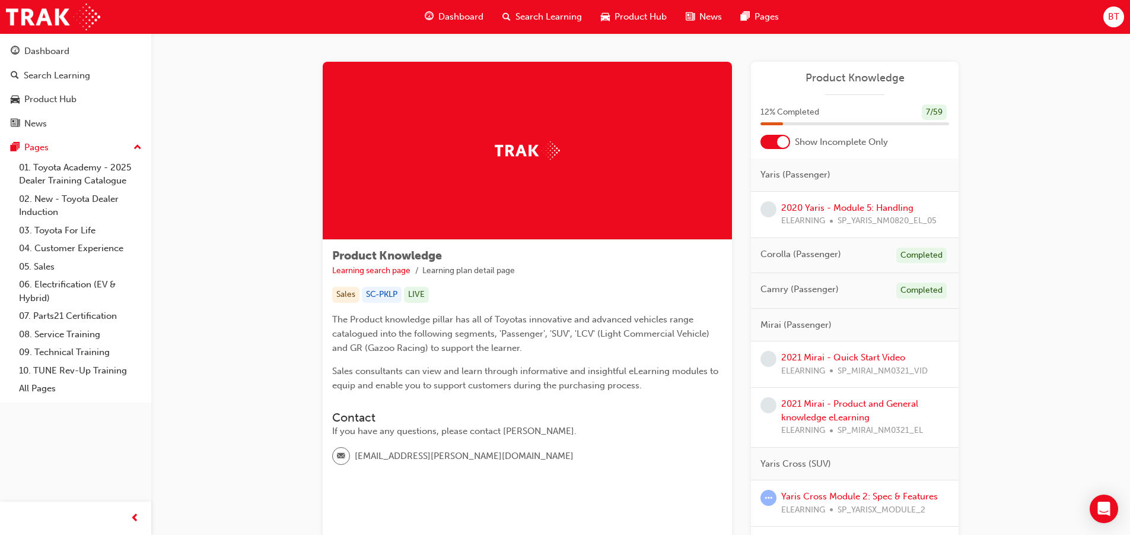
drag, startPoint x: 581, startPoint y: 342, endPoint x: 536, endPoint y: 347, distance: 44.8
click at [536, 347] on p "The Product knowledge pillar has all of Toyotas innovative and advanced vehicle…" at bounding box center [527, 333] width 390 height 43
drag, startPoint x: 535, startPoint y: 333, endPoint x: 437, endPoint y: 332, distance: 97.9
click at [437, 332] on span "The Product knowledge pillar has all of Toyotas innovative and advanced vehicle…" at bounding box center [522, 333] width 380 height 39
drag, startPoint x: 437, startPoint y: 332, endPoint x: 423, endPoint y: 332, distance: 14.8
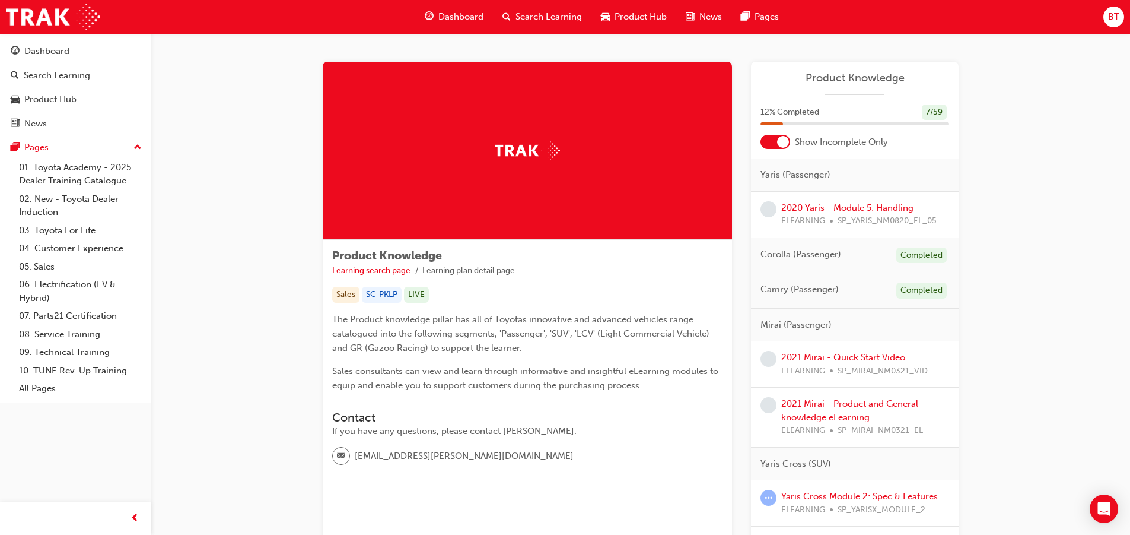
click at [423, 332] on span "The Product knowledge pillar has all of Toyotas innovative and advanced vehicle…" at bounding box center [522, 333] width 380 height 39
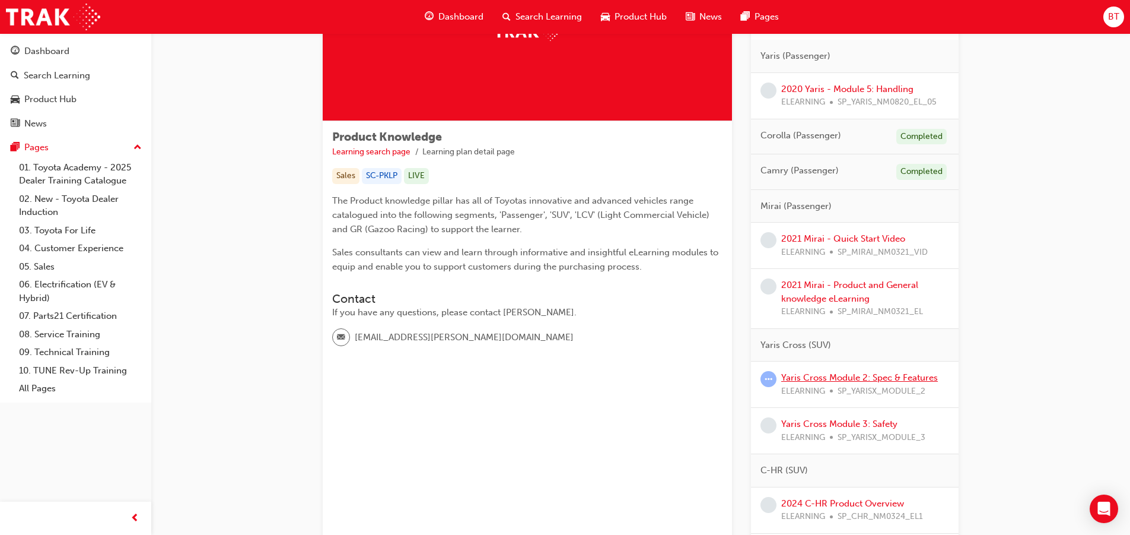
click at [862, 381] on link "Yaris Cross Module 2: Spec & Features" at bounding box center [860, 377] width 157 height 11
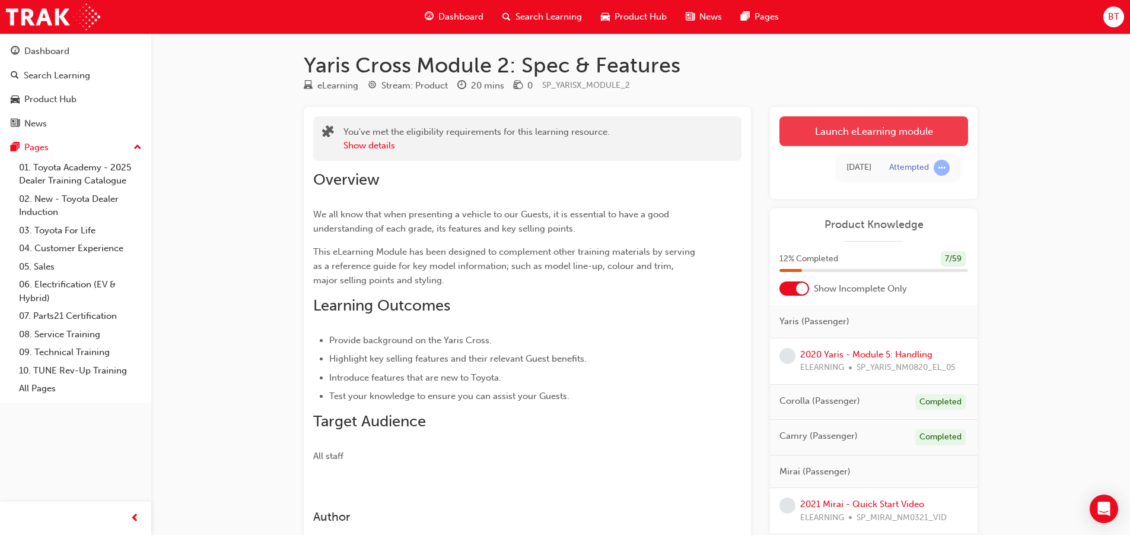
click at [856, 138] on link "Launch eLearning module" at bounding box center [874, 131] width 189 height 30
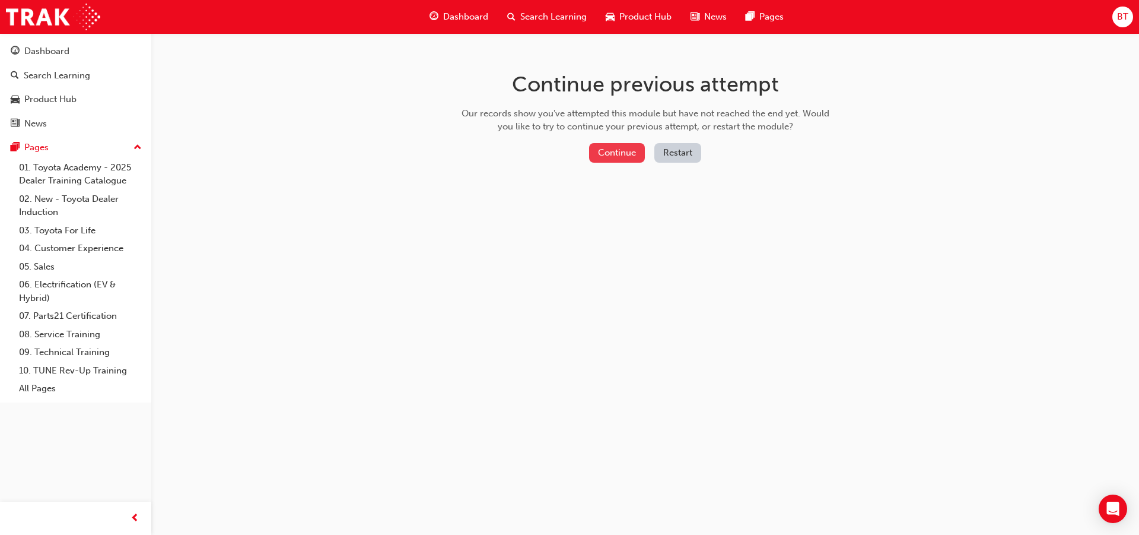
click at [620, 150] on button "Continue" at bounding box center [617, 153] width 56 height 20
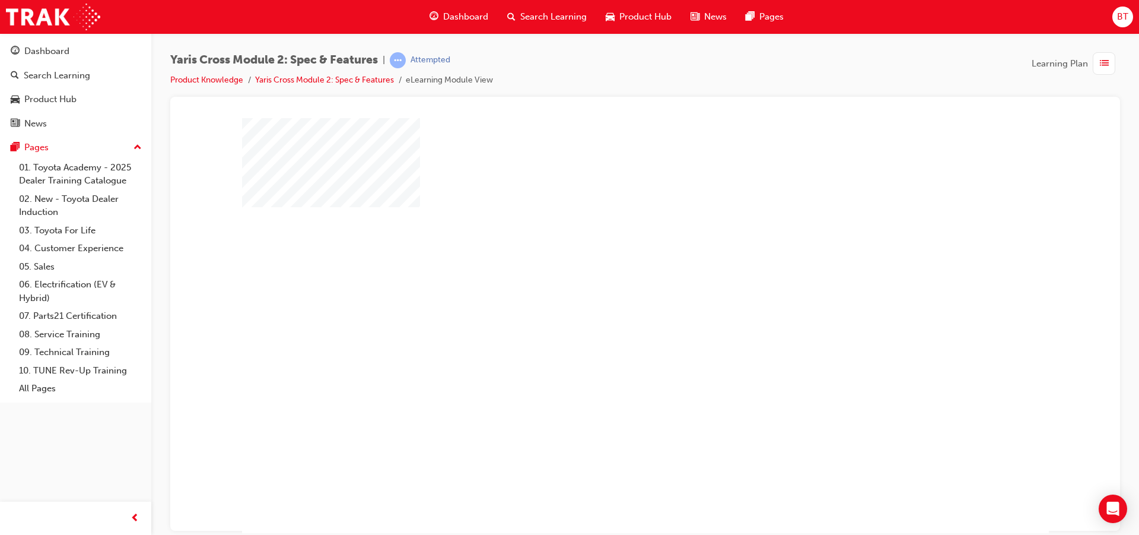
click at [611, 291] on div "play" at bounding box center [611, 291] width 0 height 0
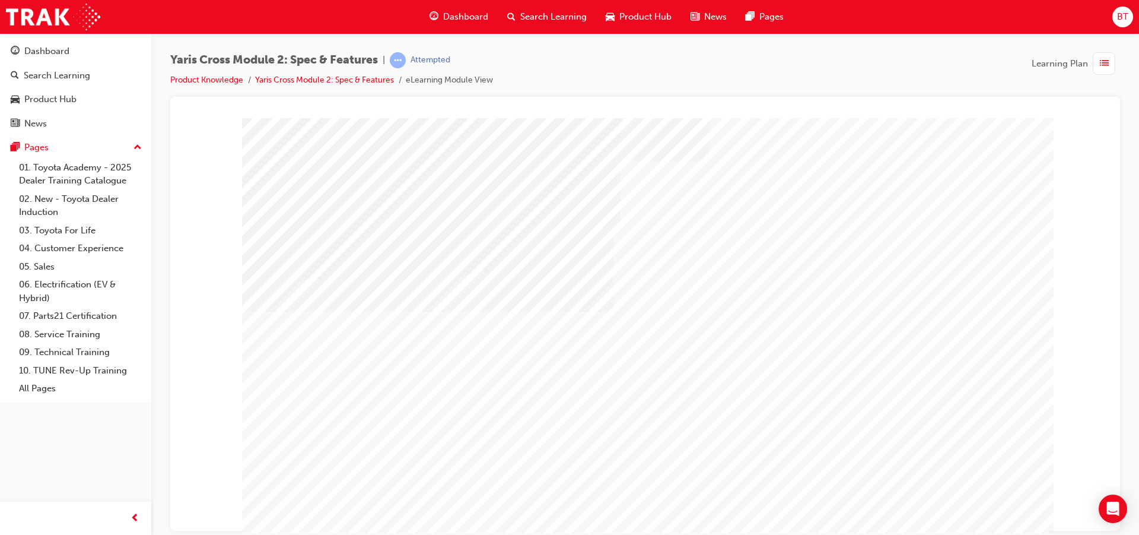
scroll to position [30, 0]
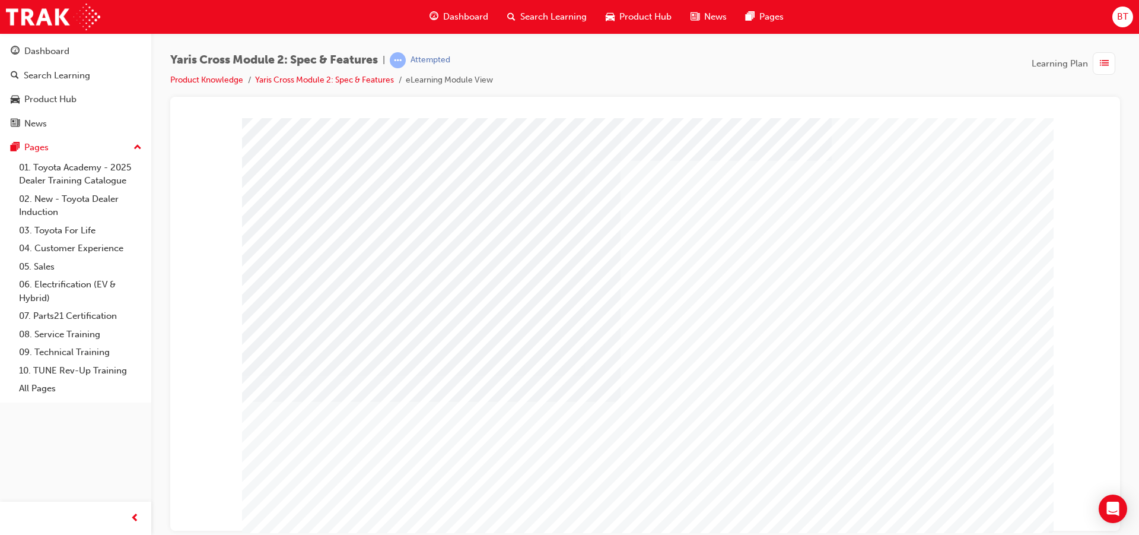
drag, startPoint x: 1118, startPoint y: 389, endPoint x: 1122, endPoint y: 398, distance: 9.6
click at [1122, 398] on div "Yaris Cross Module 2: Spec & Features | Attempted Product Knowledge Yaris Cross…" at bounding box center [645, 269] width 988 height 472
click at [1098, 122] on div at bounding box center [646, 122] width 922 height 0
click at [1090, 122] on div at bounding box center [646, 122] width 922 height 0
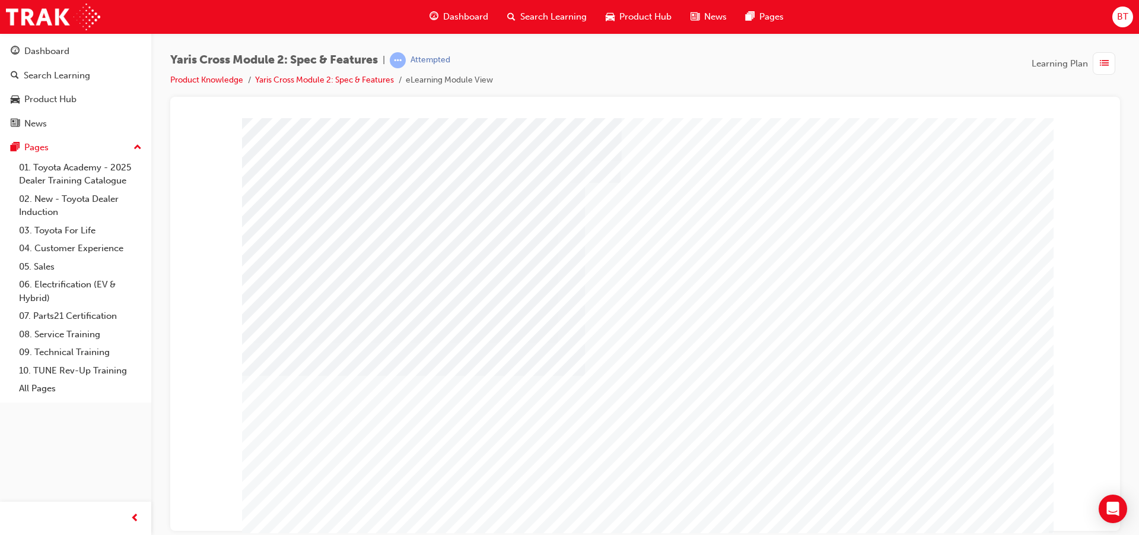
drag, startPoint x: 571, startPoint y: 320, endPoint x: 445, endPoint y: 341, distance: 128.1
